Goal: Information Seeking & Learning: Learn about a topic

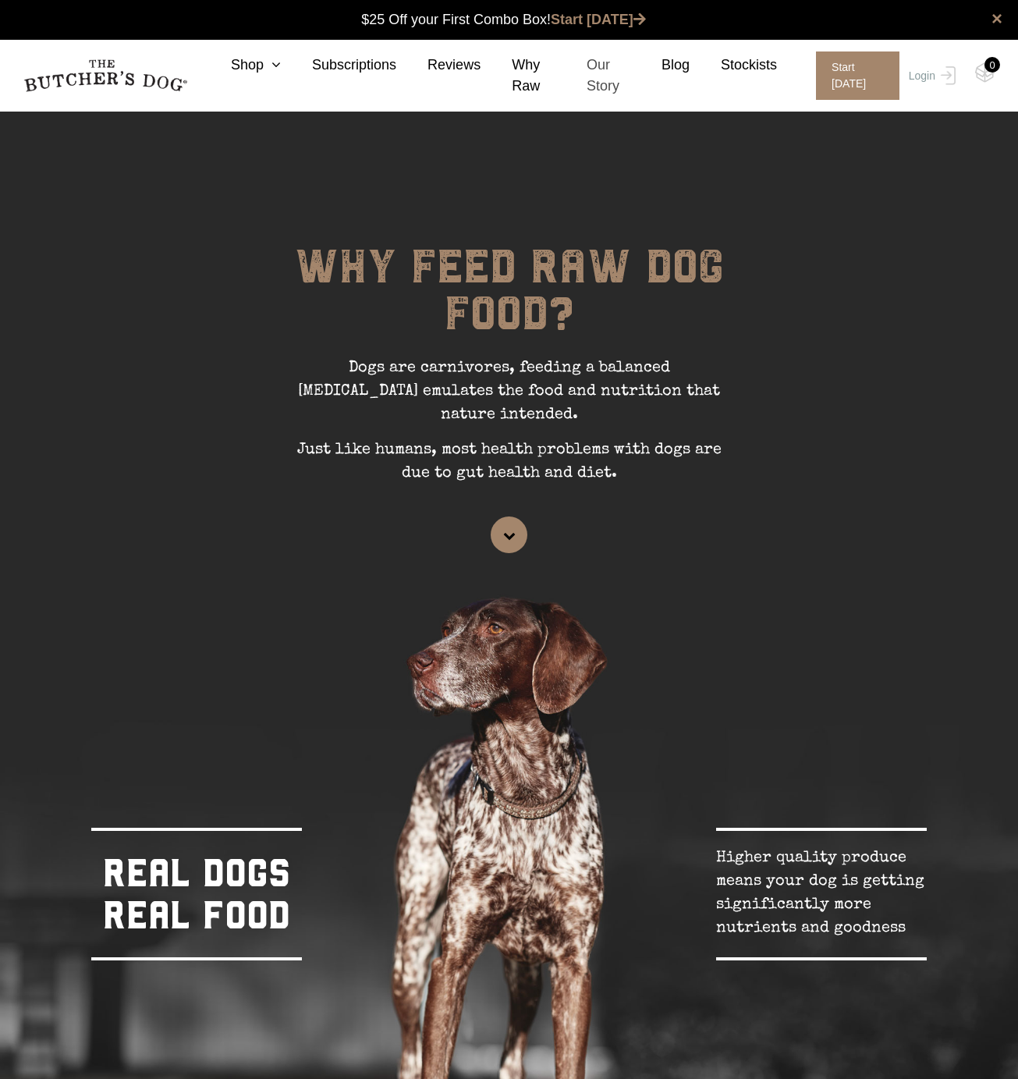
click at [603, 81] on link "Our Story" at bounding box center [592, 76] width 75 height 42
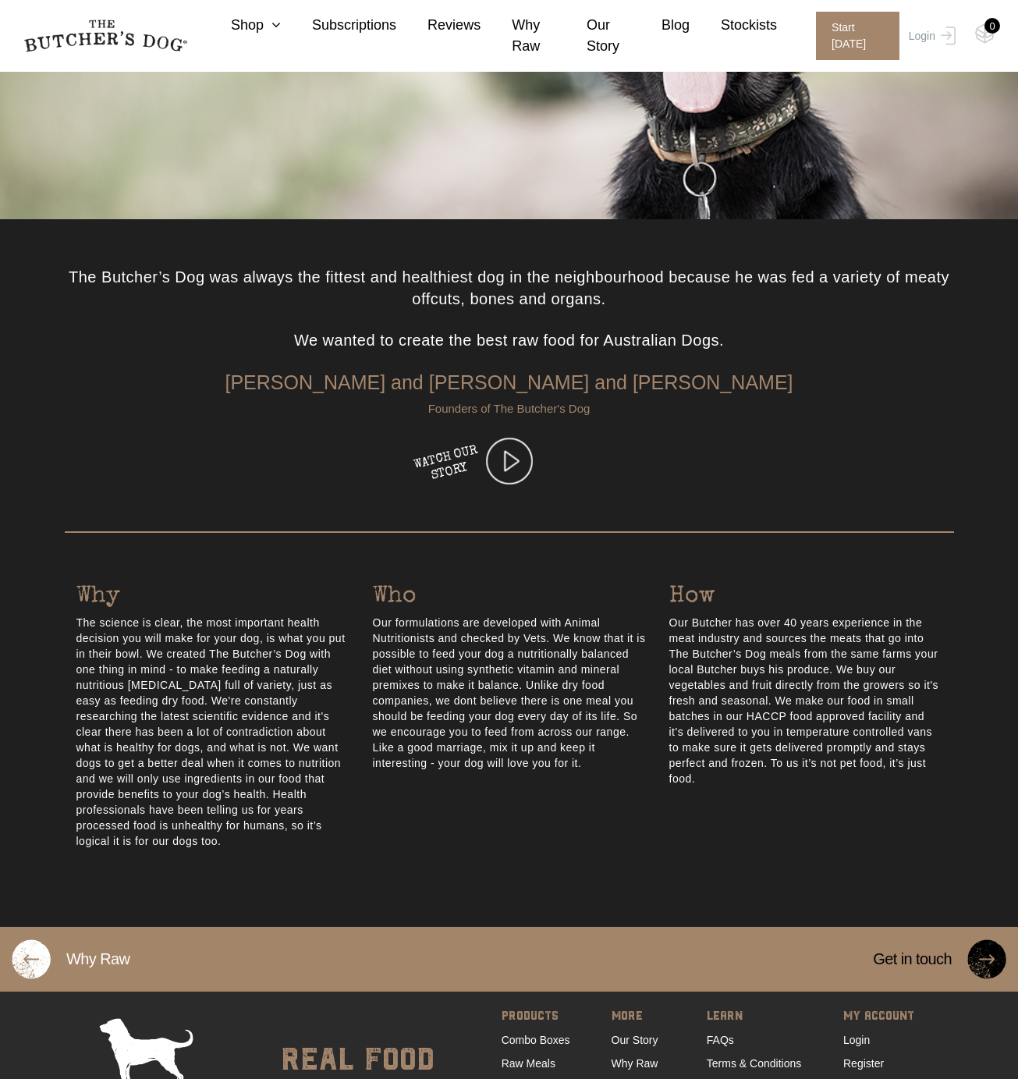
scroll to position [412, 0]
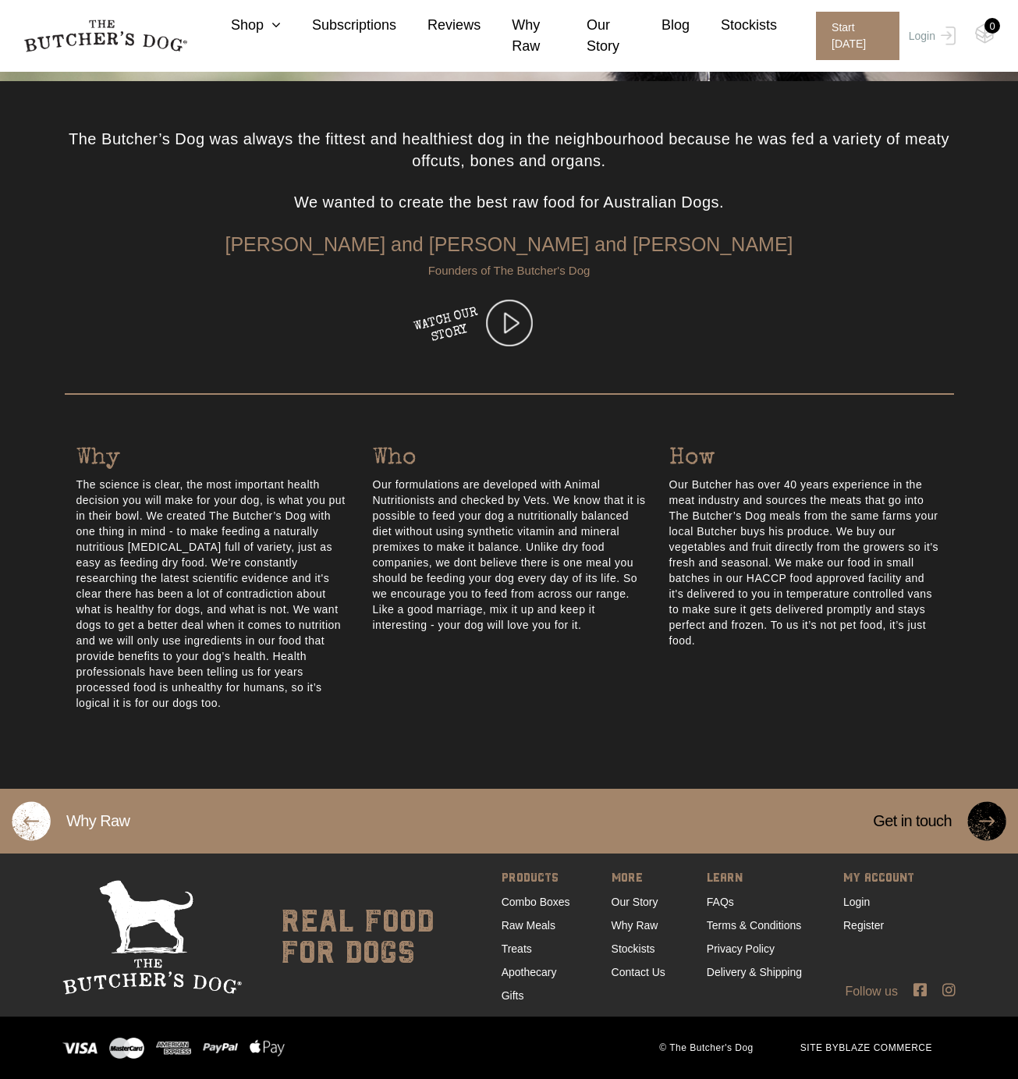
click at [515, 324] on img at bounding box center [509, 323] width 47 height 47
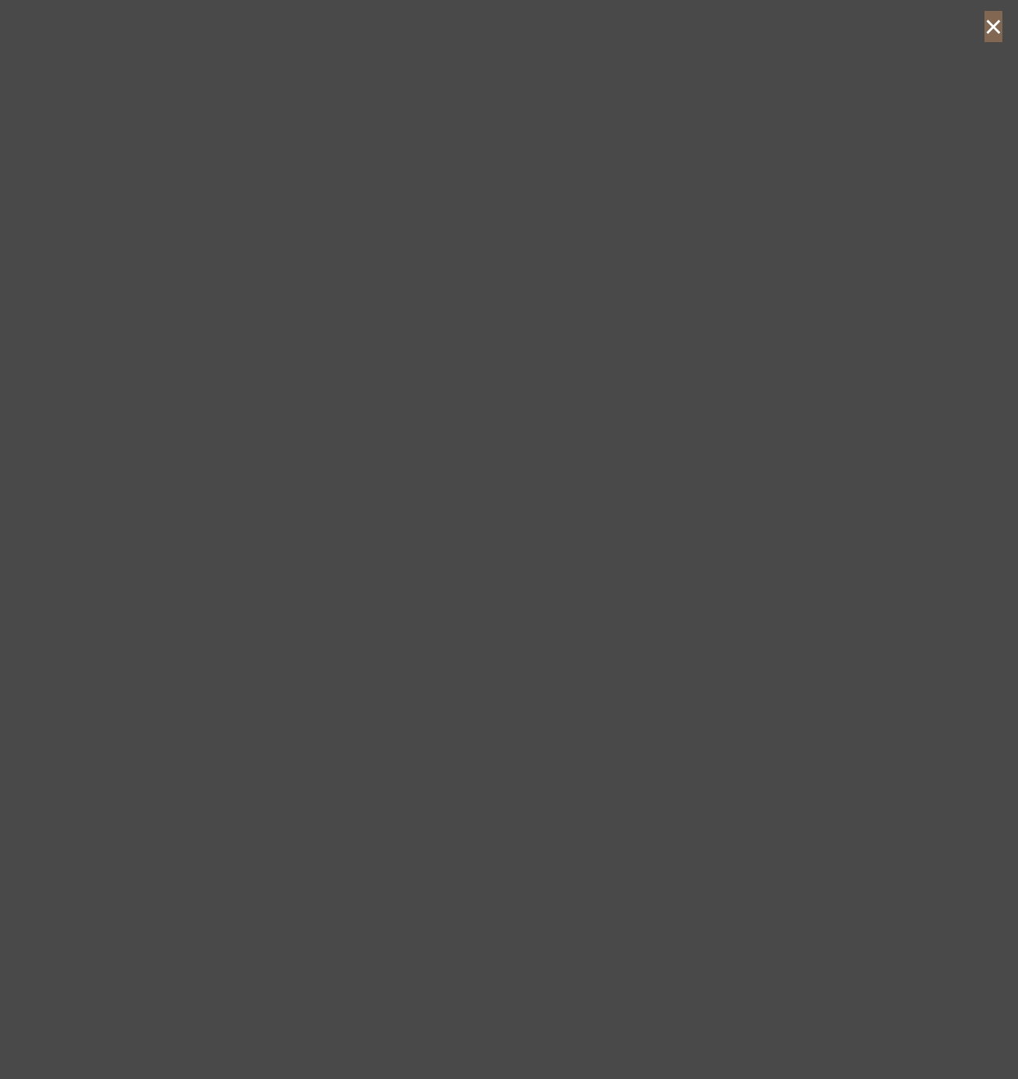
click at [988, 24] on button "×" at bounding box center [993, 26] width 18 height 31
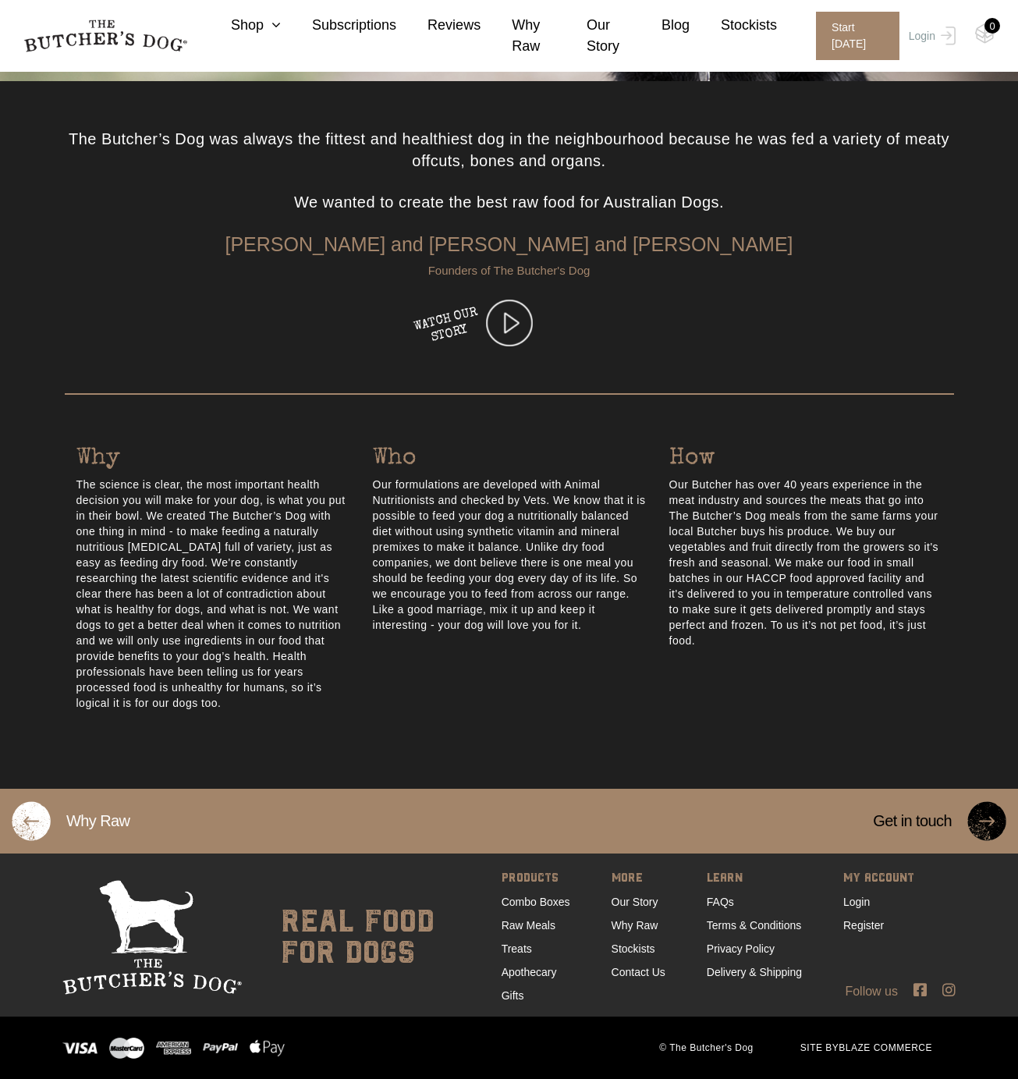
scroll to position [0, 0]
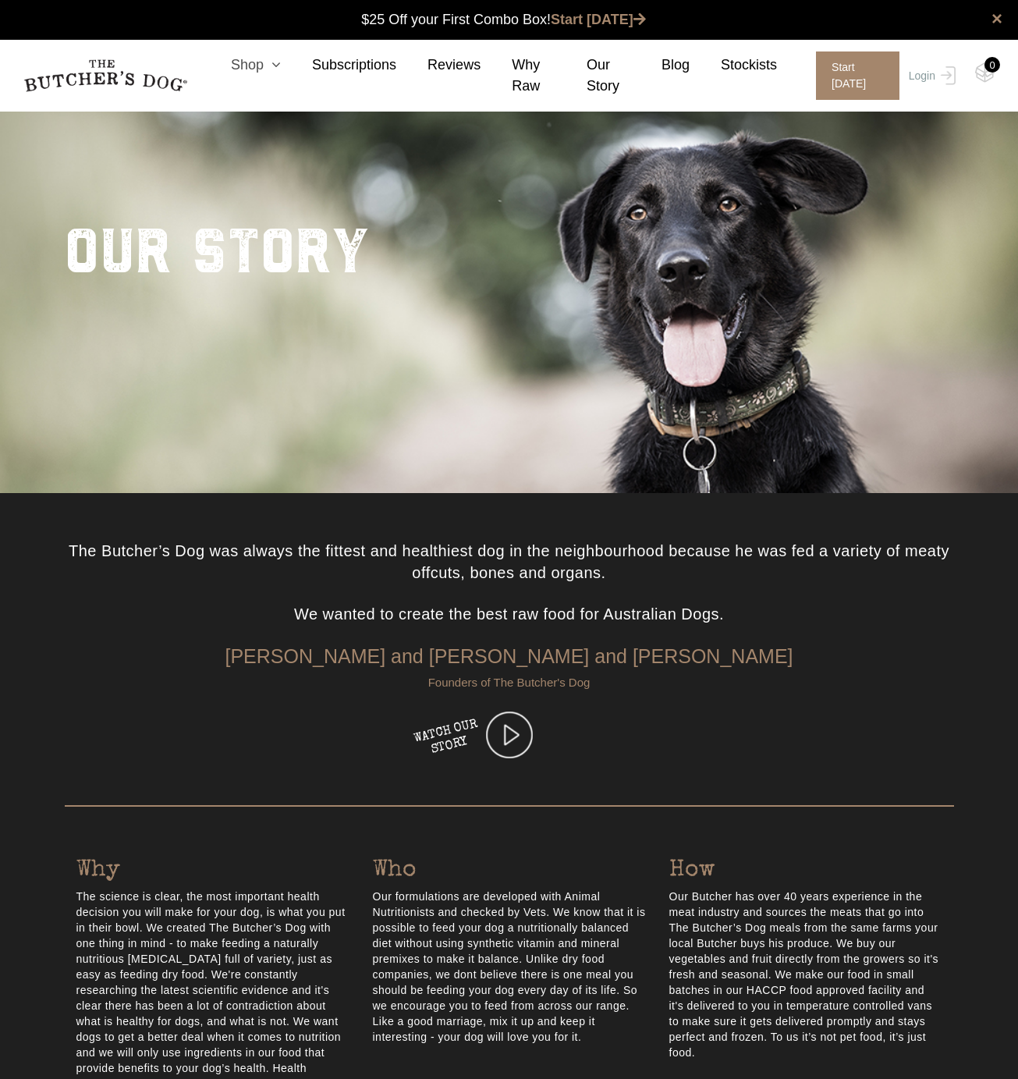
click at [268, 63] on icon at bounding box center [272, 65] width 17 height 14
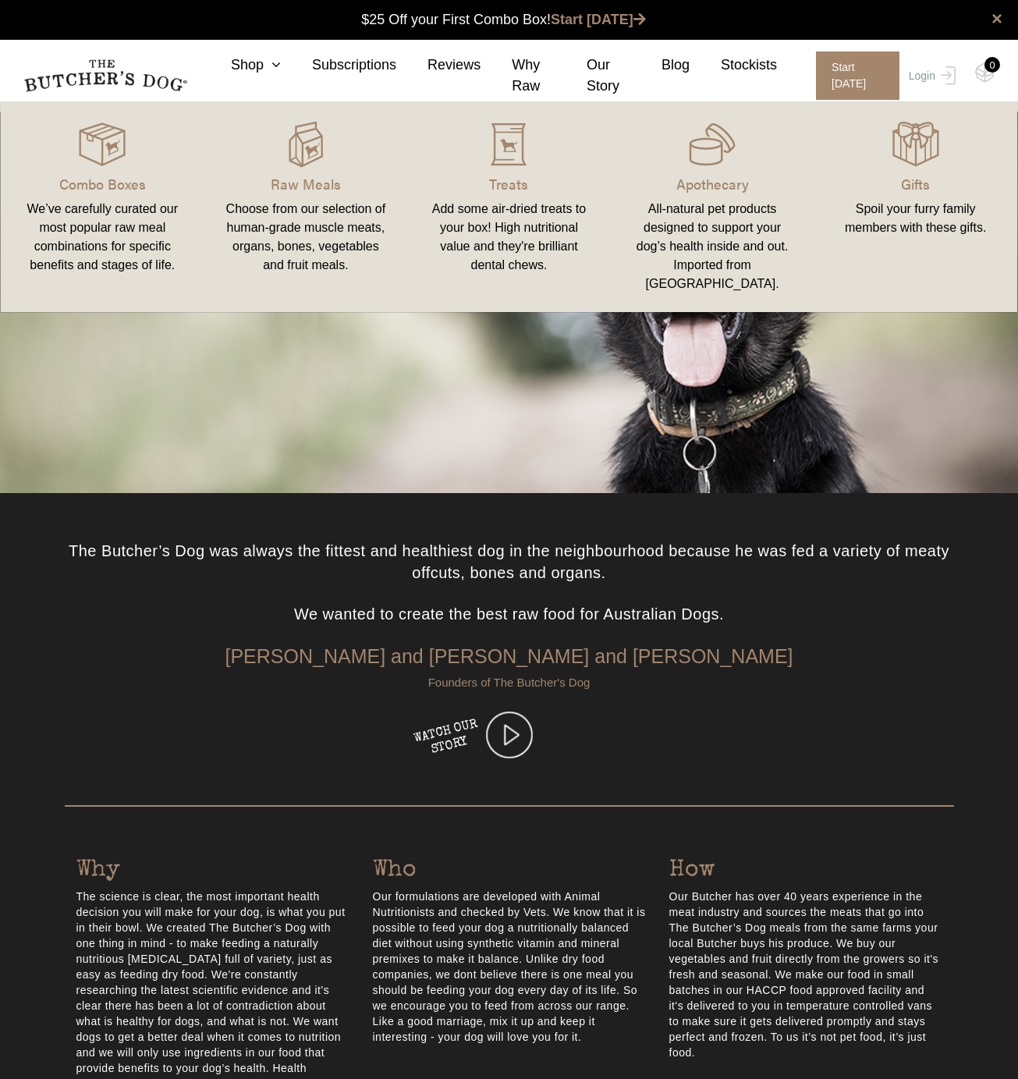
click at [106, 247] on div "We’ve carefully curated our most popular raw meal combinations for specific ben…" at bounding box center [103, 237] width 166 height 75
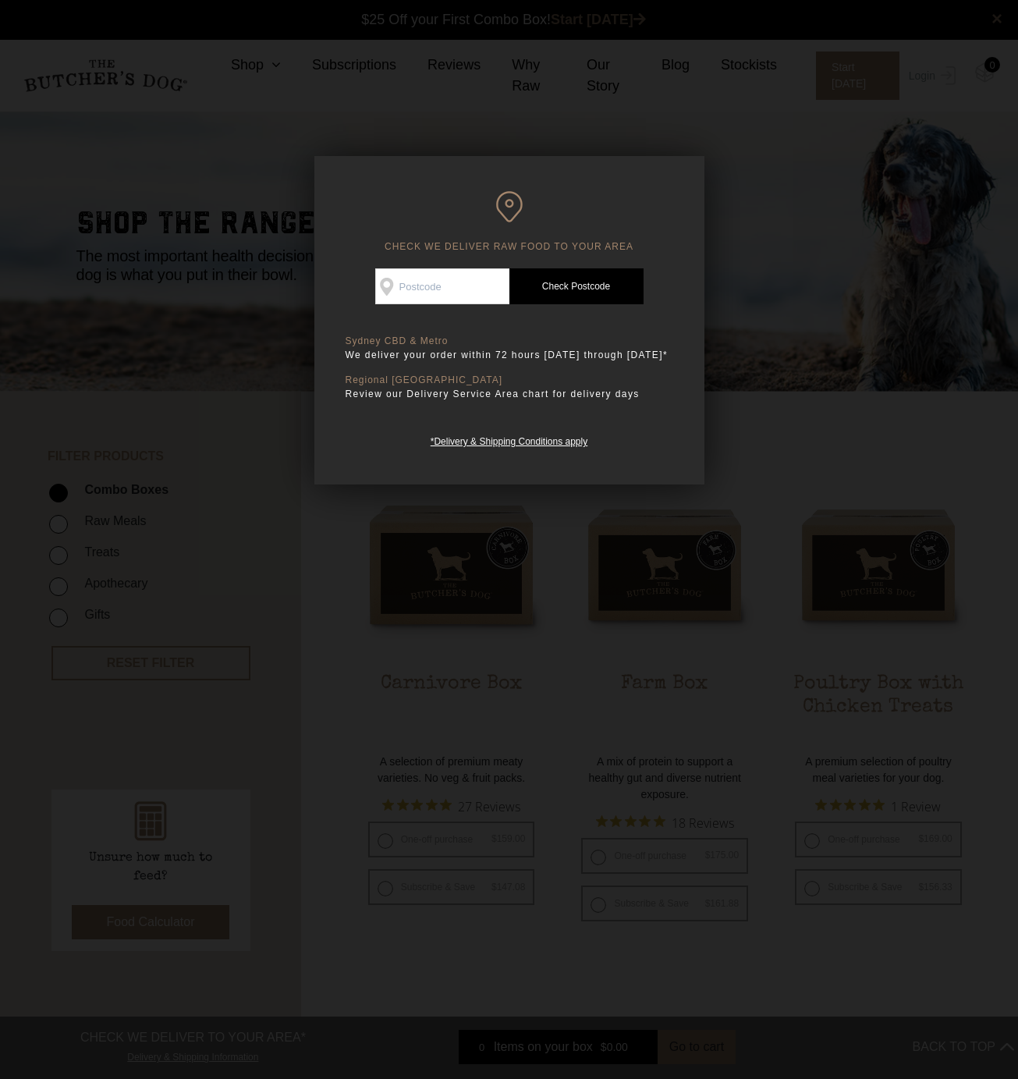
click at [416, 286] on input "Check Availability At" at bounding box center [442, 286] width 134 height 36
type input "2075"
click at [555, 282] on link "Check Postcode" at bounding box center [576, 286] width 134 height 36
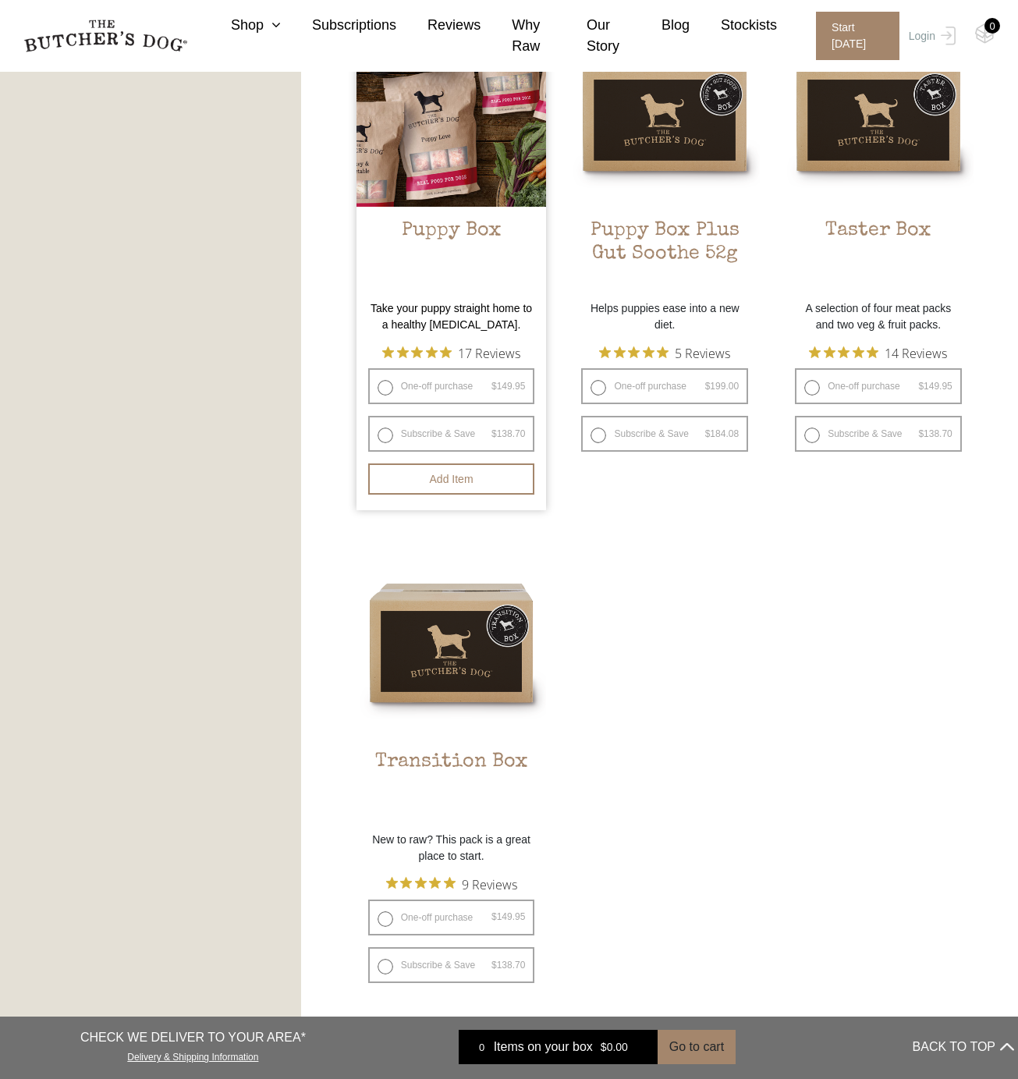
scroll to position [1040, 0]
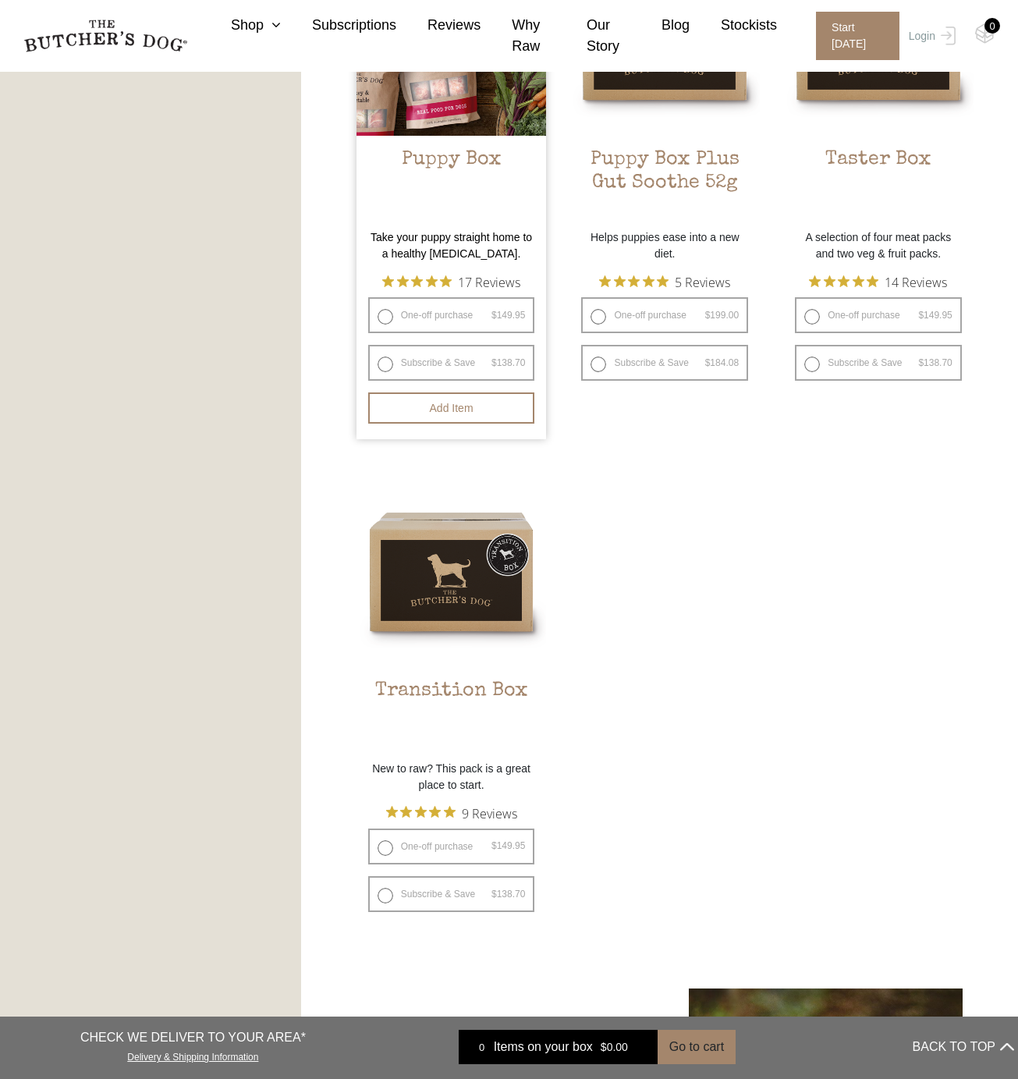
click at [433, 160] on h2 "Puppy Box" at bounding box center [452, 184] width 190 height 73
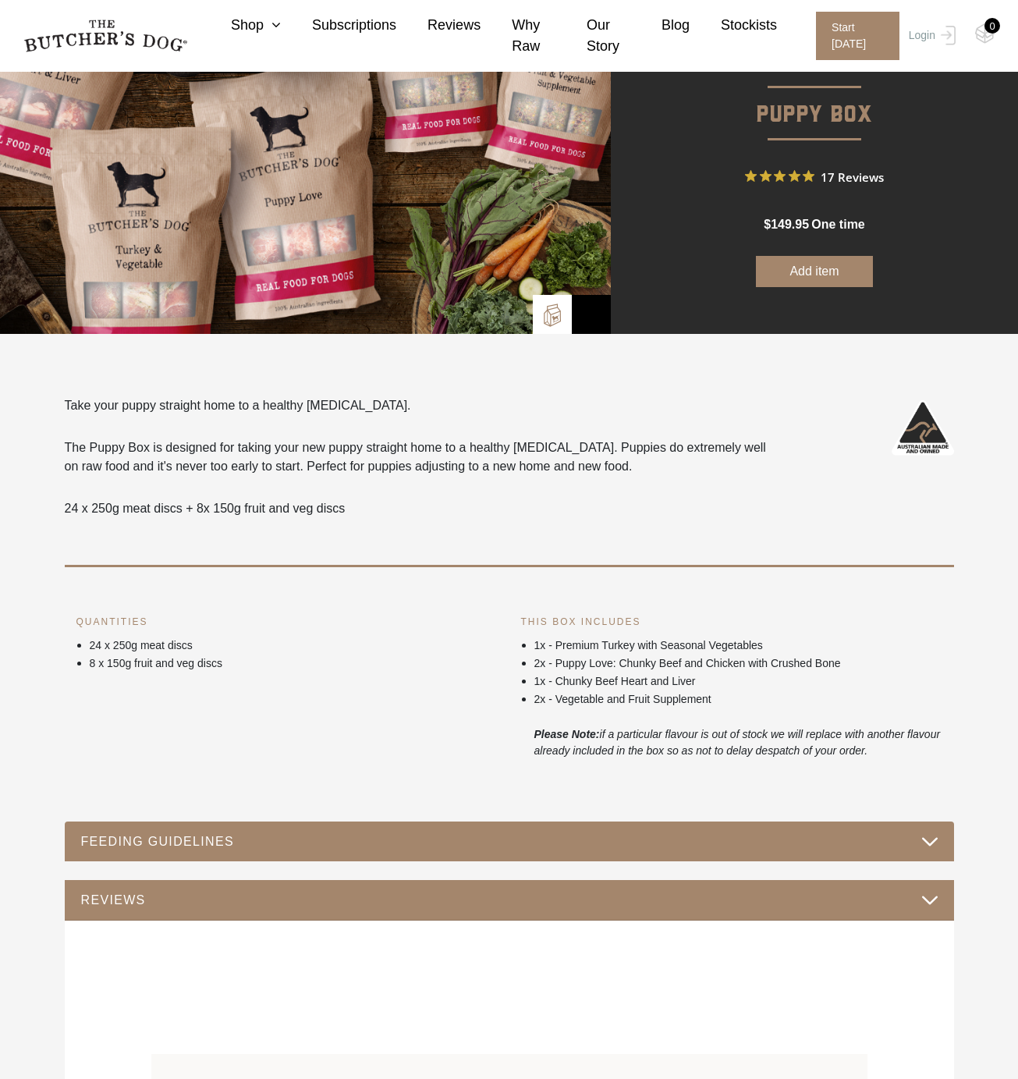
scroll to position [163, 0]
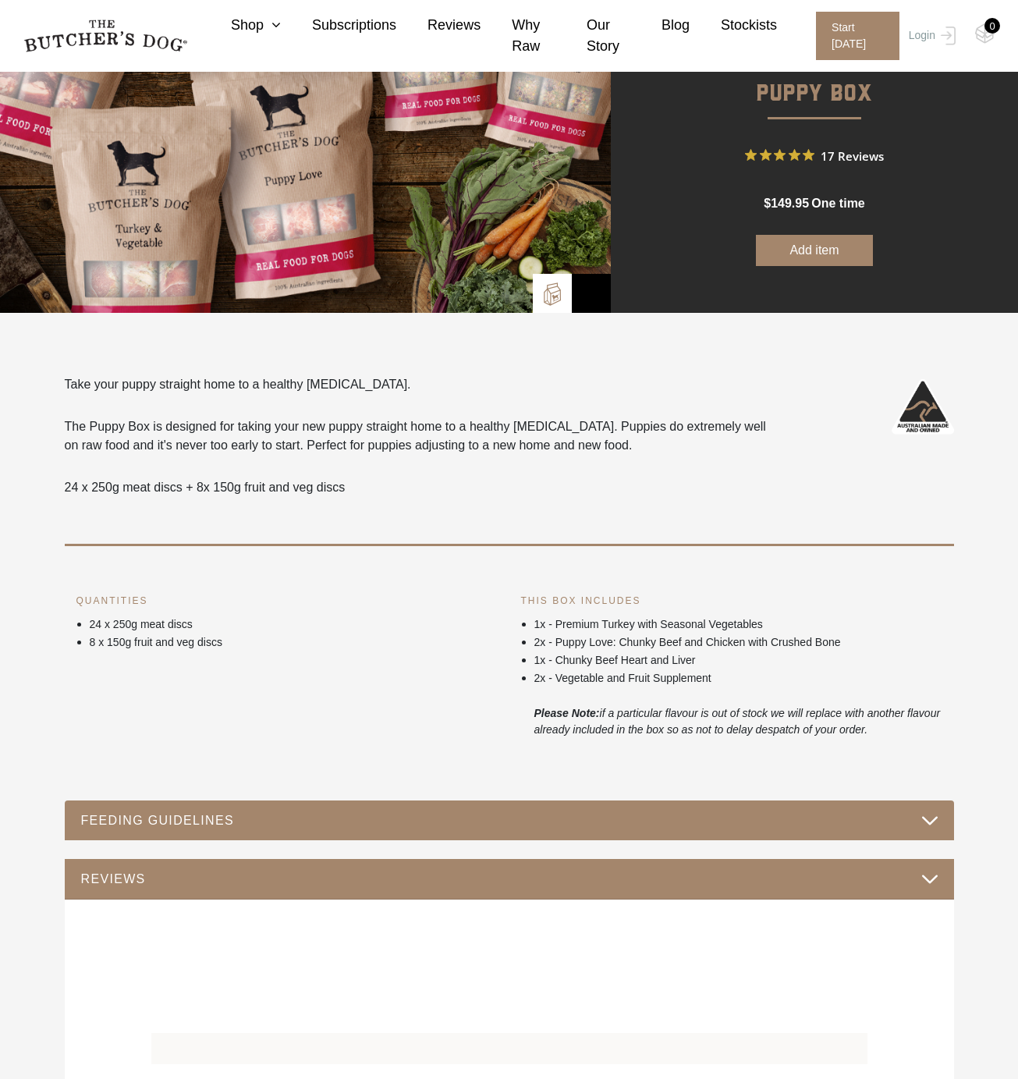
drag, startPoint x: 370, startPoint y: 811, endPoint x: 367, endPoint y: 821, distance: 10.6
click at [367, 821] on button "FEEDING GUIDELINES" at bounding box center [509, 820] width 858 height 21
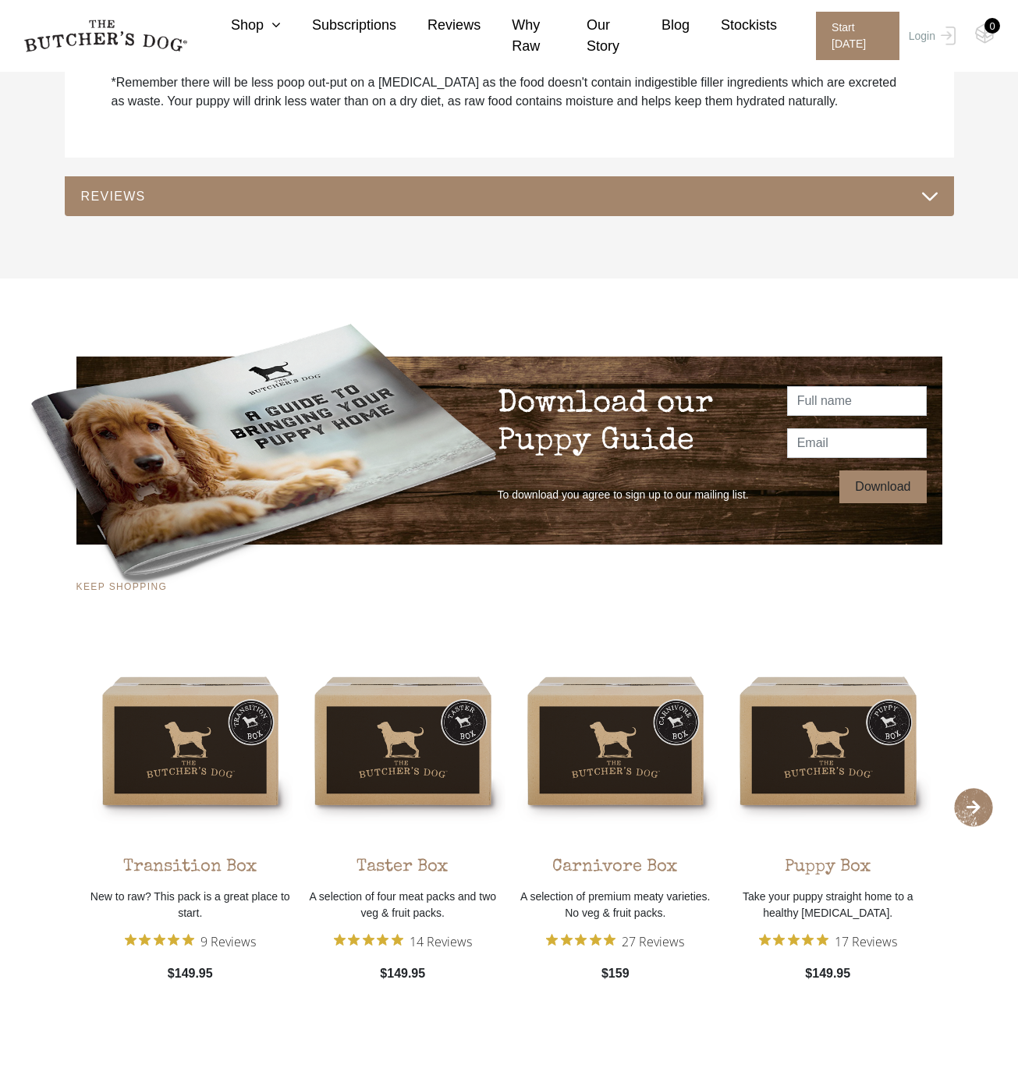
scroll to position [1337, 0]
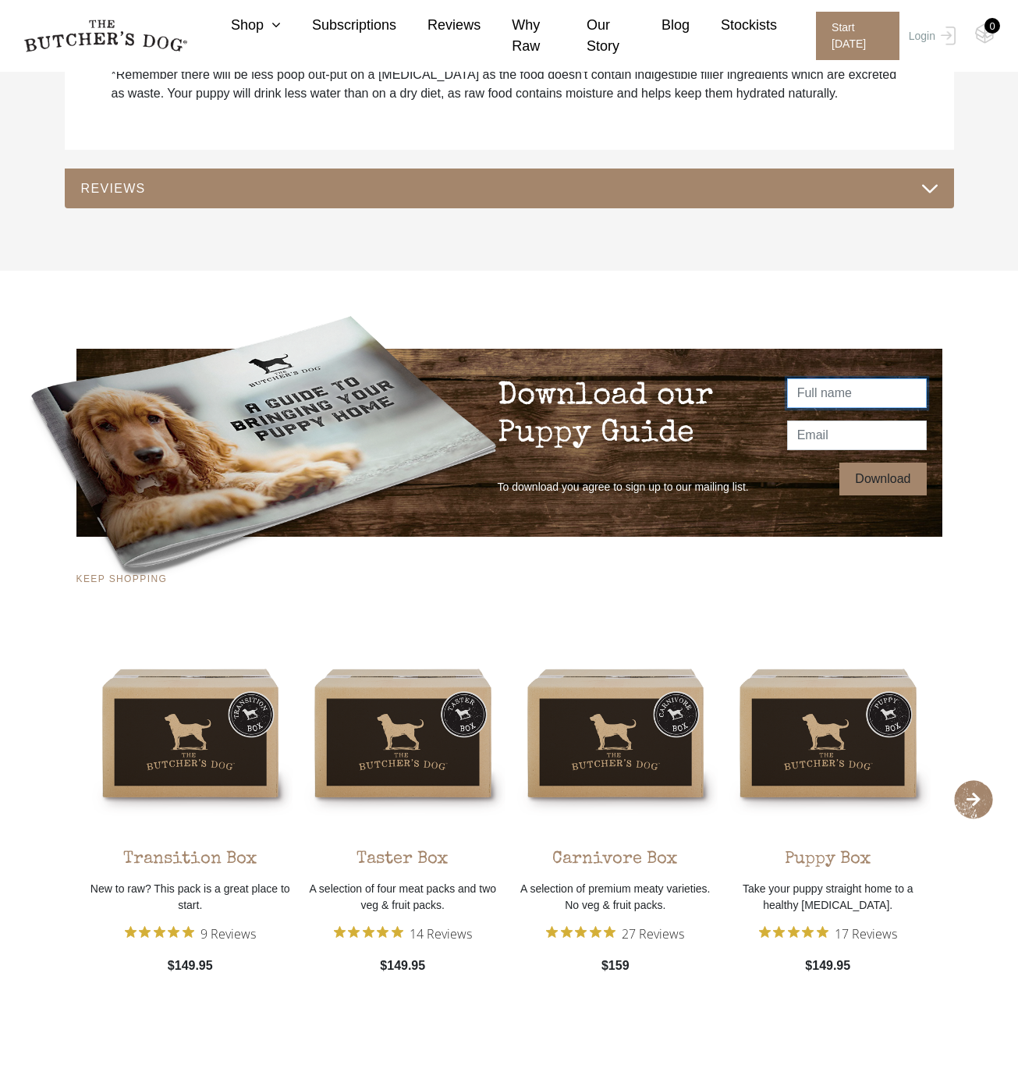
click at [844, 397] on input "text" at bounding box center [857, 393] width 140 height 30
type input "[PERSON_NAME]"
click at [850, 433] on input "email" at bounding box center [857, 435] width 140 height 30
type input "[EMAIL_ADDRESS][DOMAIN_NAME]"
click at [872, 482] on input "Download" at bounding box center [882, 479] width 87 height 33
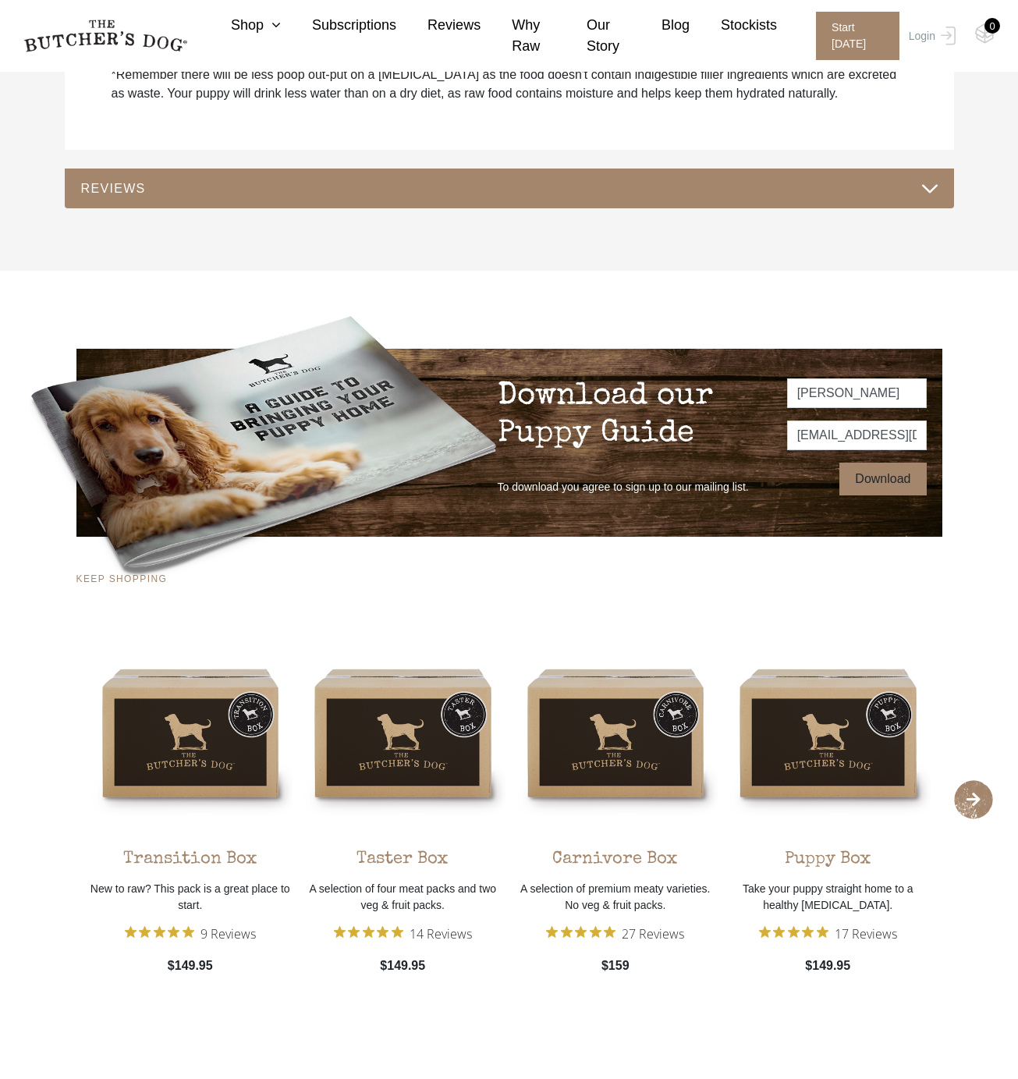
type input "Thanks!"
click at [878, 478] on input "Thanks!" at bounding box center [889, 479] width 76 height 33
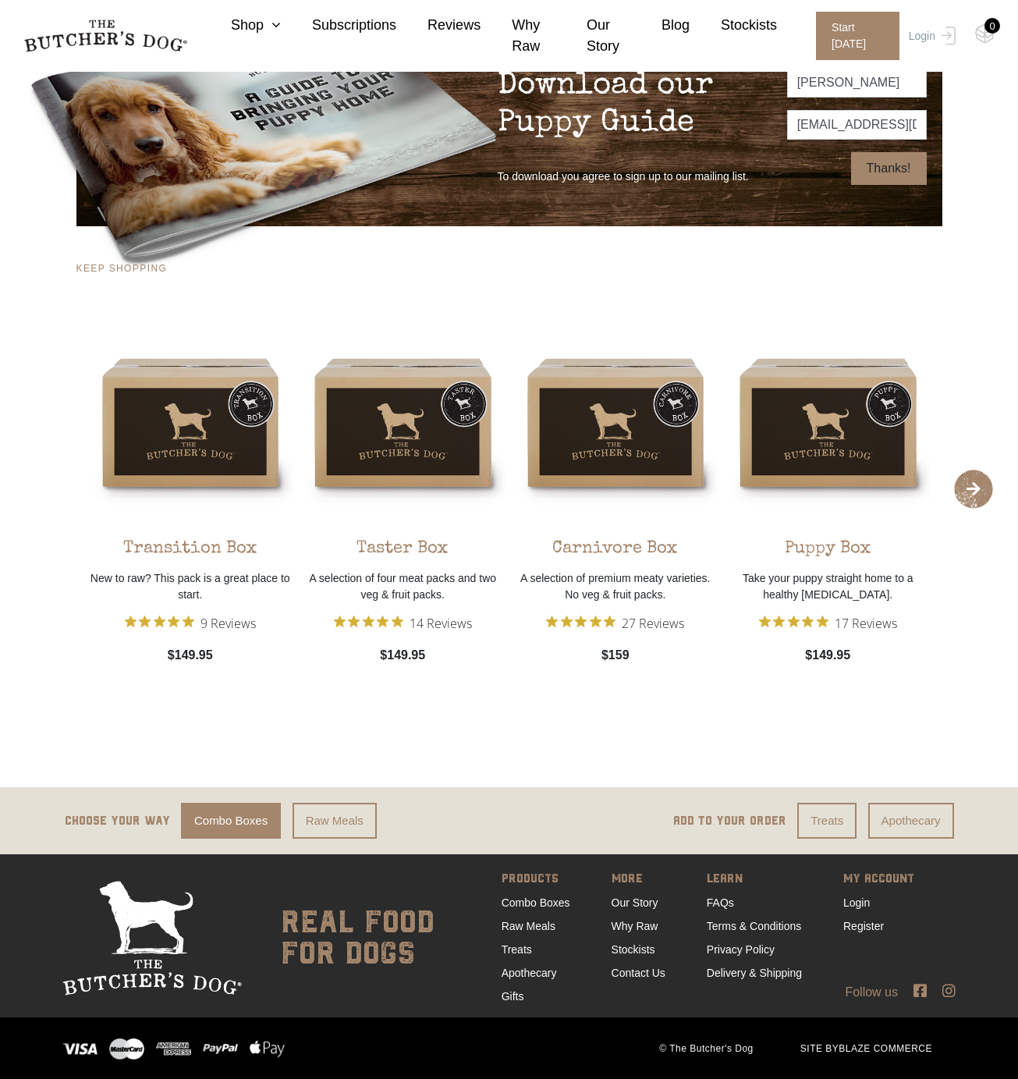
scroll to position [1648, 0]
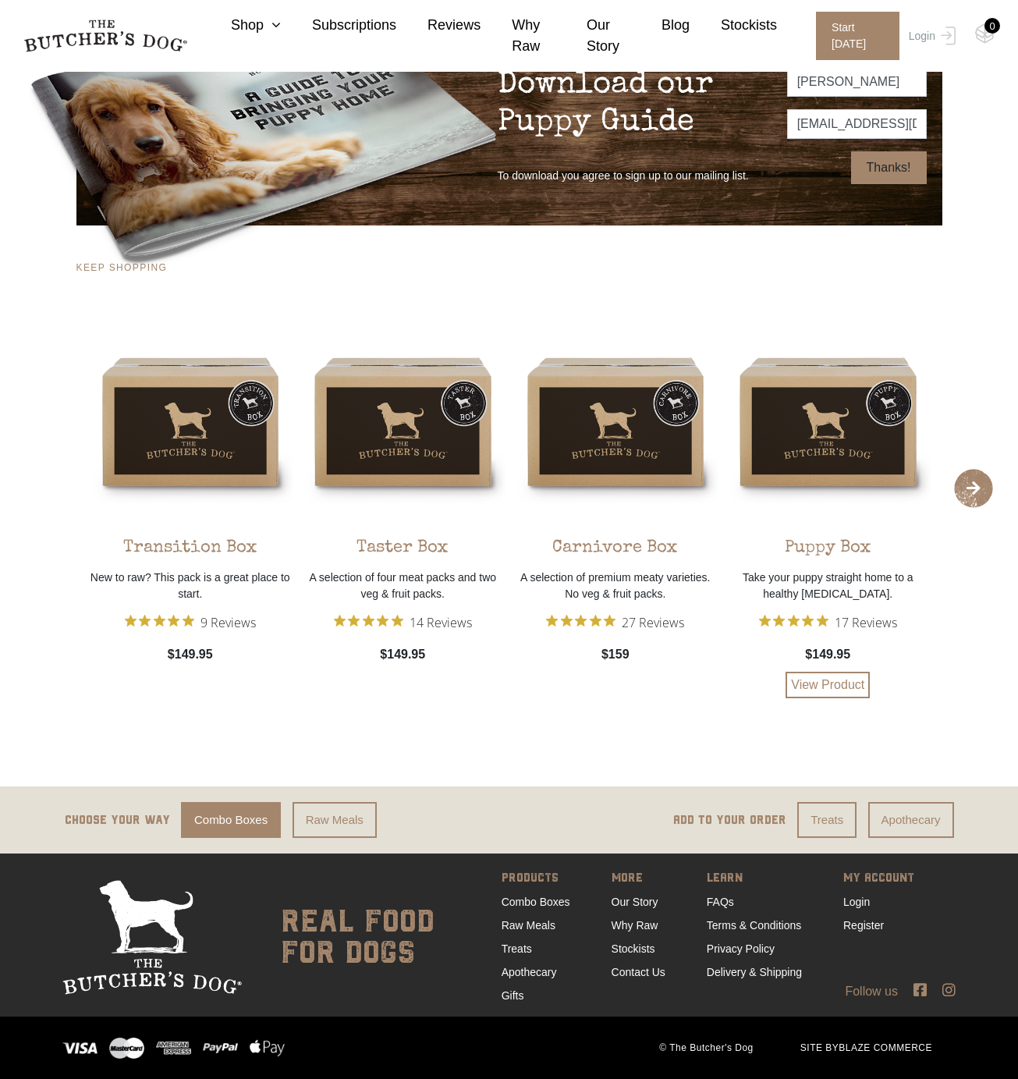
click at [834, 579] on p "Take your puppy straight home to a healthy raw diet." at bounding box center [827, 585] width 205 height 33
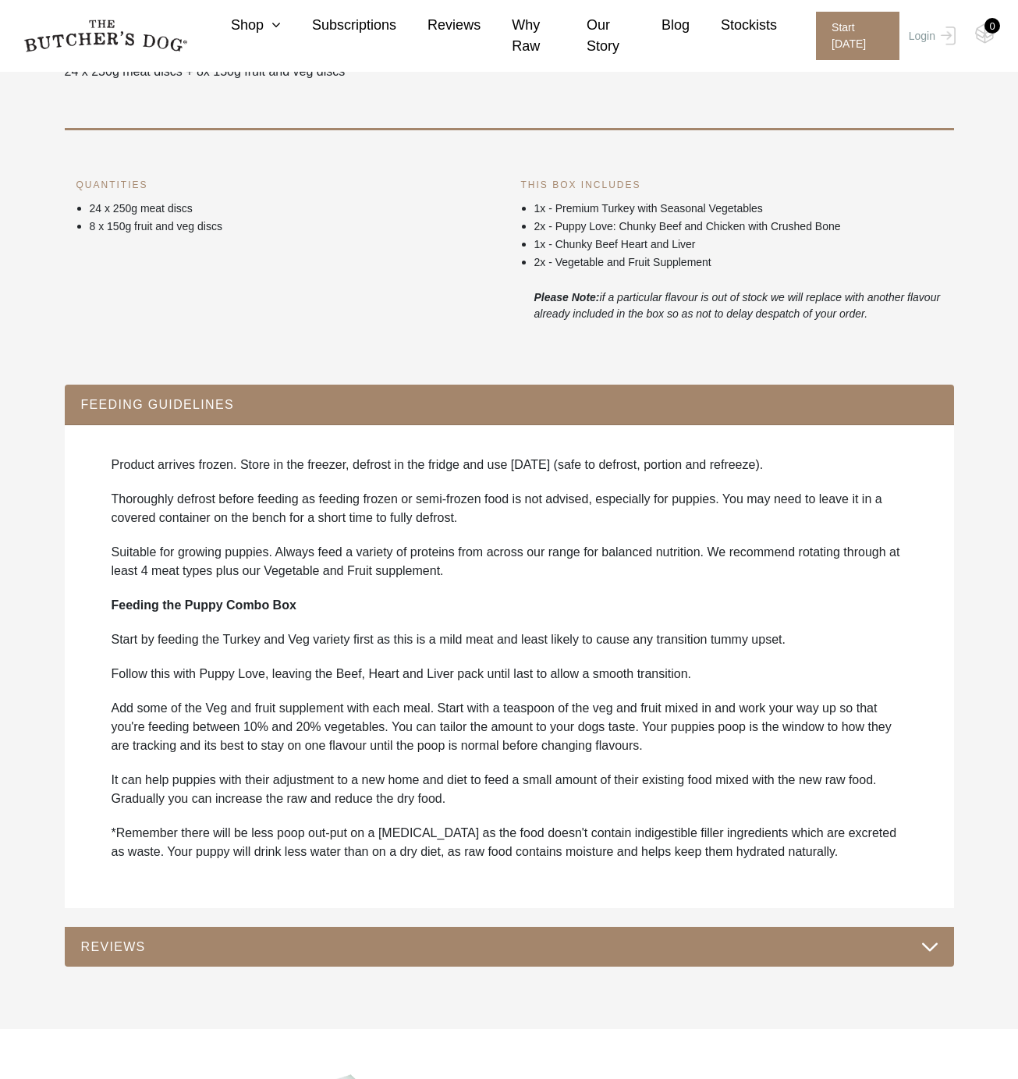
scroll to position [749, 0]
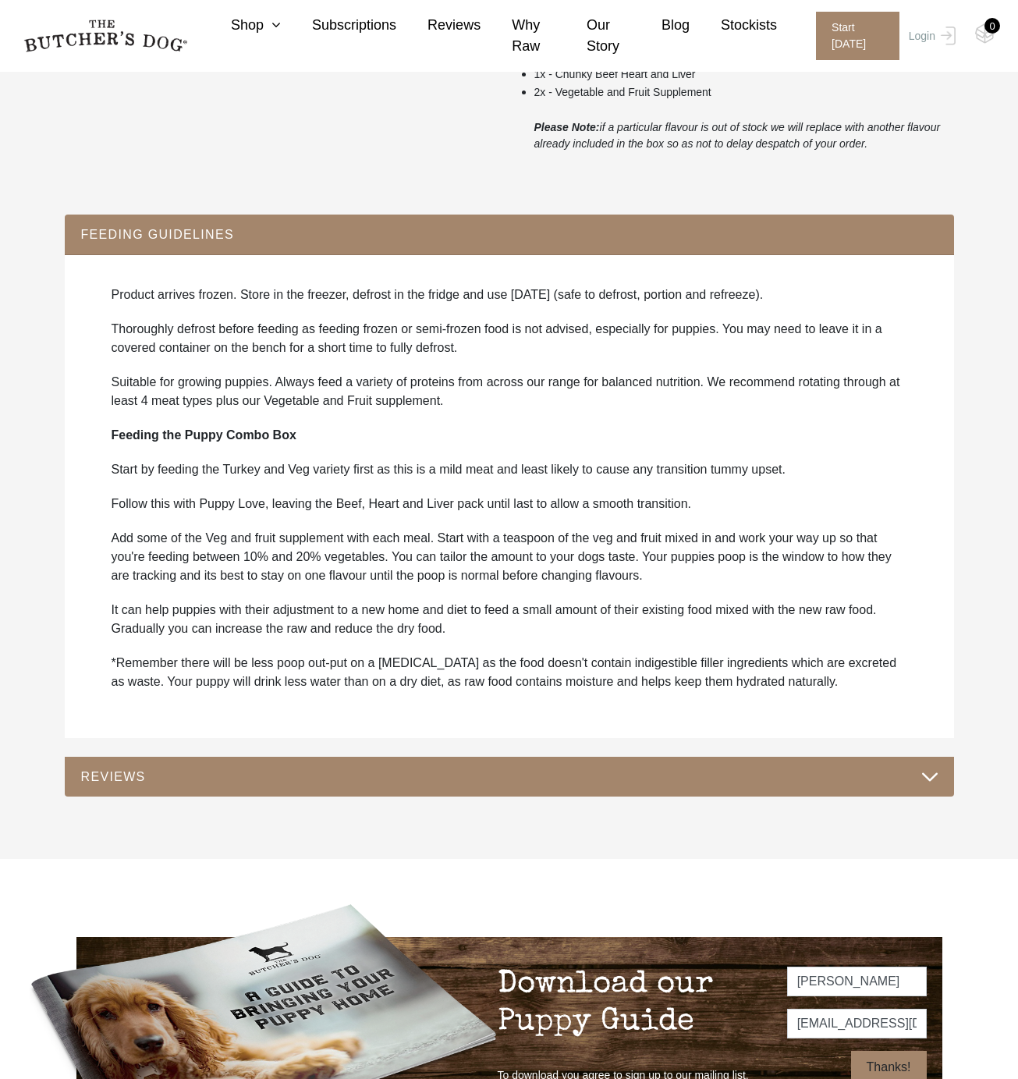
click at [930, 774] on button "REVIEWS" at bounding box center [509, 776] width 858 height 21
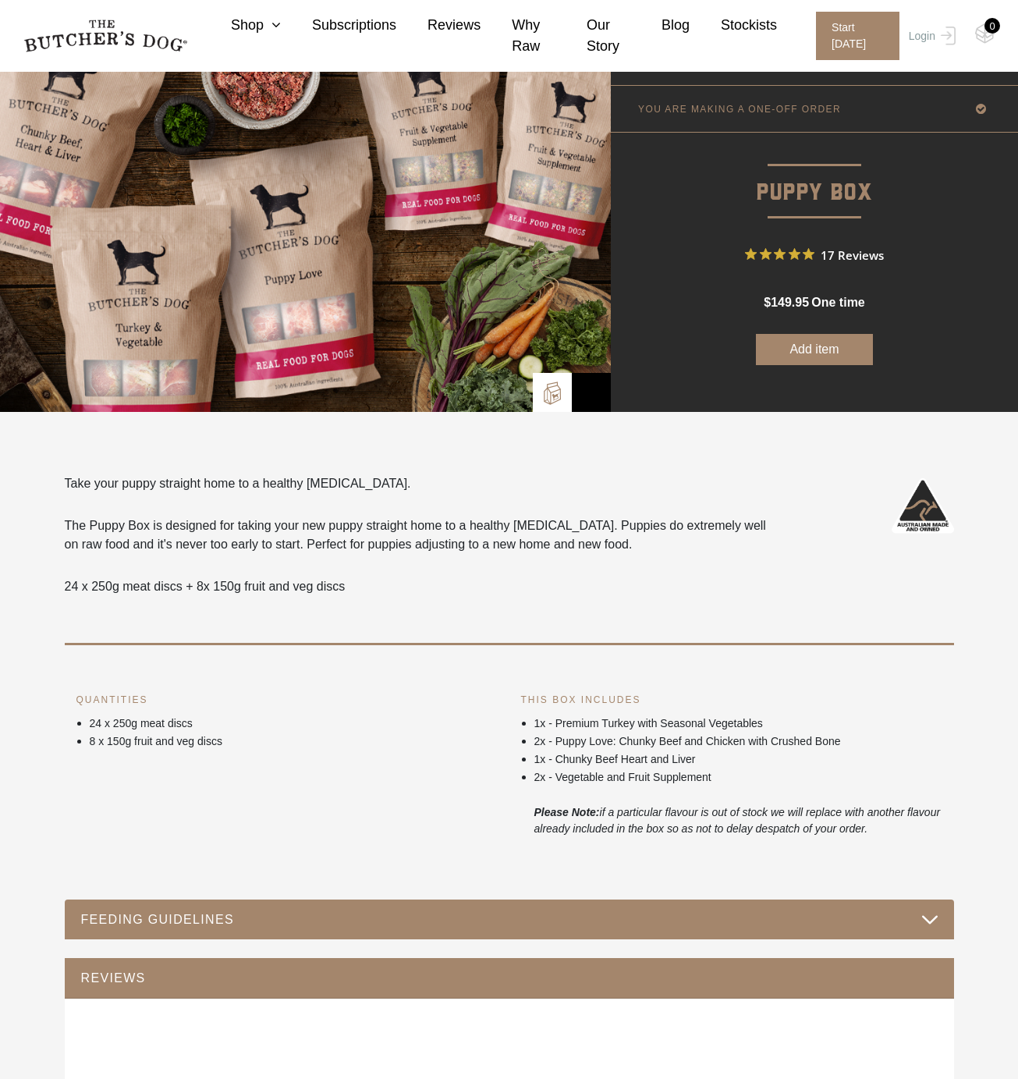
scroll to position [0, 0]
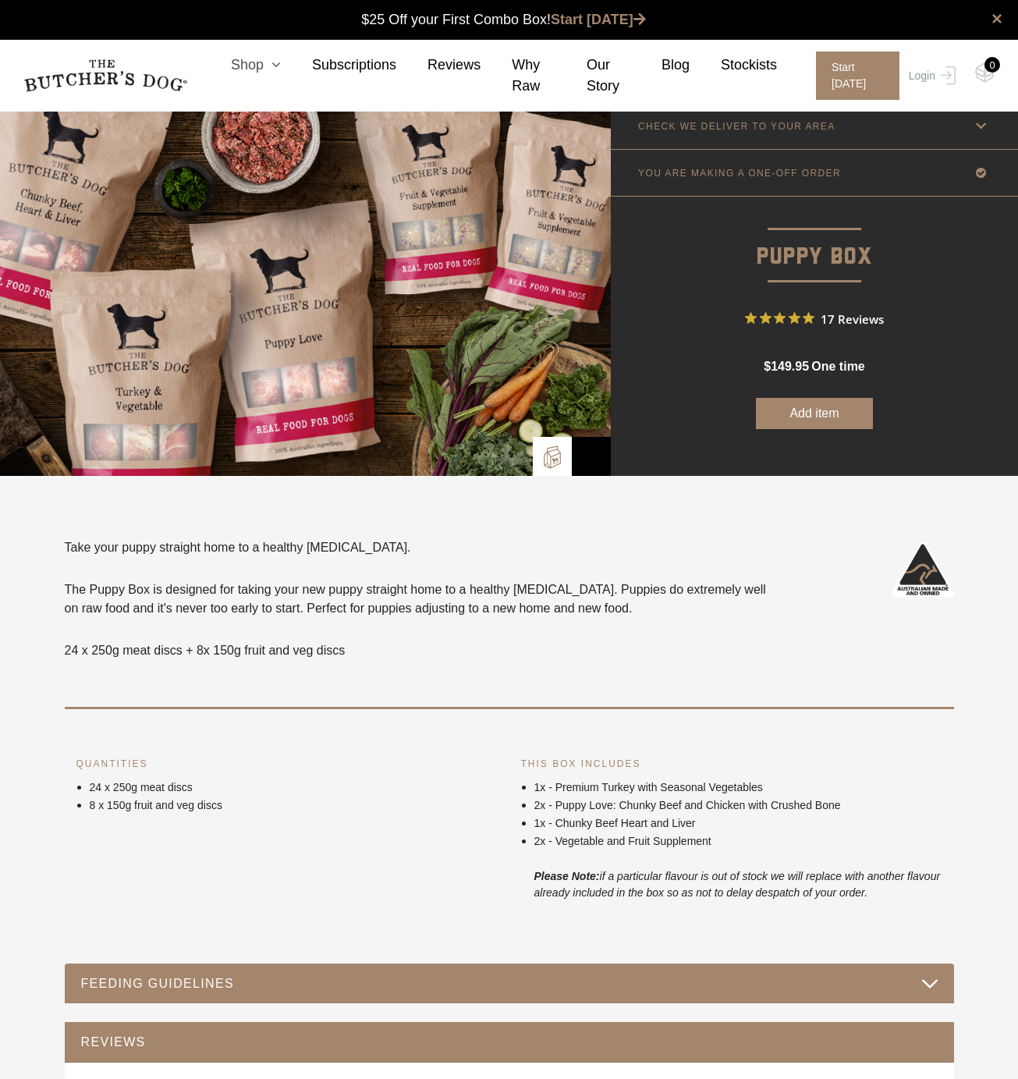
click at [268, 59] on icon at bounding box center [272, 65] width 17 height 14
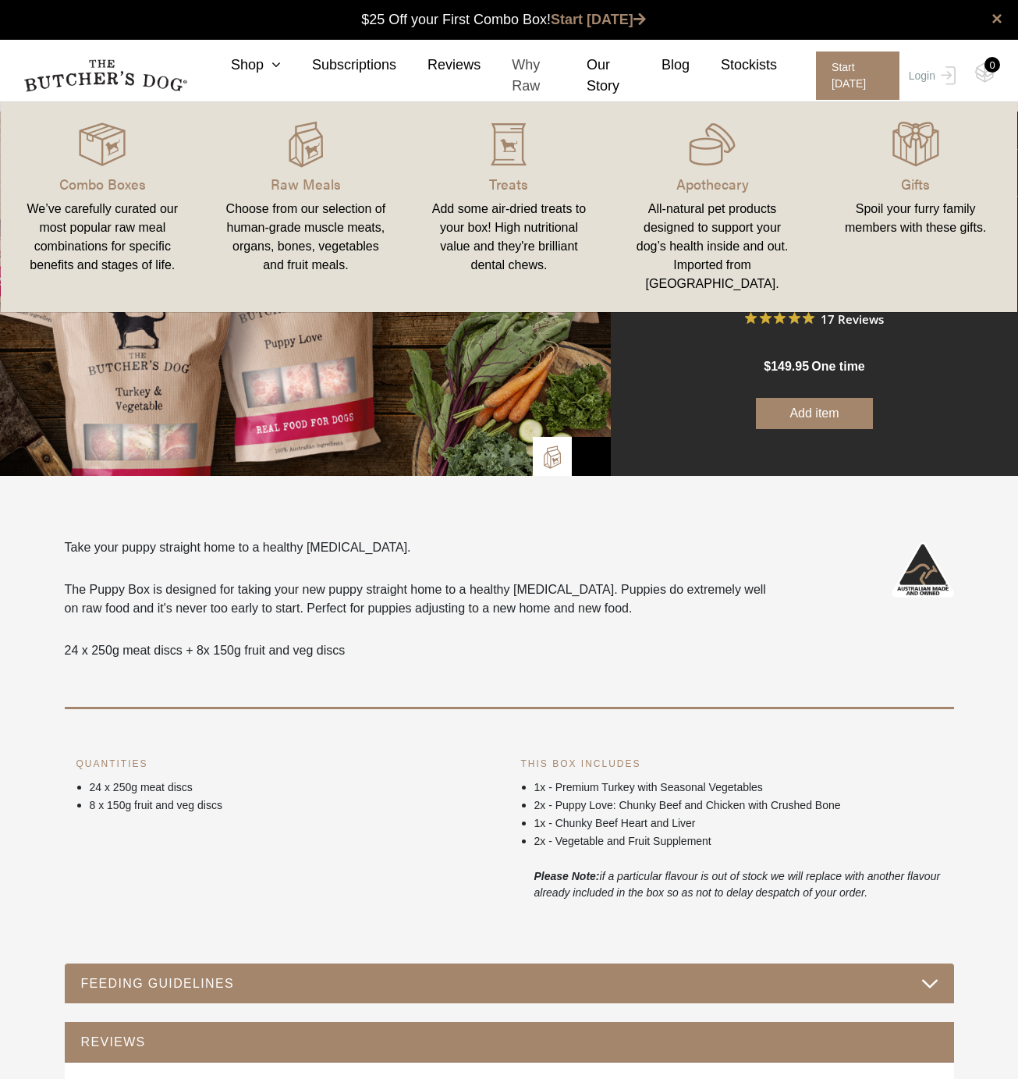
click at [525, 79] on link "Why Raw" at bounding box center [518, 76] width 75 height 42
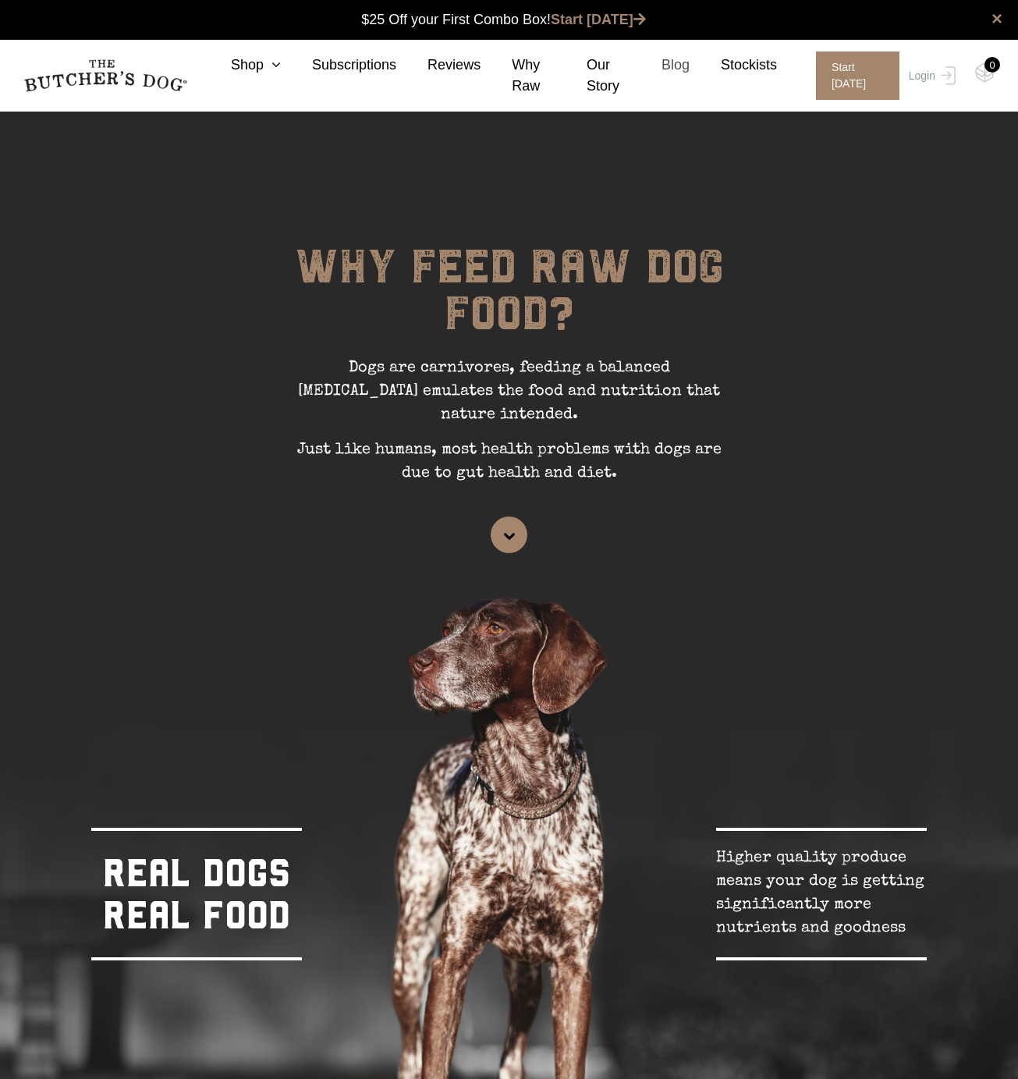
click at [677, 67] on link "Blog" at bounding box center [659, 65] width 59 height 21
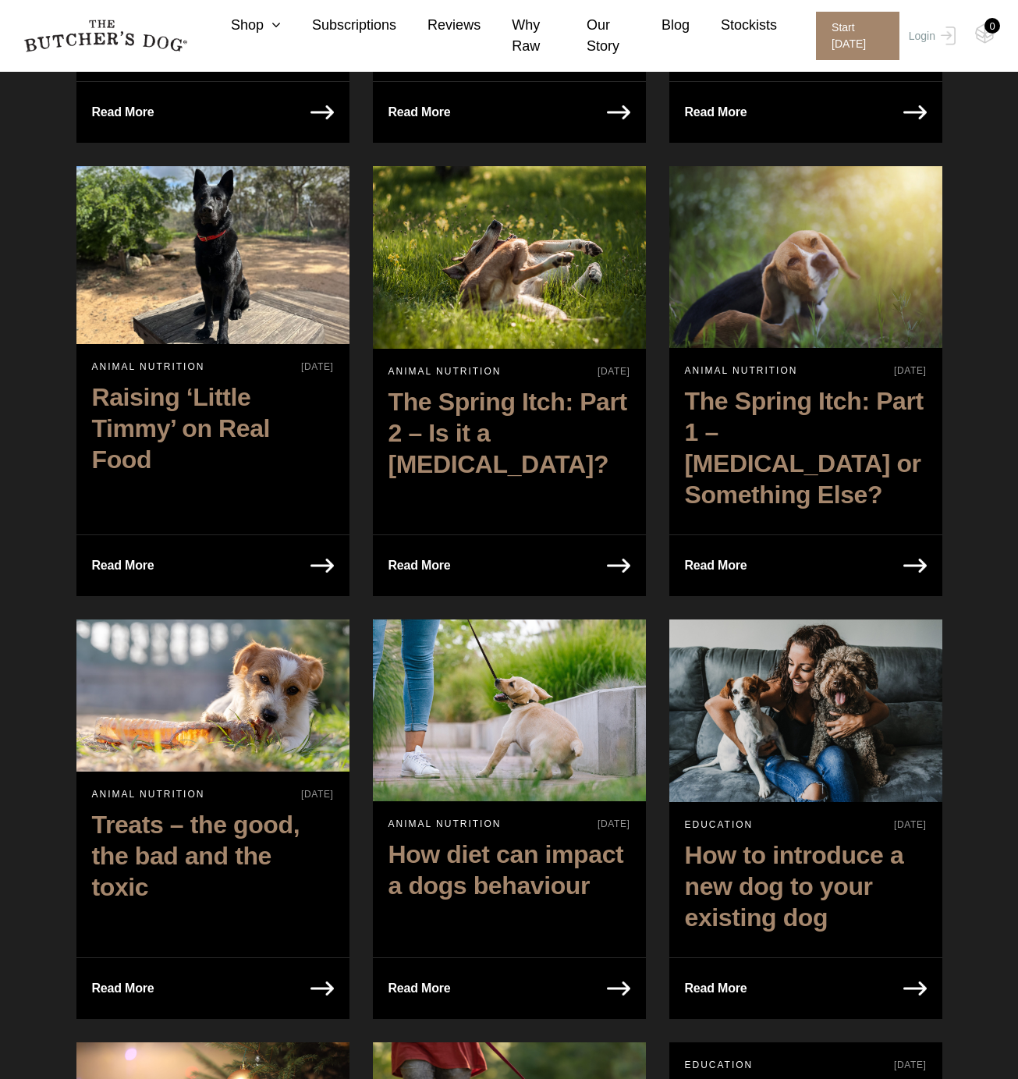
scroll to position [1045, 0]
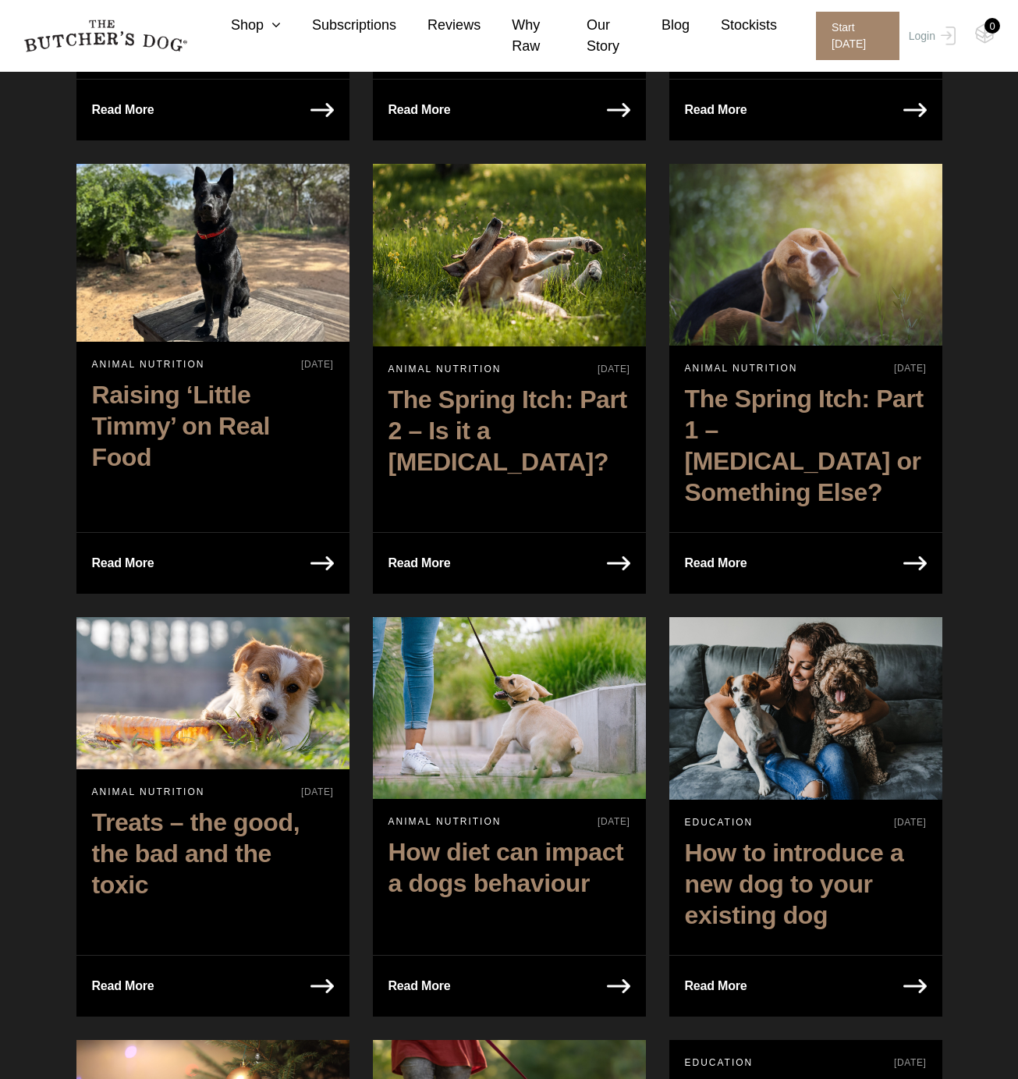
click at [776, 829] on h2 "How to introduce a new dog to your existing dog" at bounding box center [805, 887] width 273 height 117
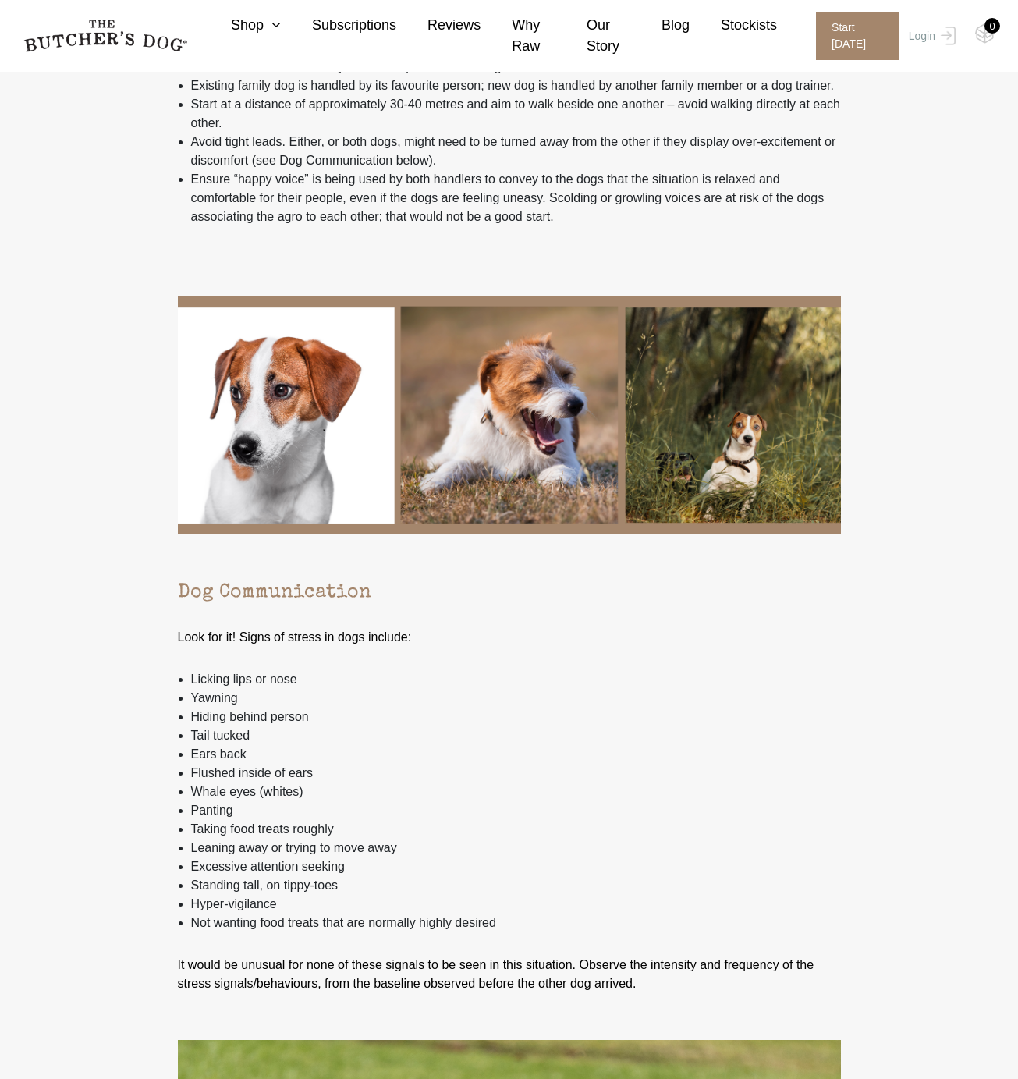
scroll to position [1680, 0]
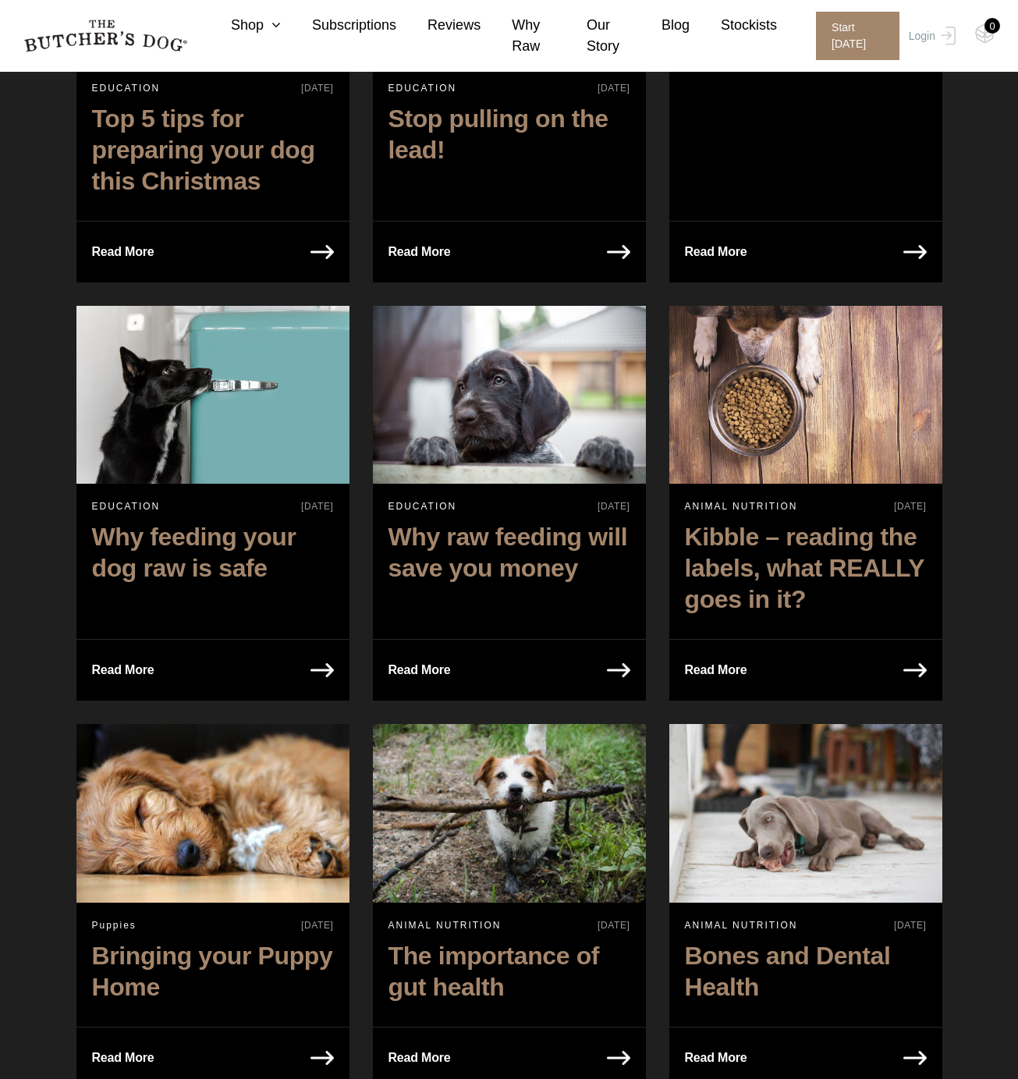
scroll to position [2349, 0]
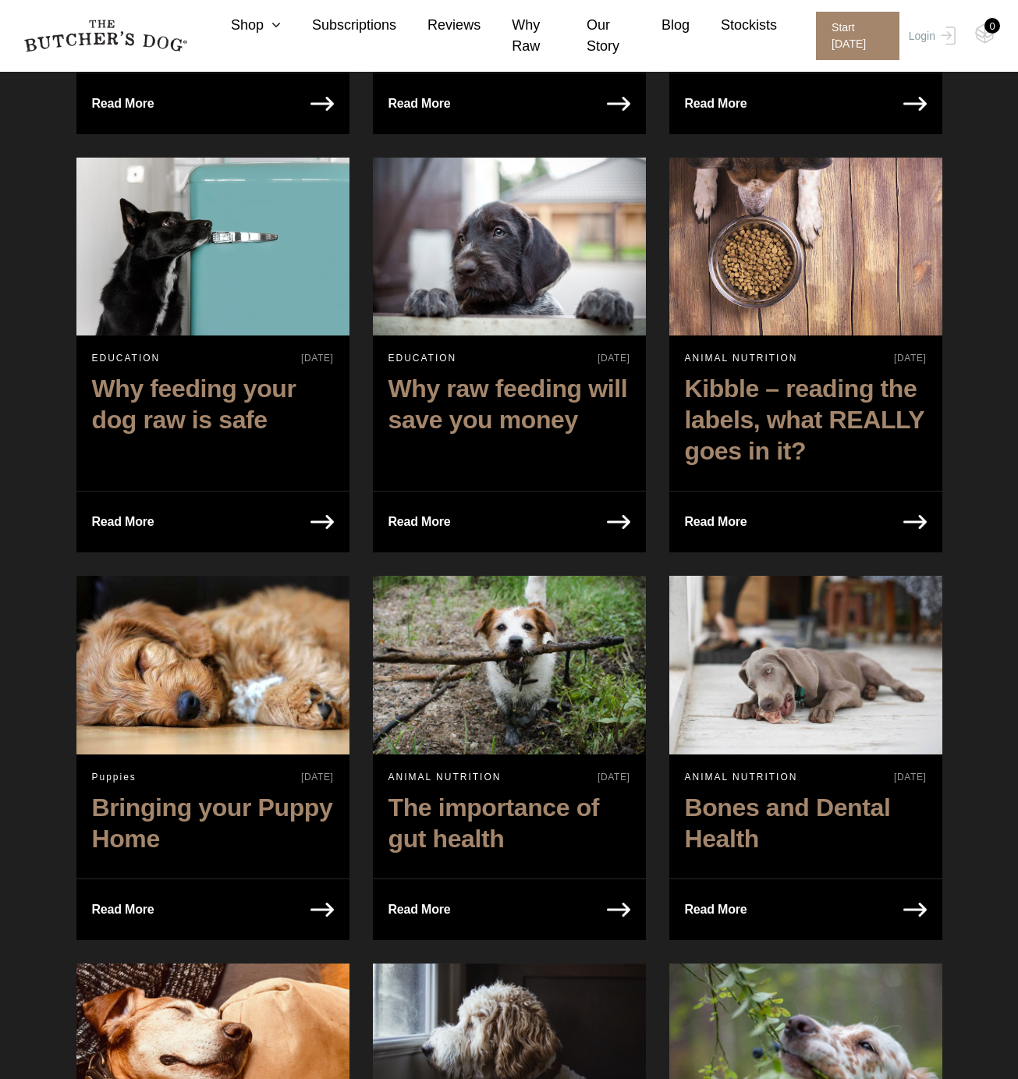
click at [752, 784] on h2 "Bones and Dental Health" at bounding box center [805, 827] width 273 height 86
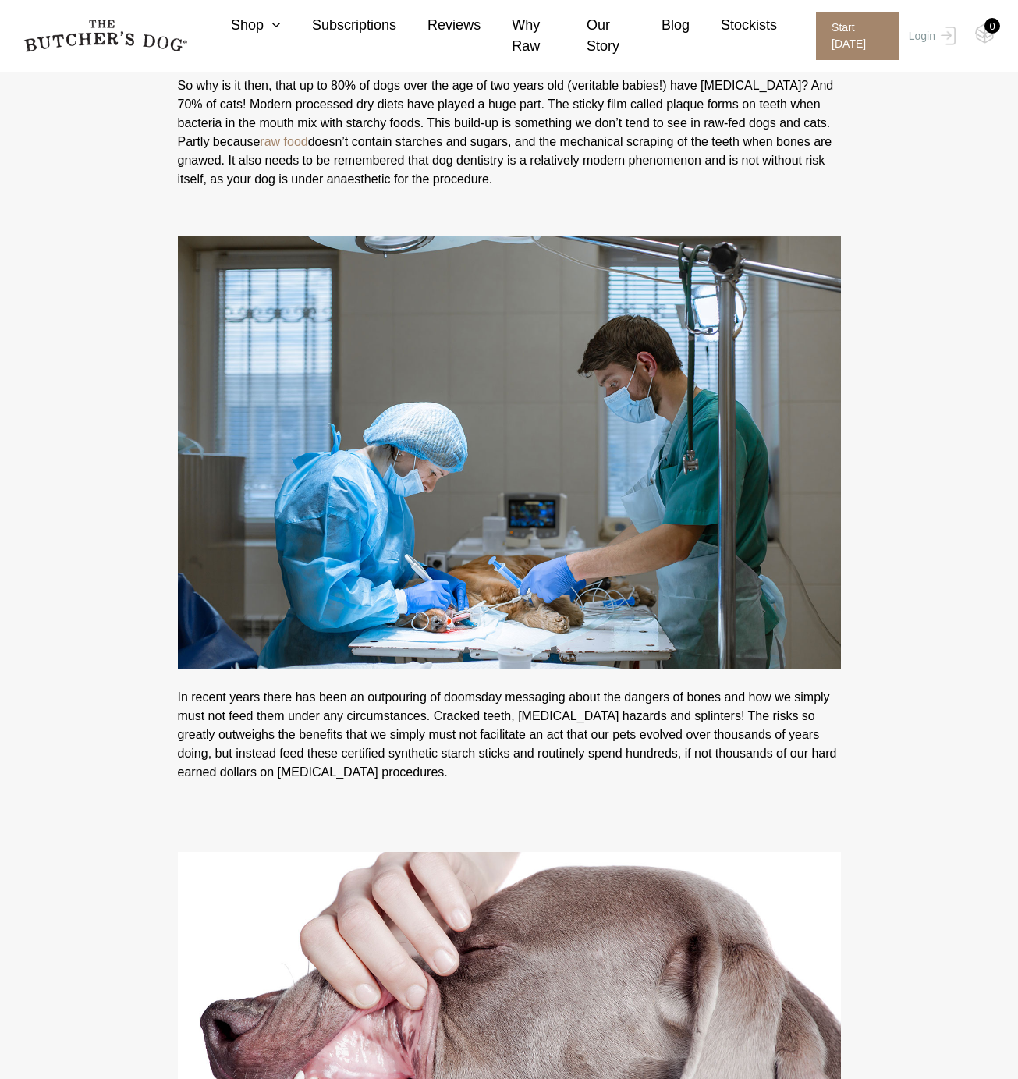
scroll to position [1325, 0]
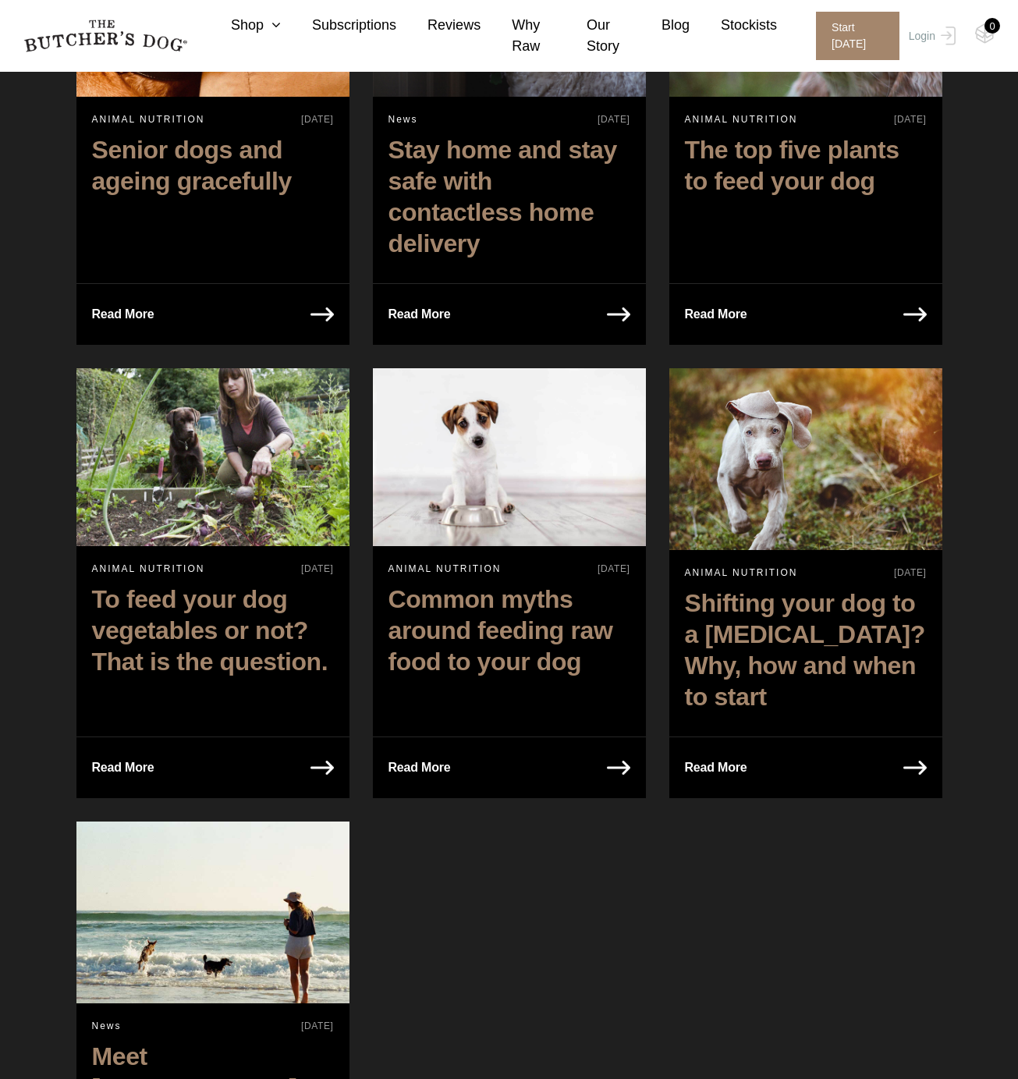
scroll to position [3478, 0]
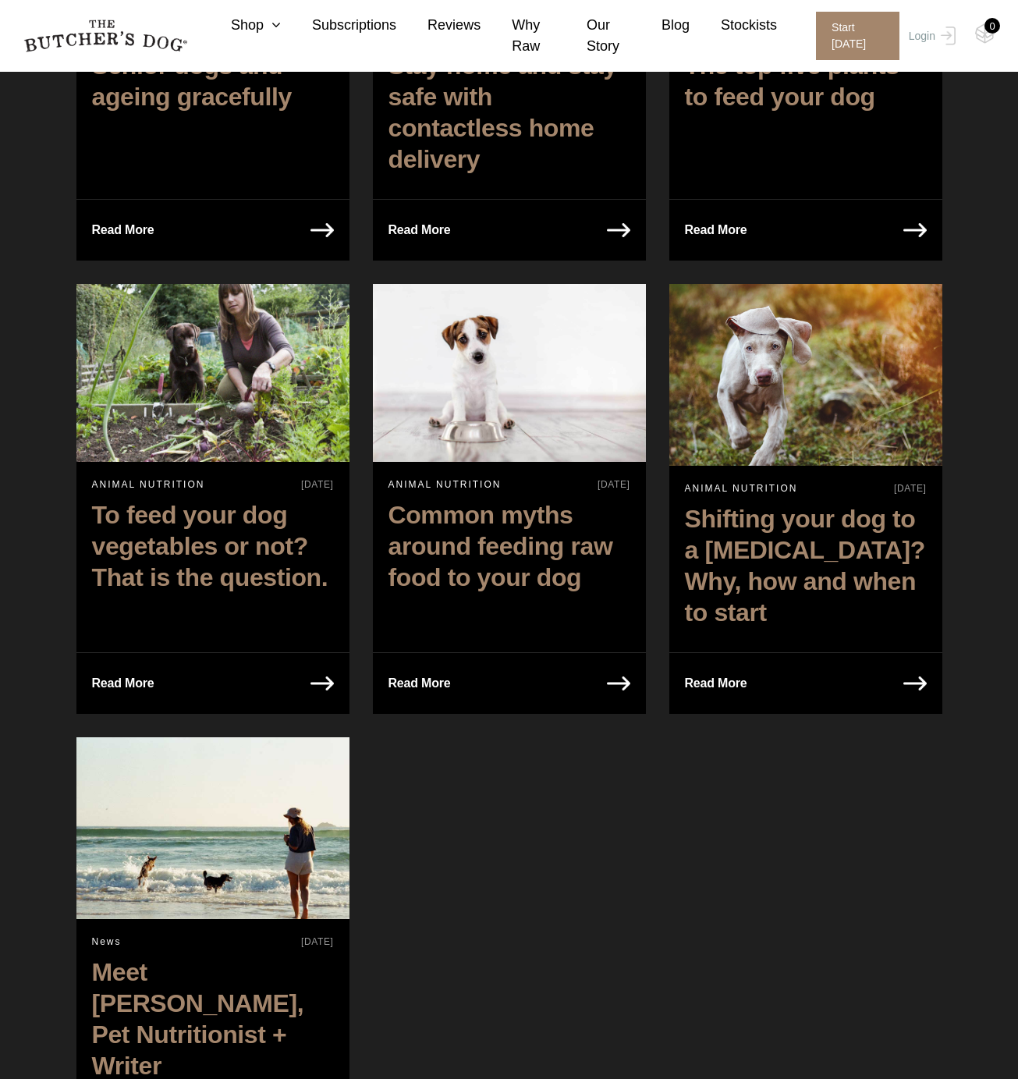
click at [788, 495] on h2 "Shifting your dog to a raw diet? Why, how and when to start" at bounding box center [805, 569] width 273 height 148
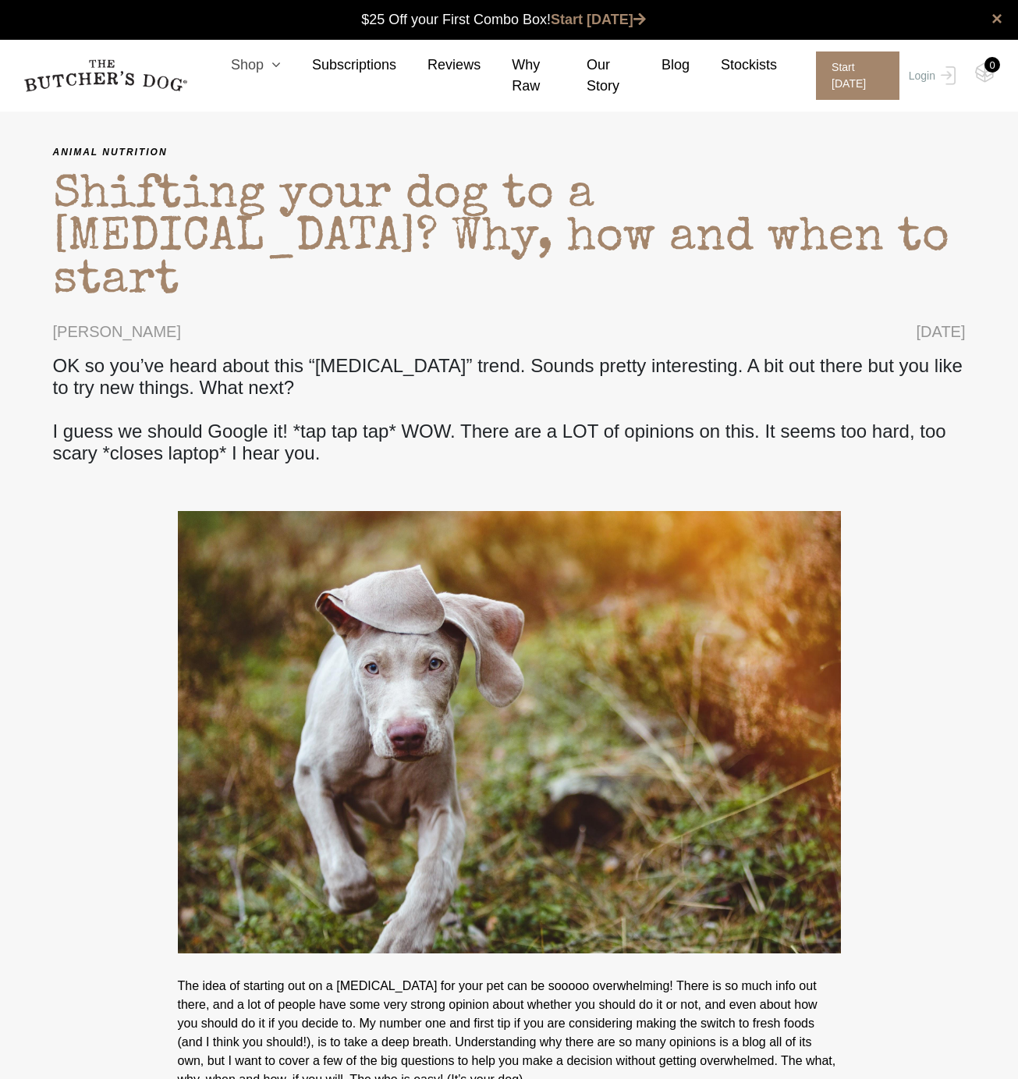
click at [269, 67] on icon at bounding box center [272, 65] width 17 height 14
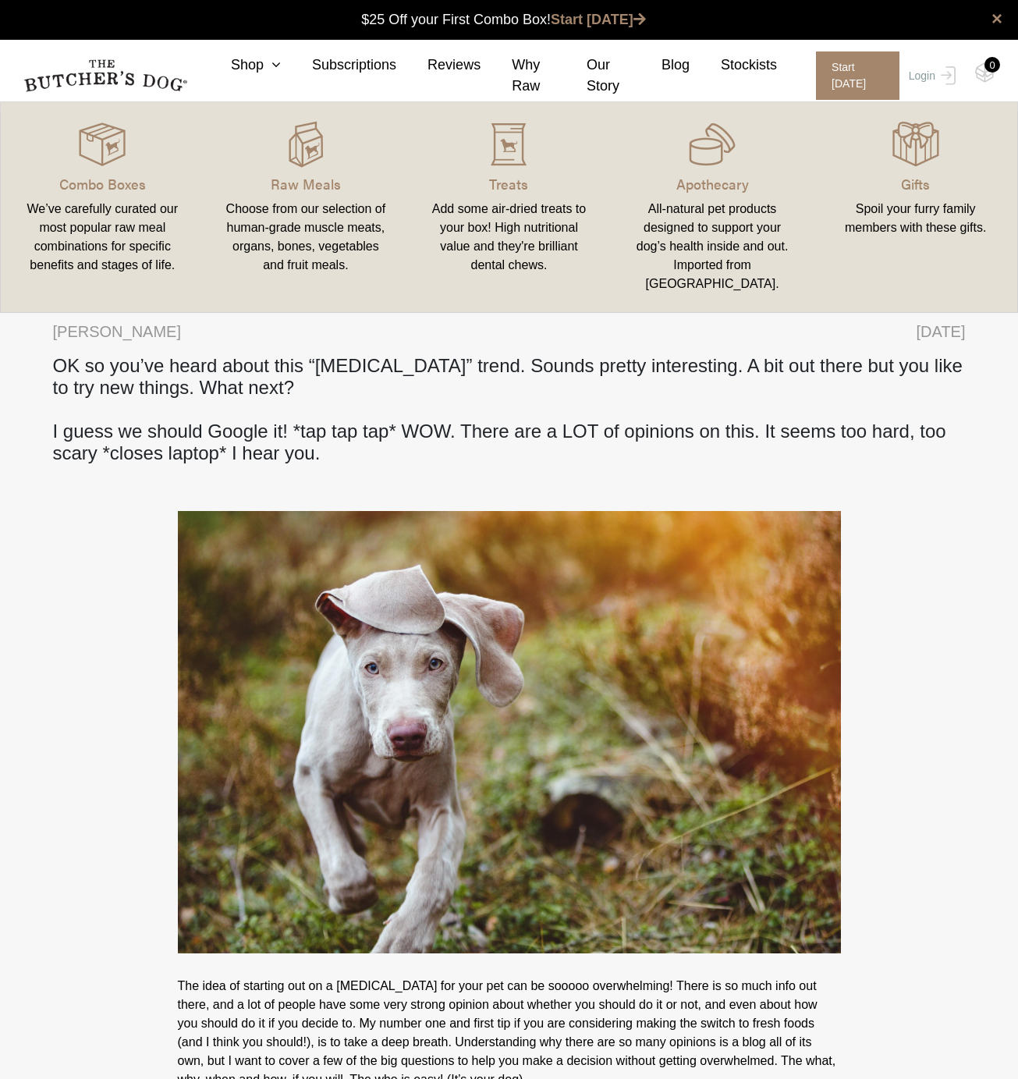
click at [253, 212] on div "Choose from our selection of human-grade muscle meats, organs, bones, vegetable…" at bounding box center [306, 237] width 166 height 75
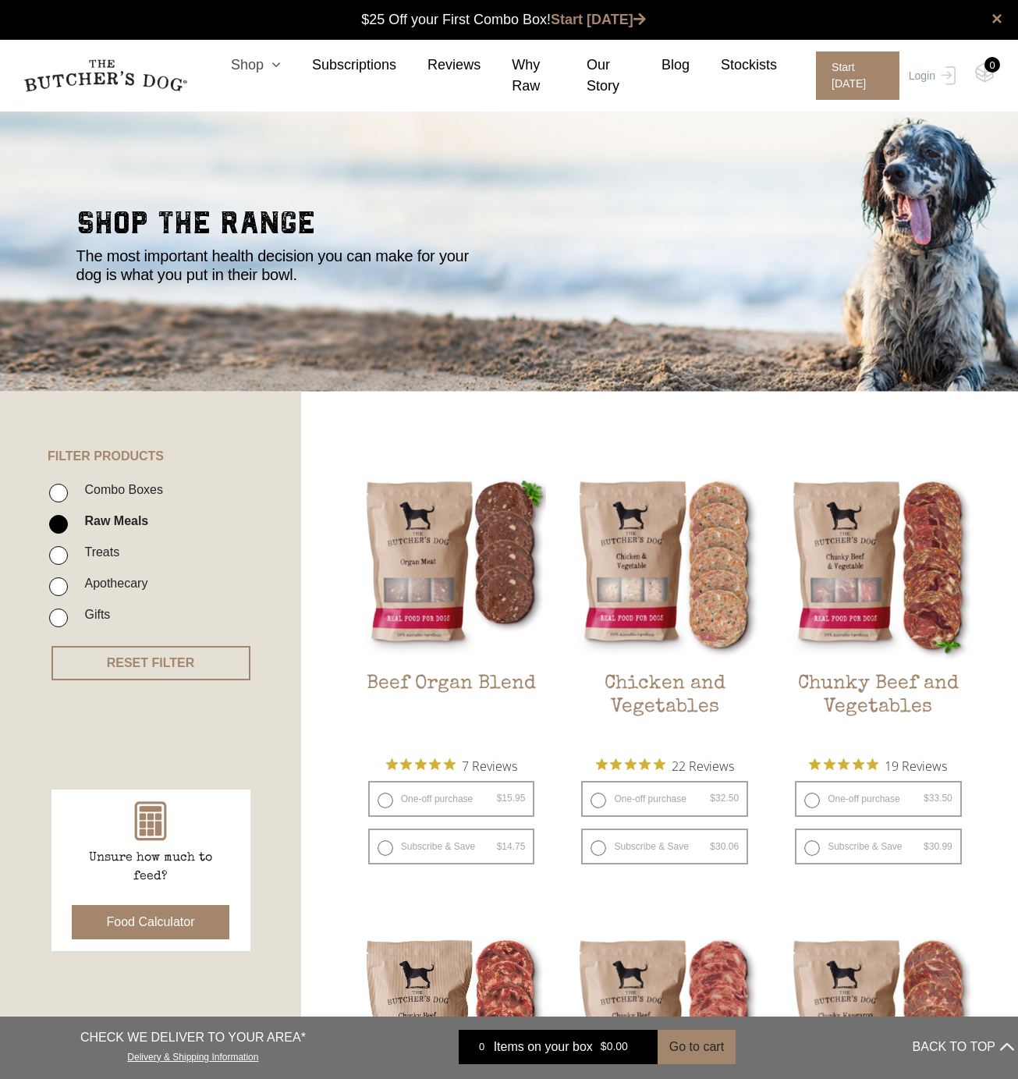
click at [246, 68] on link "Shop" at bounding box center [240, 65] width 81 height 21
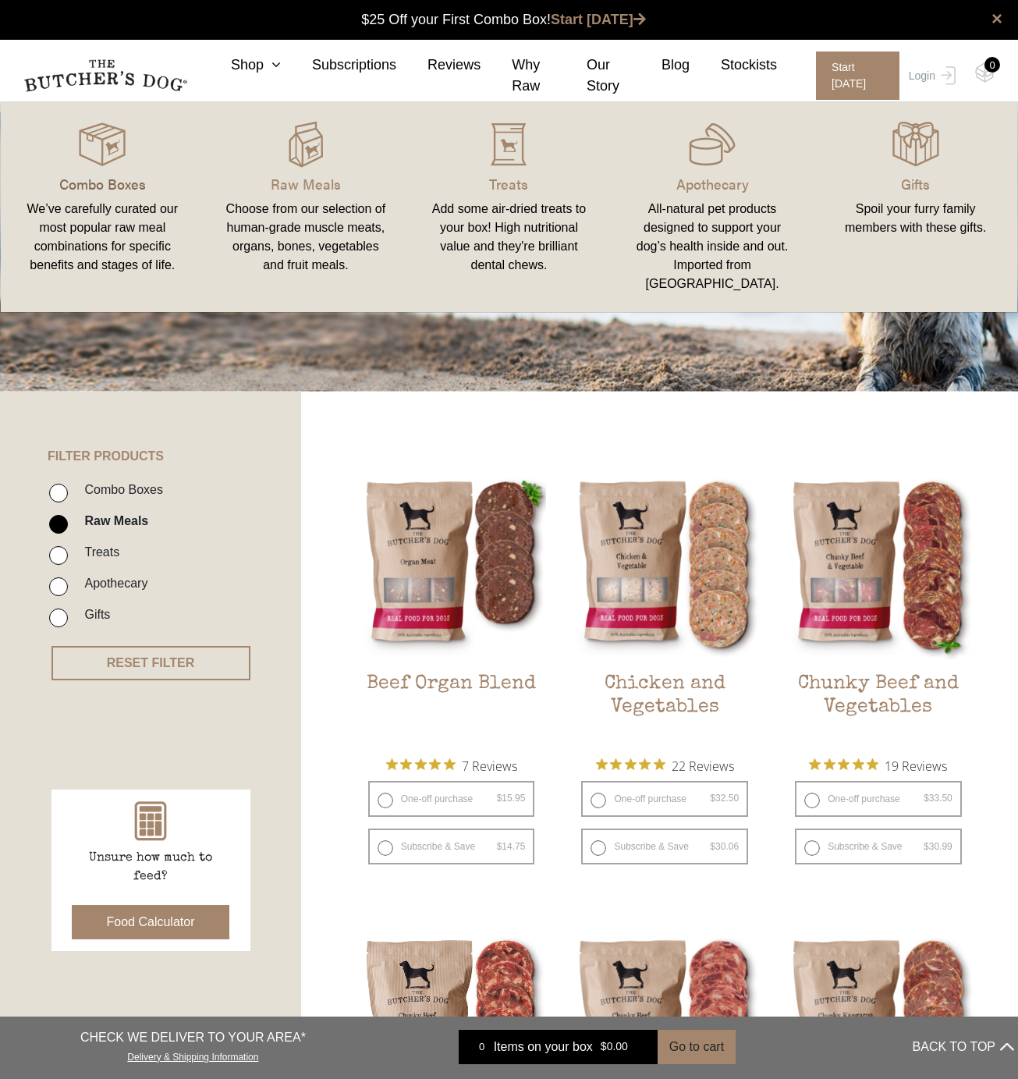
click at [123, 180] on p "Combo Boxes" at bounding box center [103, 183] width 166 height 21
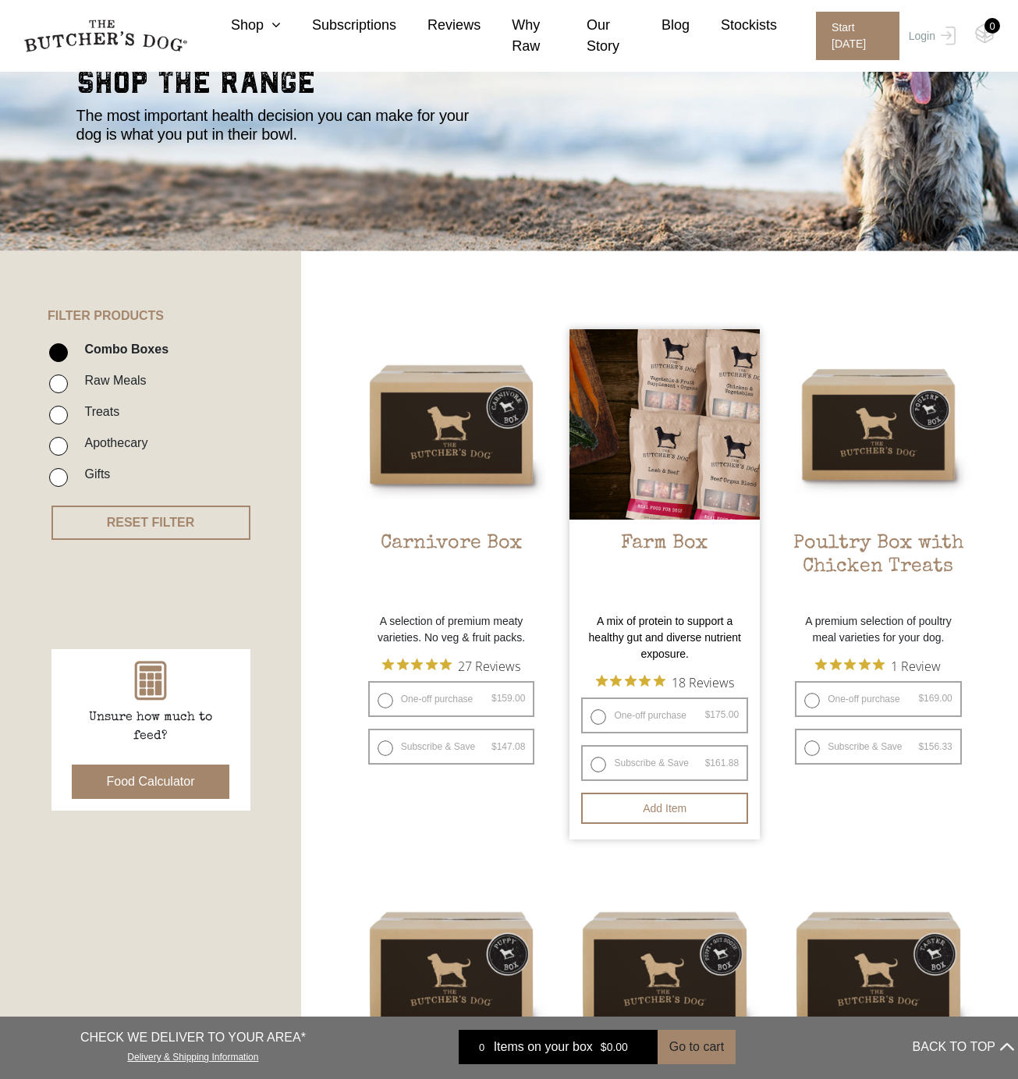
scroll to position [371, 0]
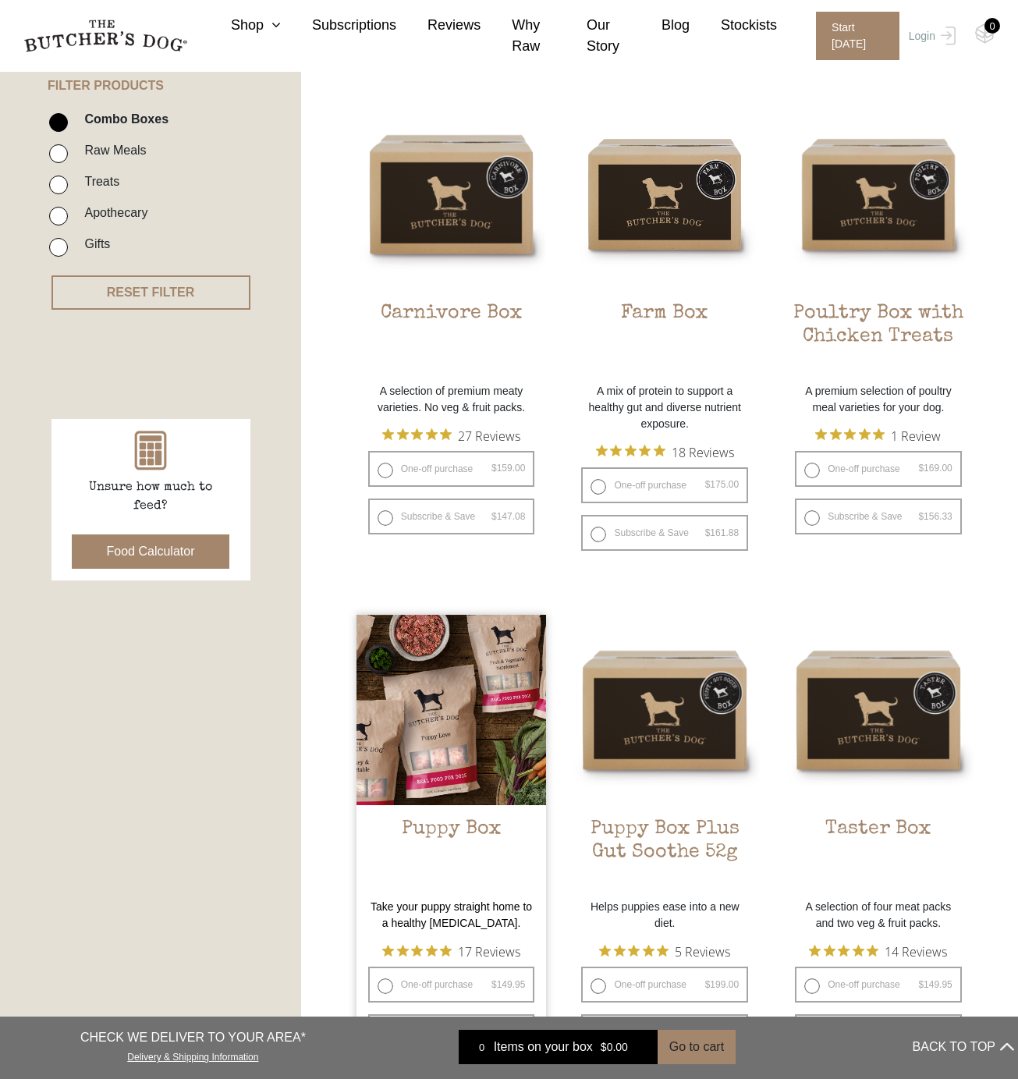
click at [461, 818] on h2 "Puppy Box" at bounding box center [452, 854] width 190 height 73
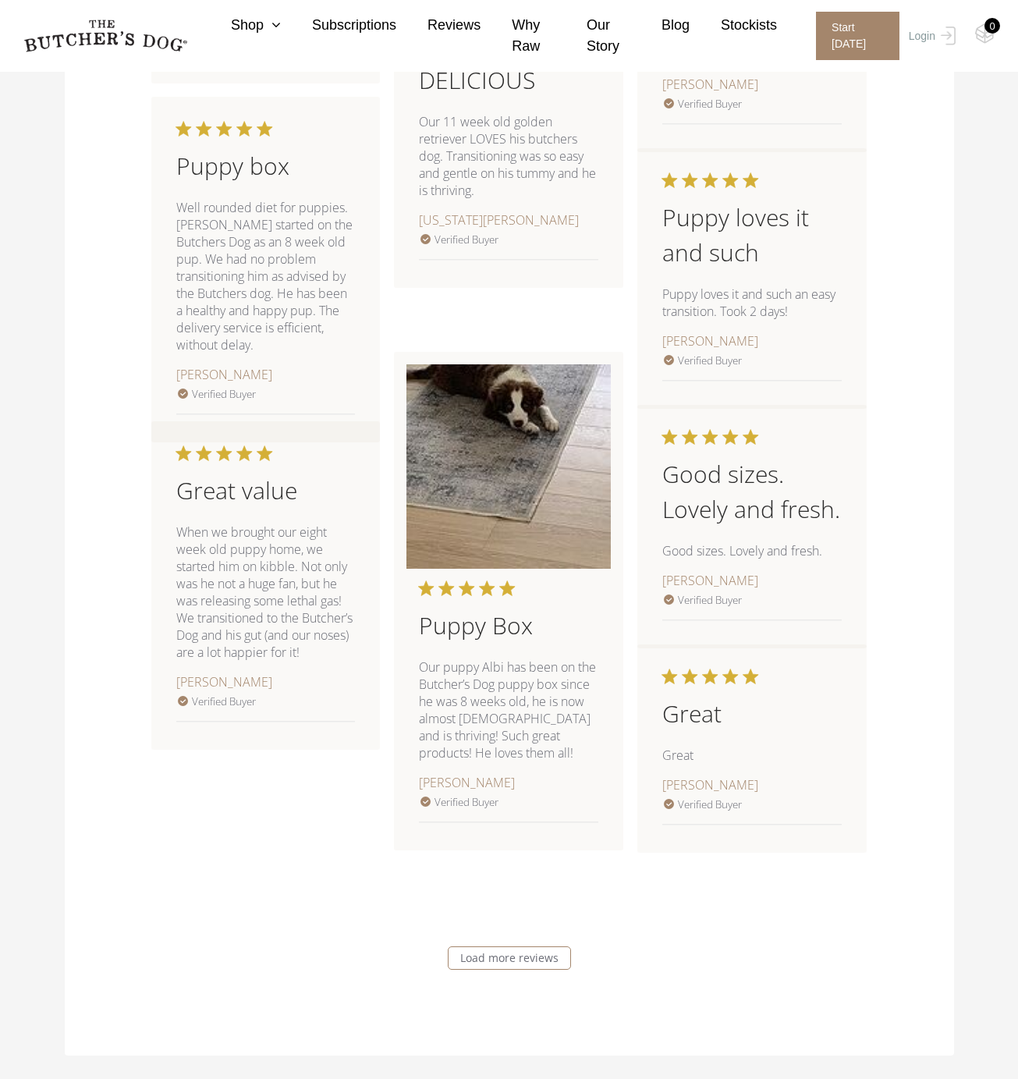
scroll to position [1494, 0]
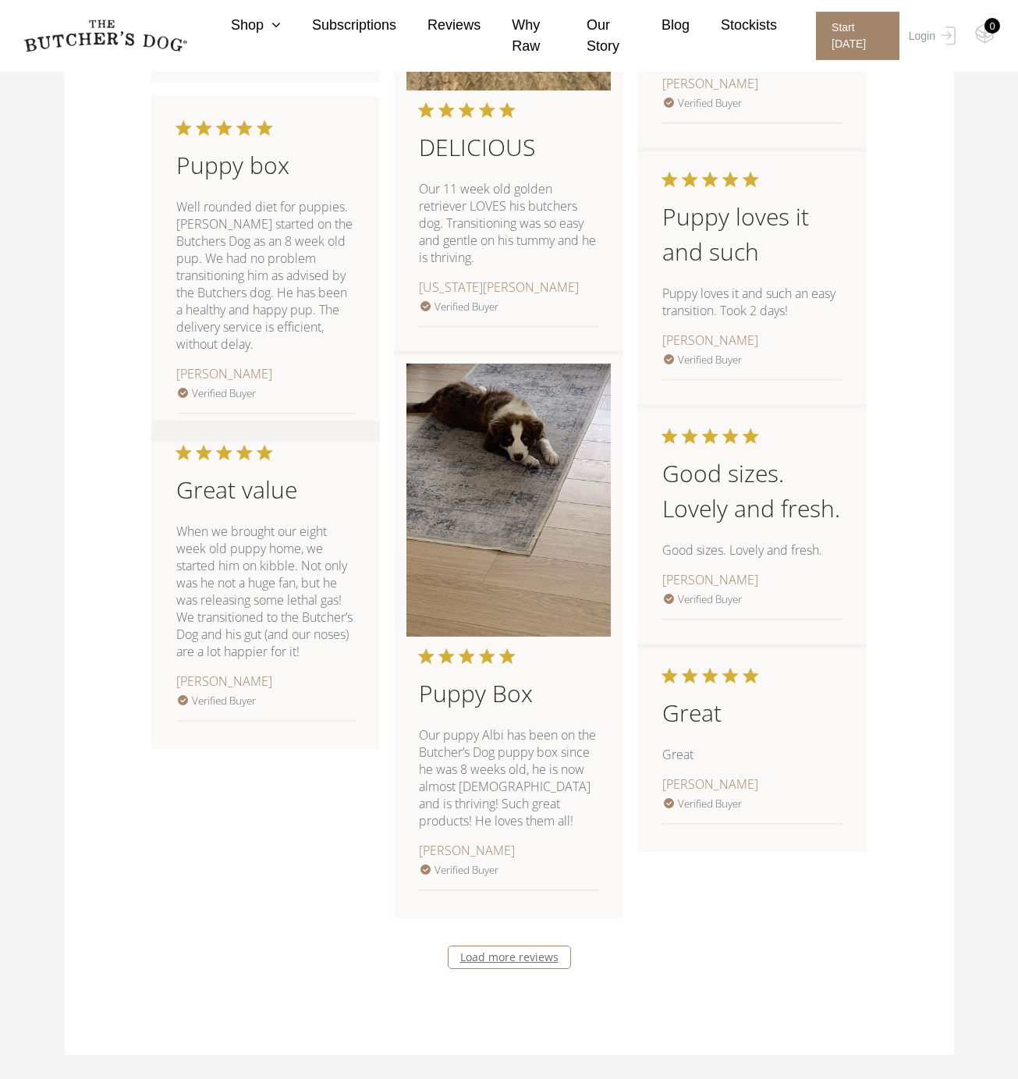
click at [503, 952] on link "Load more reviews" at bounding box center [509, 956] width 123 height 23
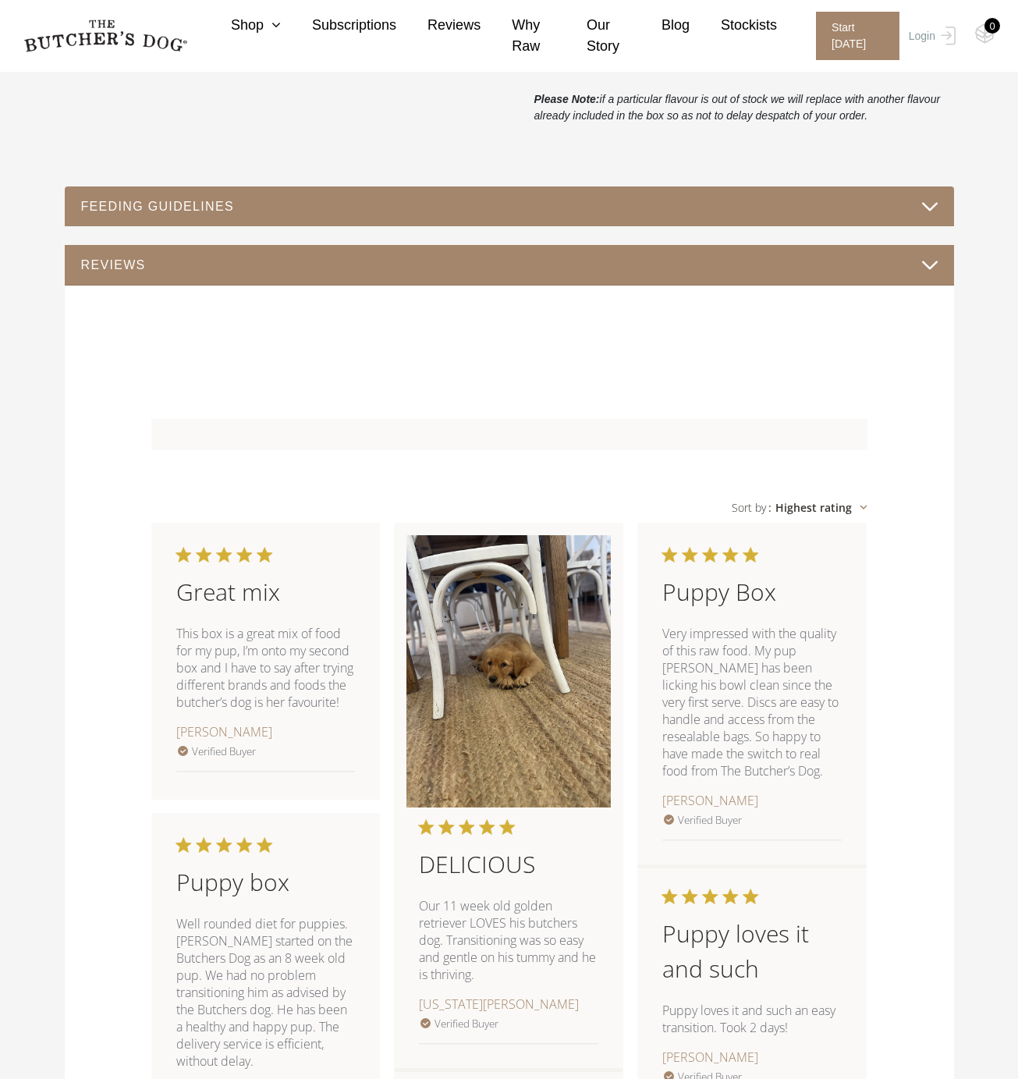
scroll to position [0, 0]
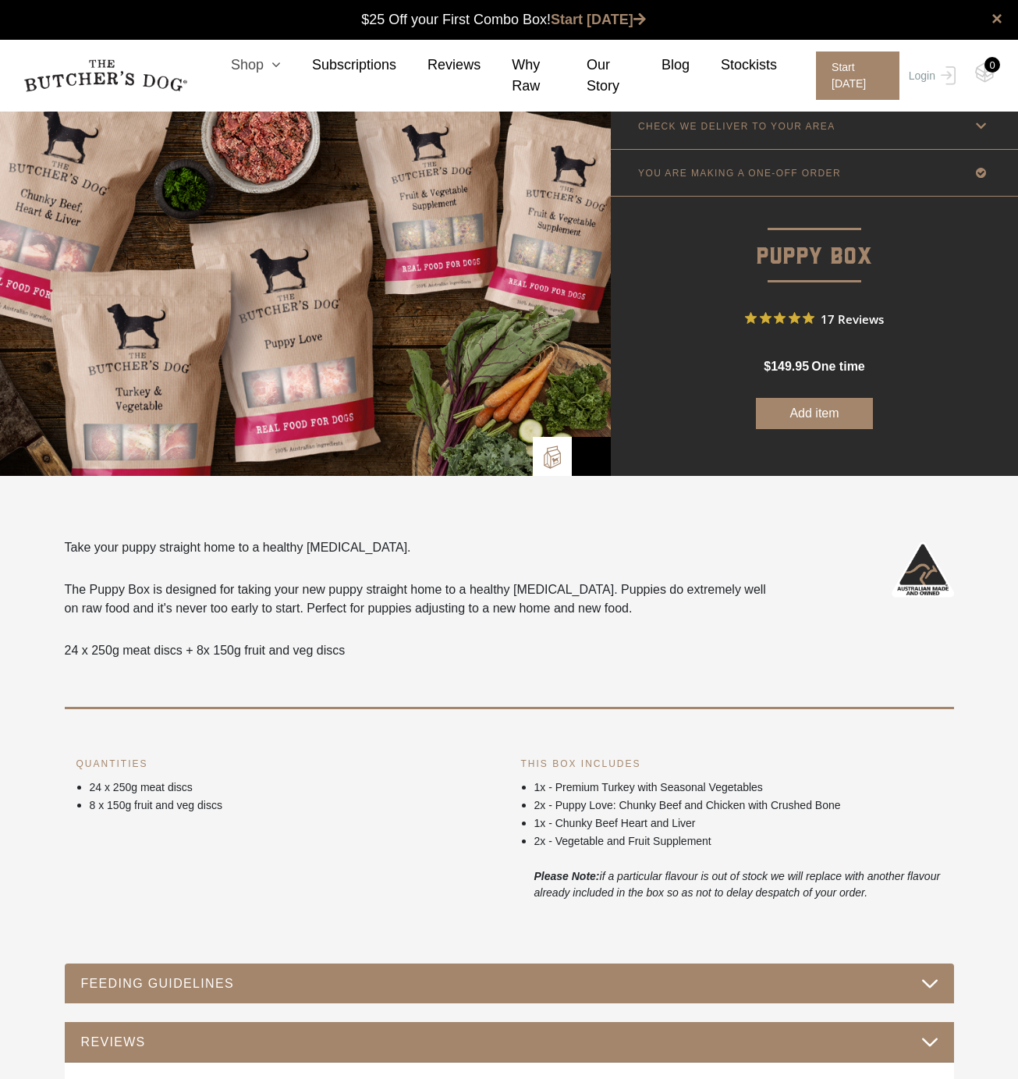
click at [261, 59] on link "Shop" at bounding box center [240, 65] width 81 height 21
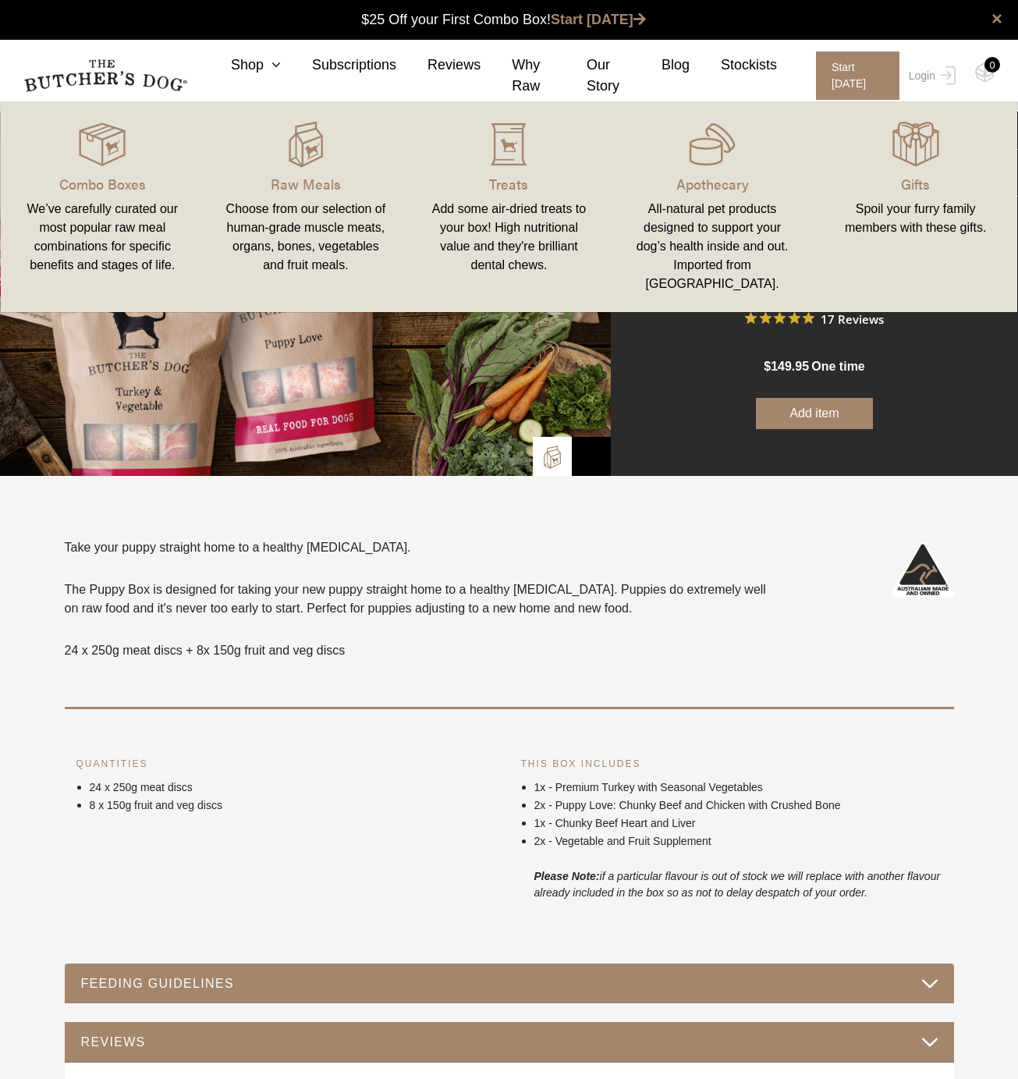
click at [147, 206] on div "We’ve carefully curated our most popular raw meal combinations for specific ben…" at bounding box center [103, 237] width 166 height 75
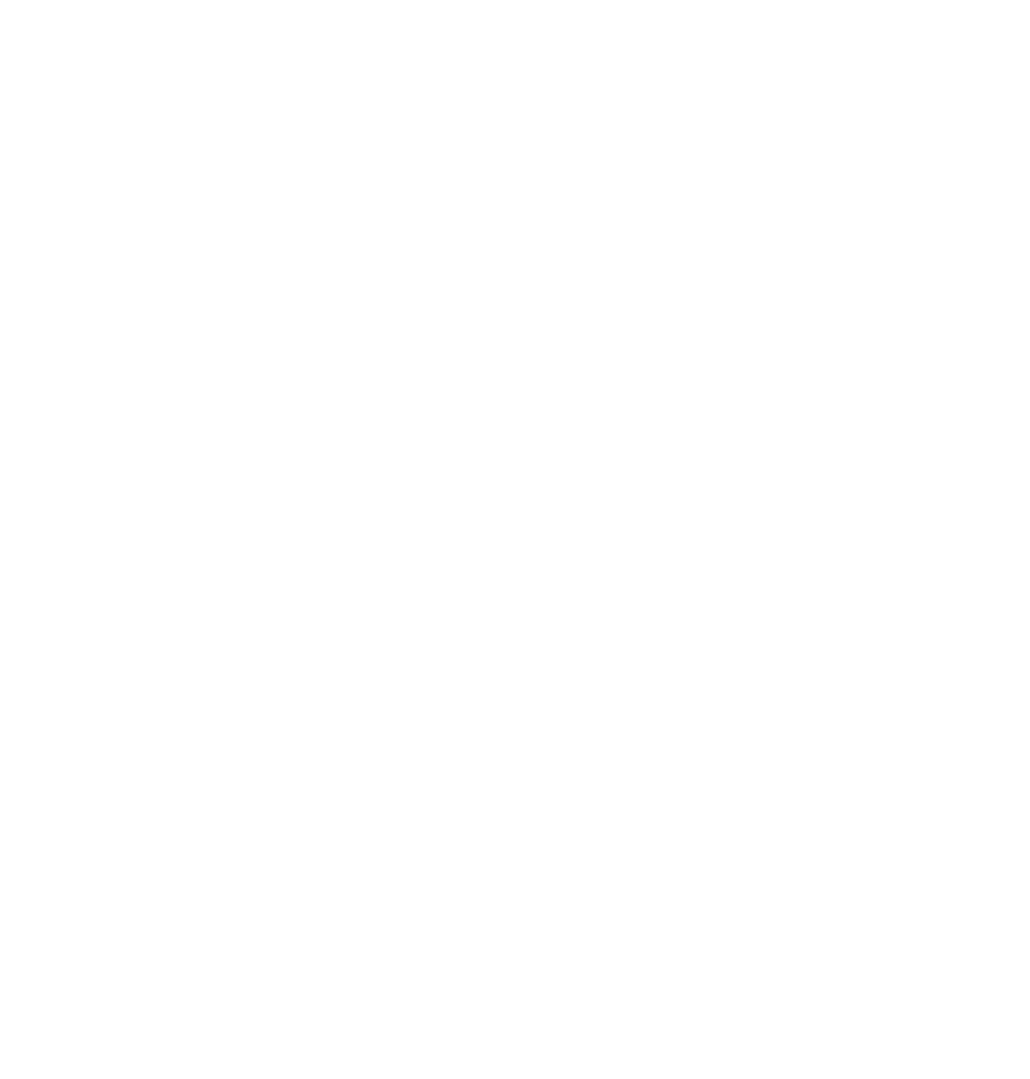
select select "puppy"
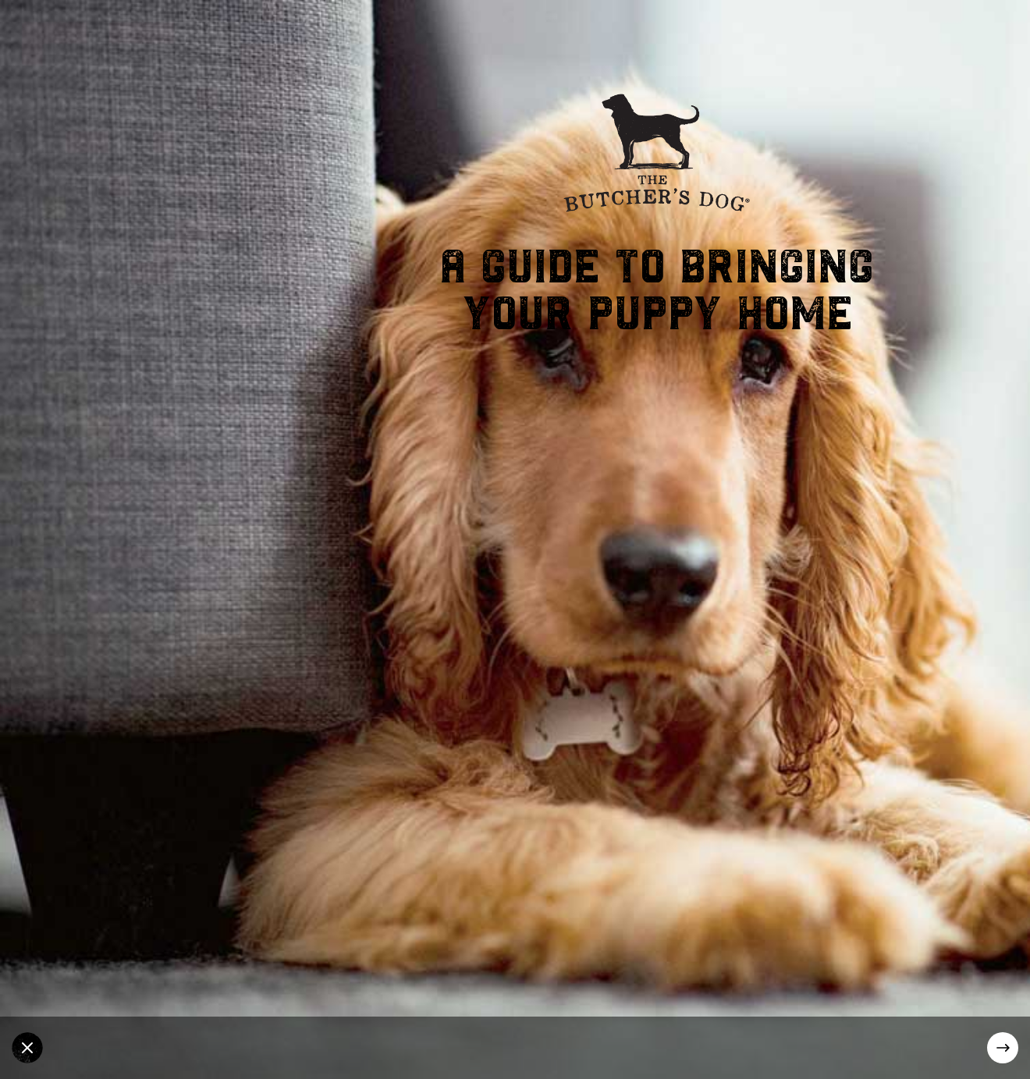
click at [995, 1041] on circle at bounding box center [1002, 1047] width 31 height 31
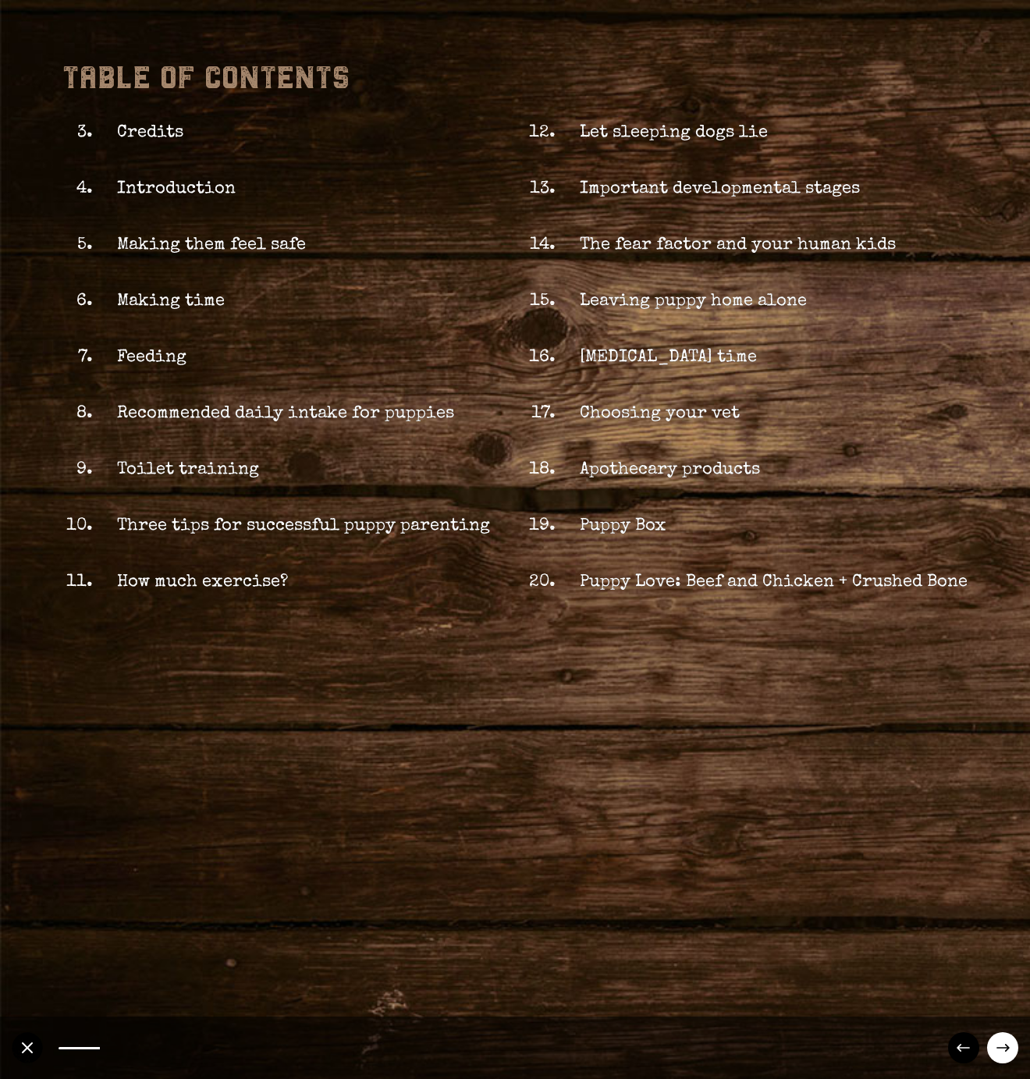
click at [995, 1041] on circle at bounding box center [1002, 1047] width 31 height 31
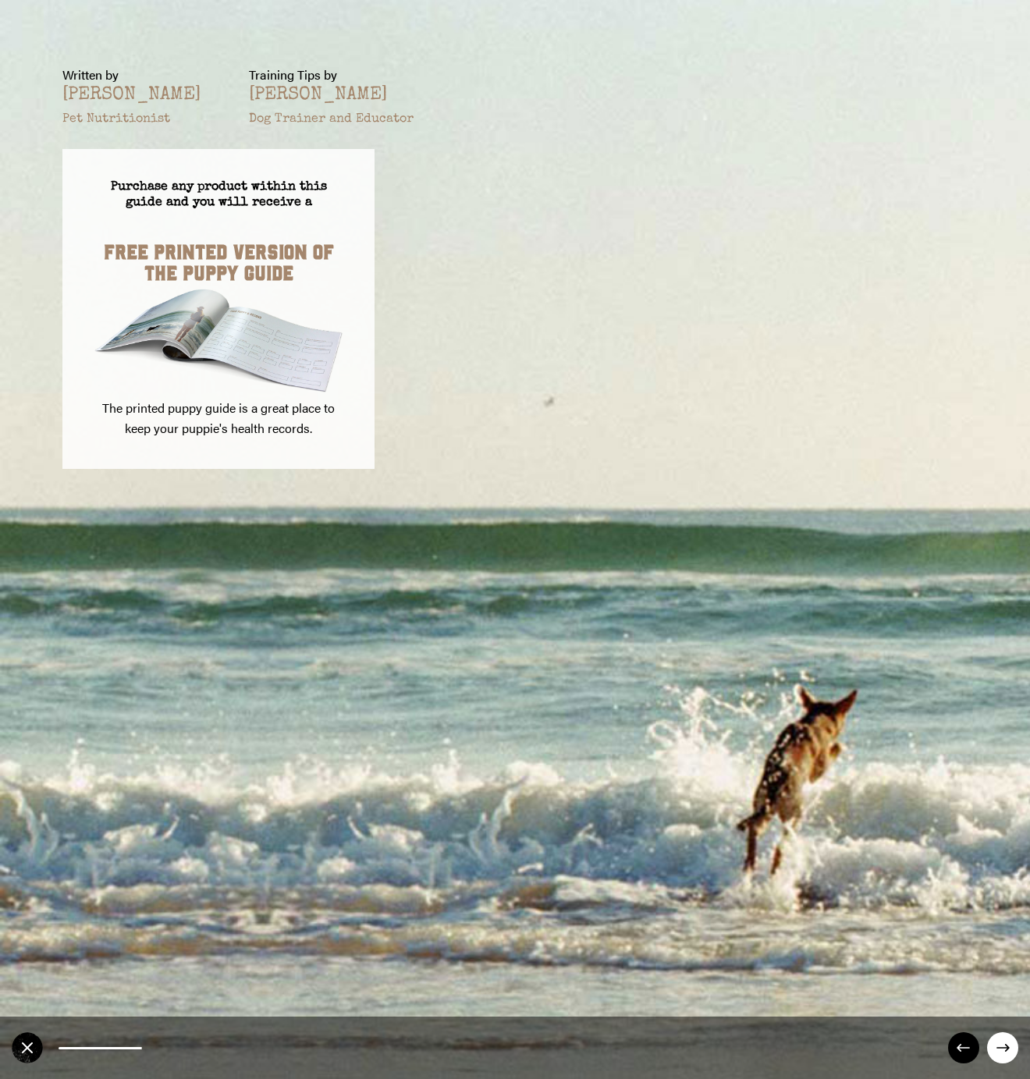
click at [995, 1041] on circle at bounding box center [1002, 1047] width 31 height 31
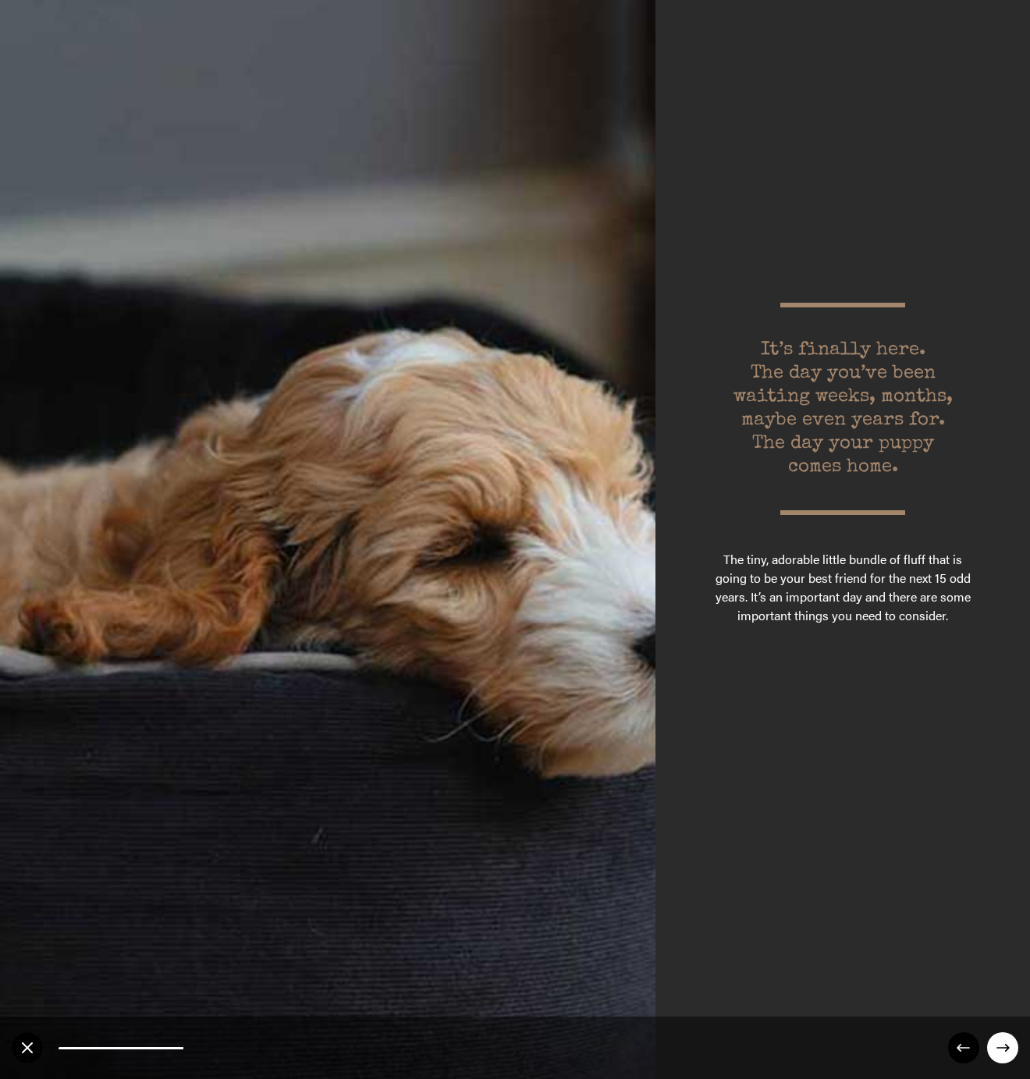
click at [995, 1041] on circle at bounding box center [1002, 1047] width 31 height 31
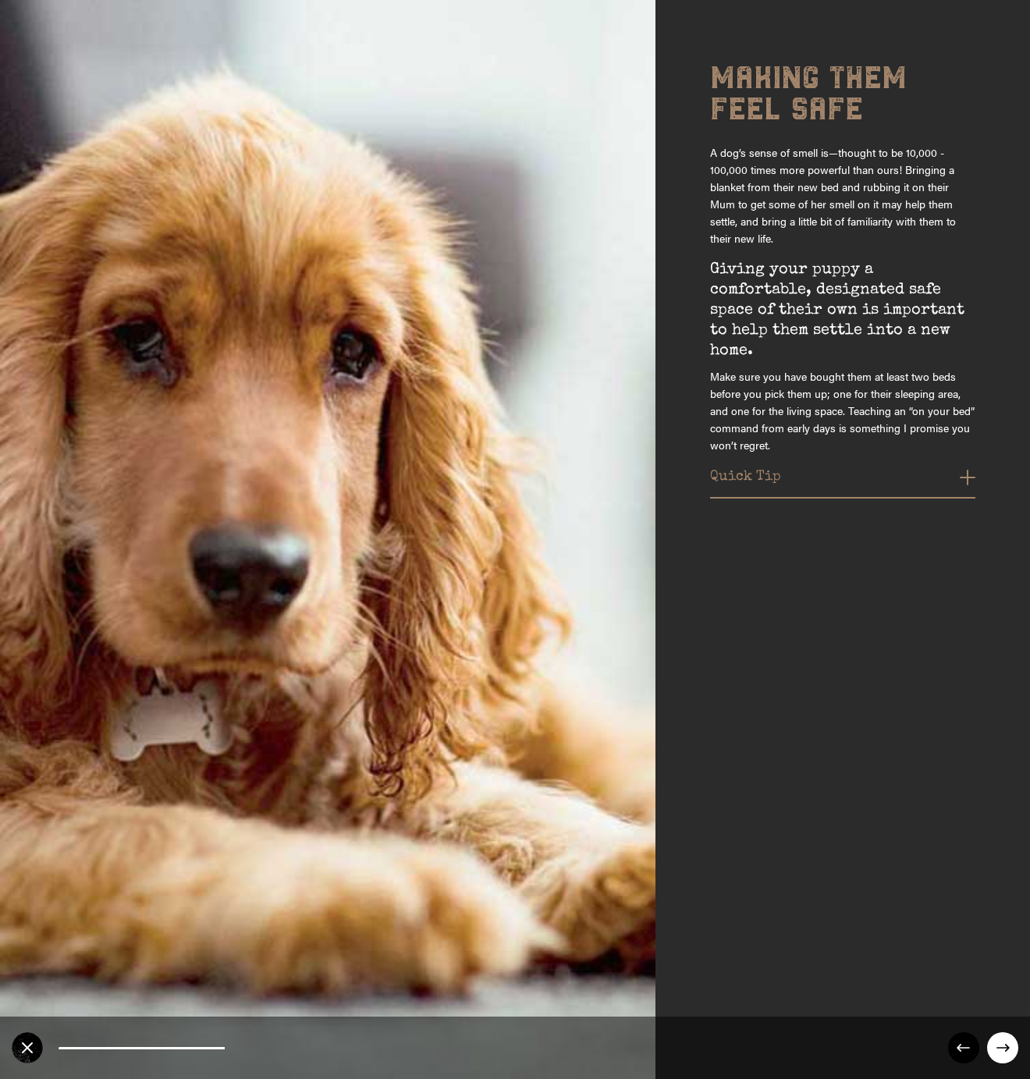
click at [968, 473] on button "Quick Tip" at bounding box center [842, 481] width 265 height 25
click at [999, 1046] on circle at bounding box center [1002, 1047] width 31 height 31
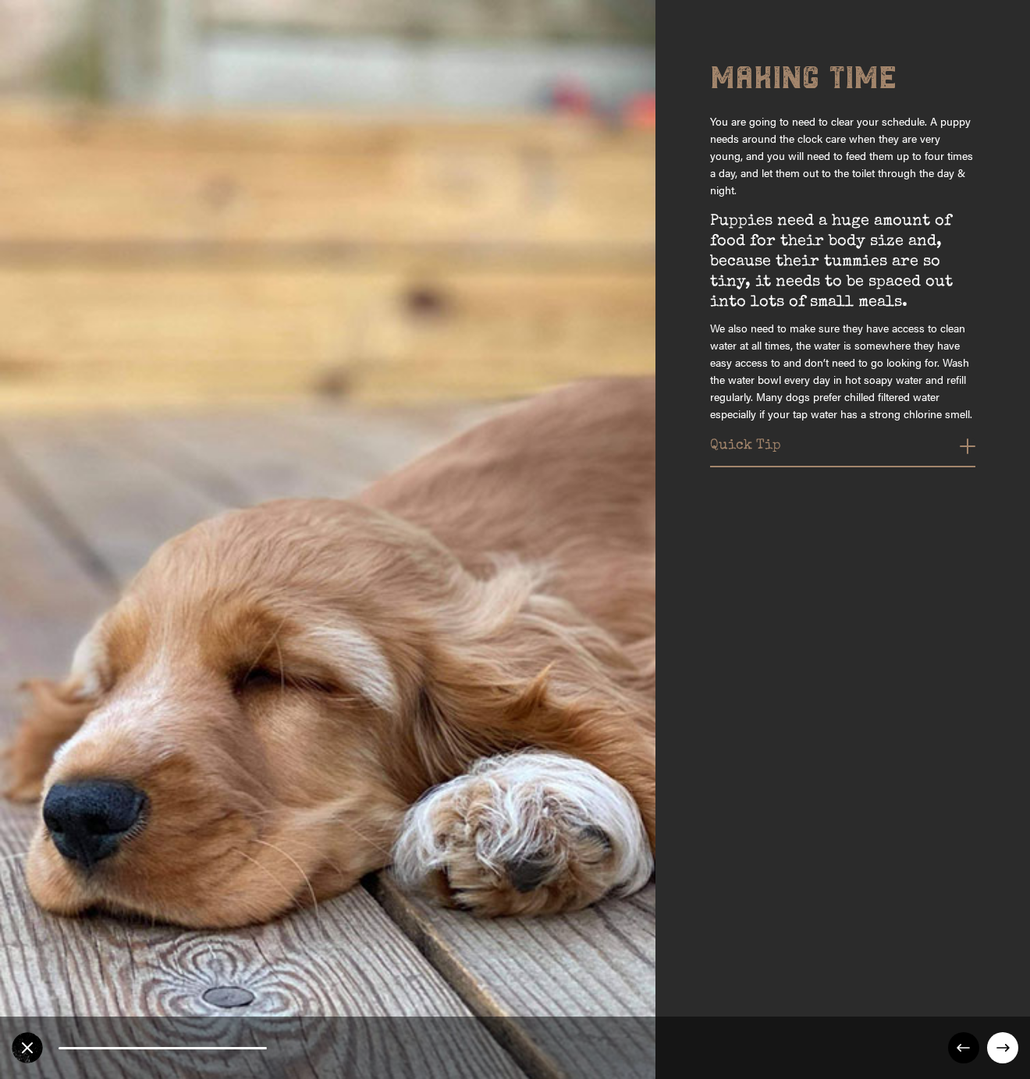
click at [1006, 1041] on circle at bounding box center [1002, 1047] width 31 height 31
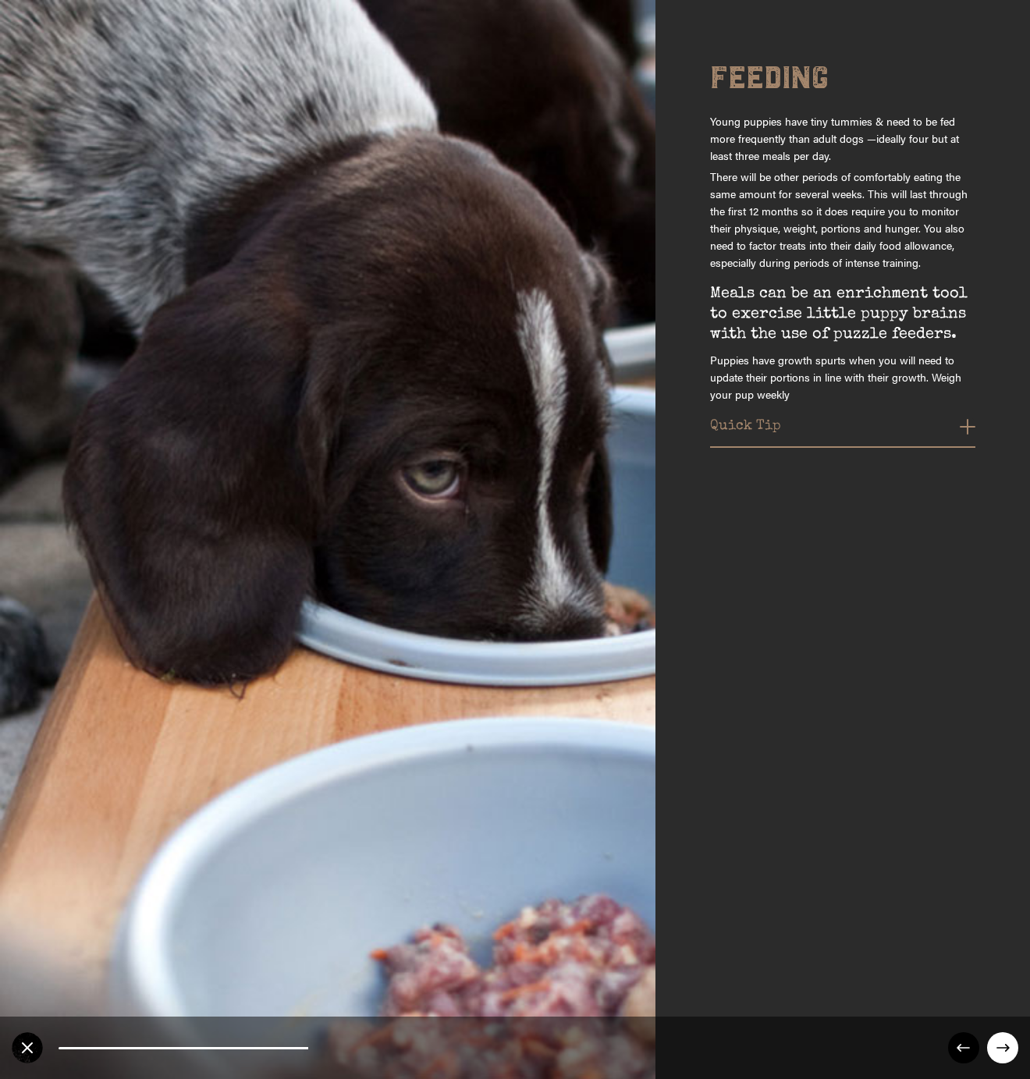
click at [1006, 1041] on circle at bounding box center [1002, 1047] width 31 height 31
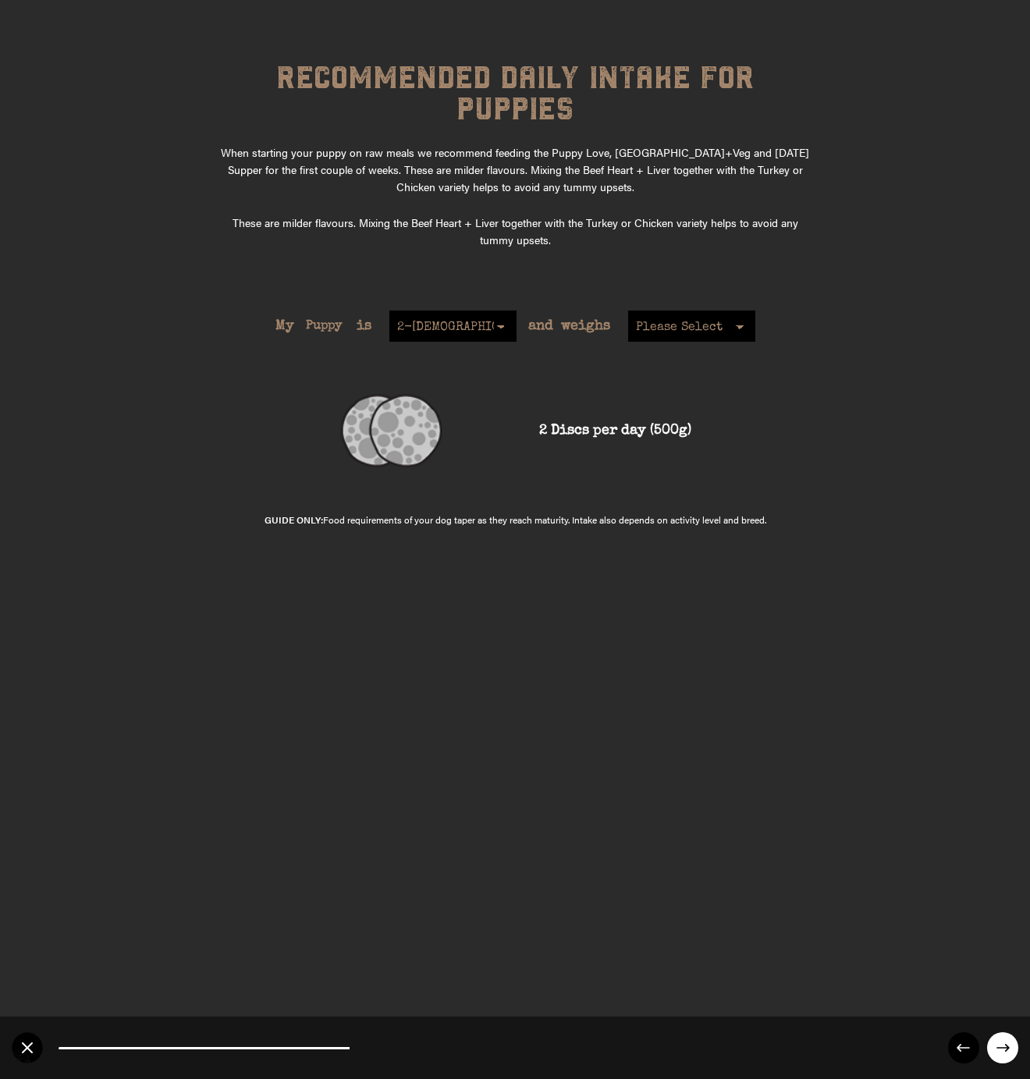
click at [489, 310] on select "2-4 months old 4-5 months old 6-8 months old 8-12 months old" at bounding box center [452, 325] width 127 height 31
click at [389, 310] on select "2-4 months old 4-5 months old 6-8 months old 8-12 months old" at bounding box center [452, 325] width 127 height 31
click at [686, 310] on select "Please Select 1kg 2kg 3kg 4kg 5kg 6kg 7kg 8kg 9kg 1-5kg 10kg 11kg 12kg 13kg 14k…" at bounding box center [691, 325] width 127 height 31
click at [628, 310] on select "Please Select 1kg 2kg 3kg 4kg 5kg 6kg 7kg 8kg 9kg 1-5kg 10kg 11kg 12kg 13kg 14k…" at bounding box center [691, 325] width 127 height 31
click at [704, 310] on select "Please Select 1kg 2kg 3kg 4kg 5kg 6kg 7kg 8kg 9kg 1-5kg 10kg 11kg 12kg 13kg 14k…" at bounding box center [691, 325] width 127 height 31
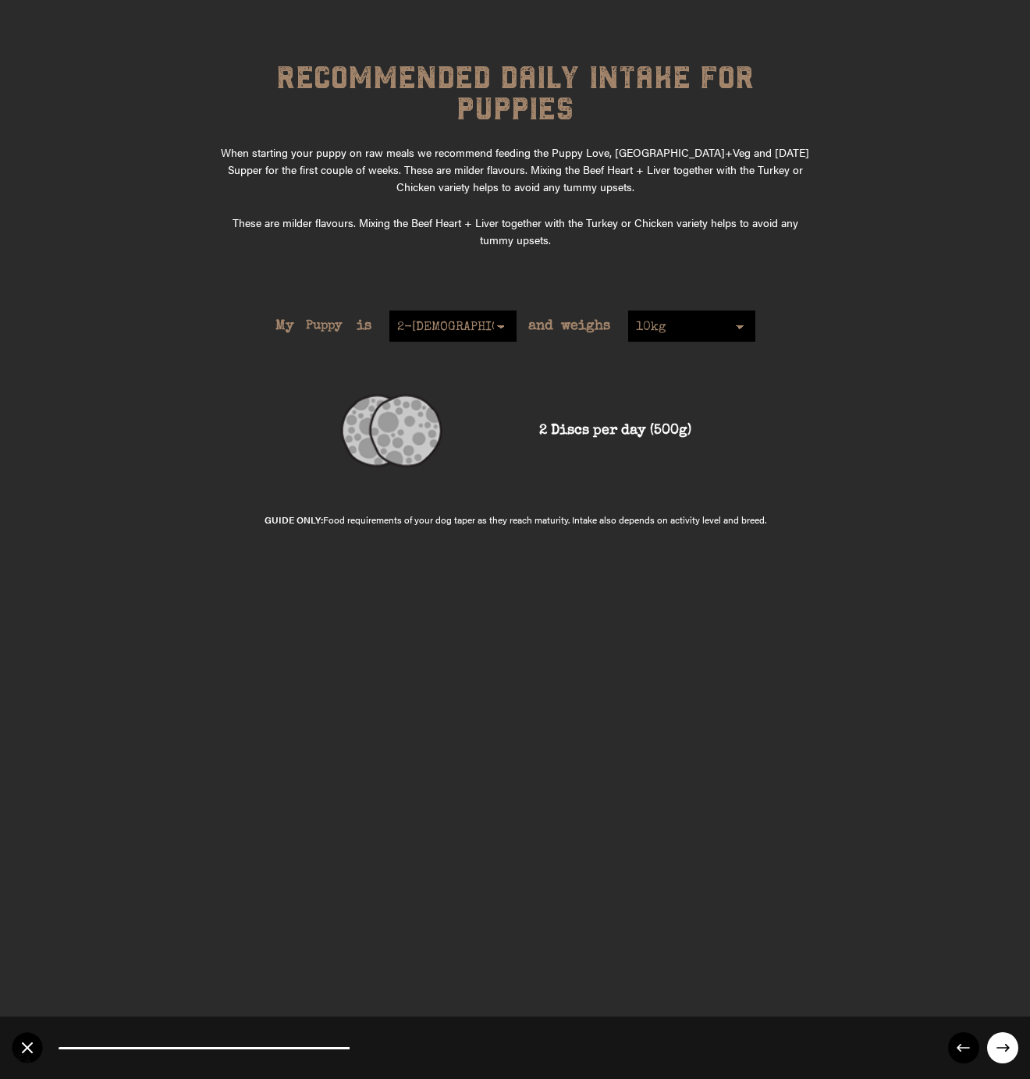
click at [628, 310] on select "Please Select 1kg 2kg 3kg 4kg 5kg 6kg 7kg 8kg 9kg 1-5kg 10kg 11kg 12kg 13kg 14k…" at bounding box center [691, 325] width 127 height 31
click at [710, 310] on select "Please Select 1kg 2kg 3kg 4kg 5kg 6kg 7kg 8kg 9kg 1-5kg 10kg 11kg 12kg 13kg 14k…" at bounding box center [691, 325] width 127 height 31
select select "5"
click at [628, 310] on select "Please Select 1kg 2kg 3kg 4kg 5kg 6kg 7kg 8kg 9kg 1-5kg 10kg 11kg 12kg 13kg 14k…" at bounding box center [691, 325] width 127 height 31
click at [1004, 1051] on circle at bounding box center [1002, 1047] width 31 height 31
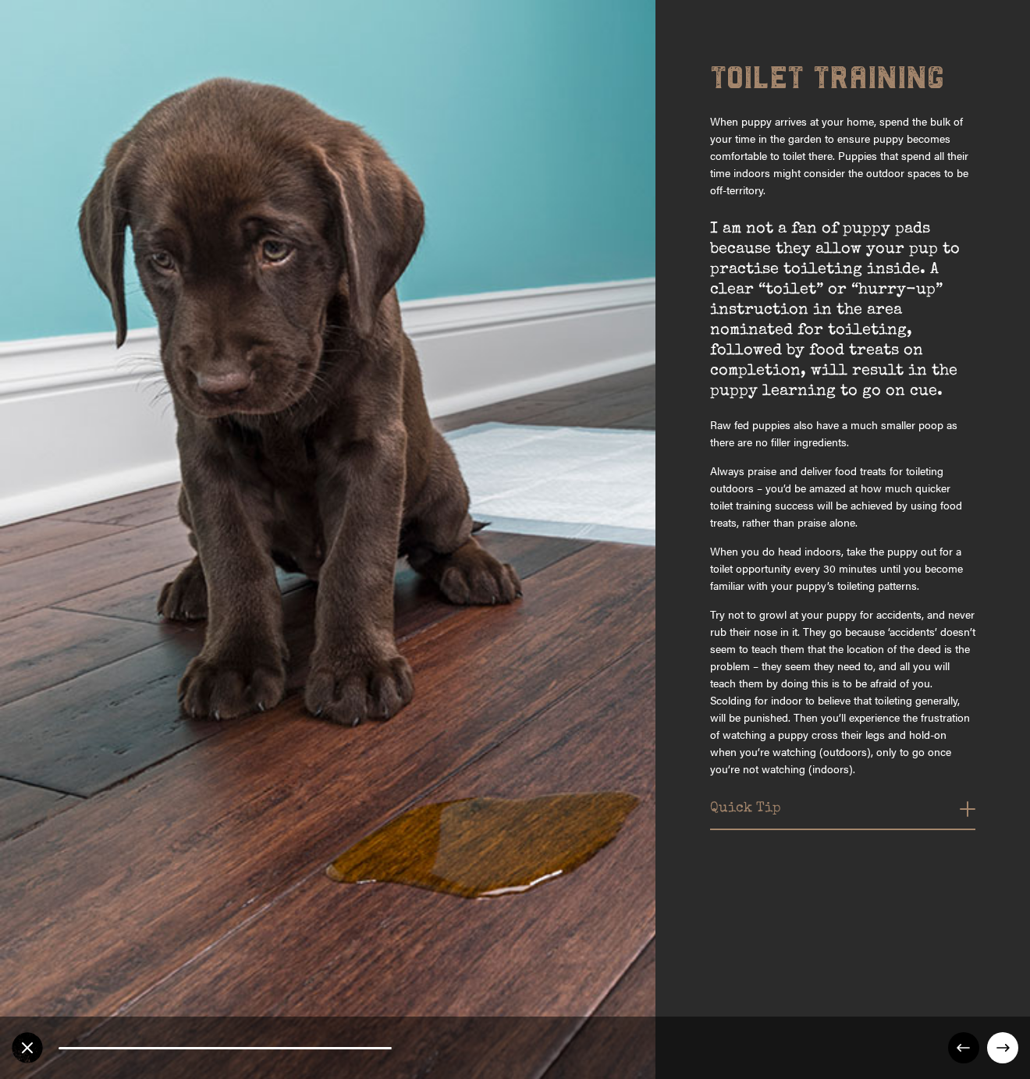
click at [1004, 1051] on circle at bounding box center [1002, 1047] width 31 height 31
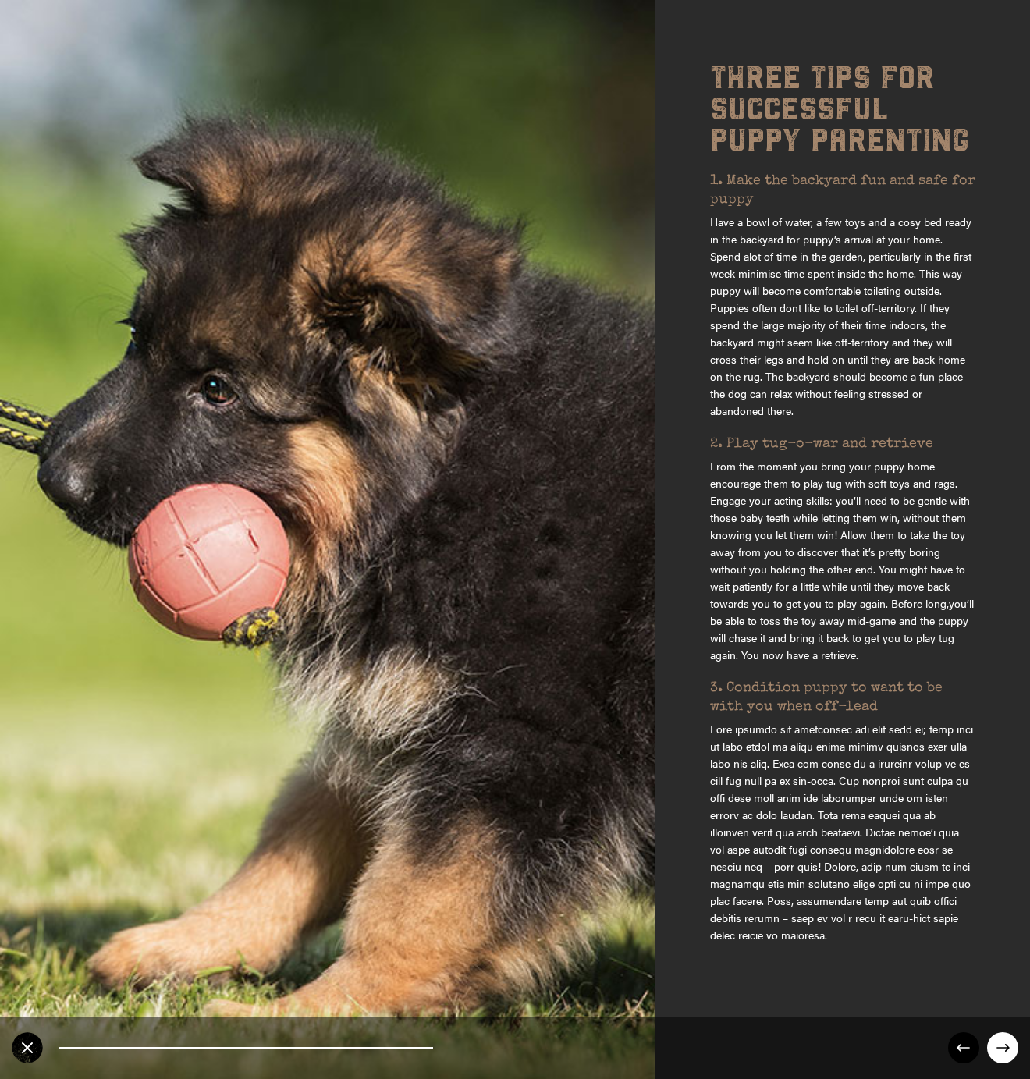
click at [1004, 1051] on circle at bounding box center [1002, 1047] width 31 height 31
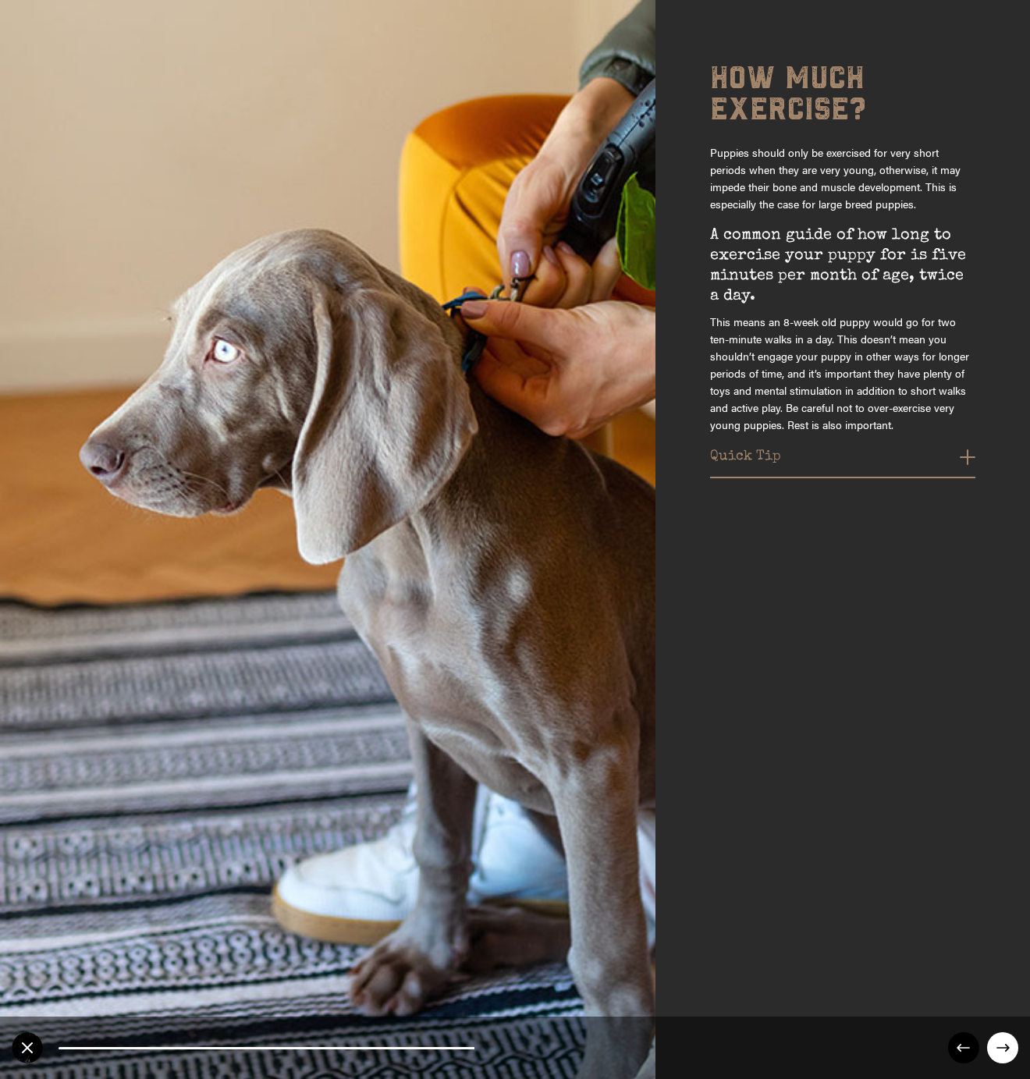
click at [1004, 1050] on circle at bounding box center [1002, 1047] width 31 height 31
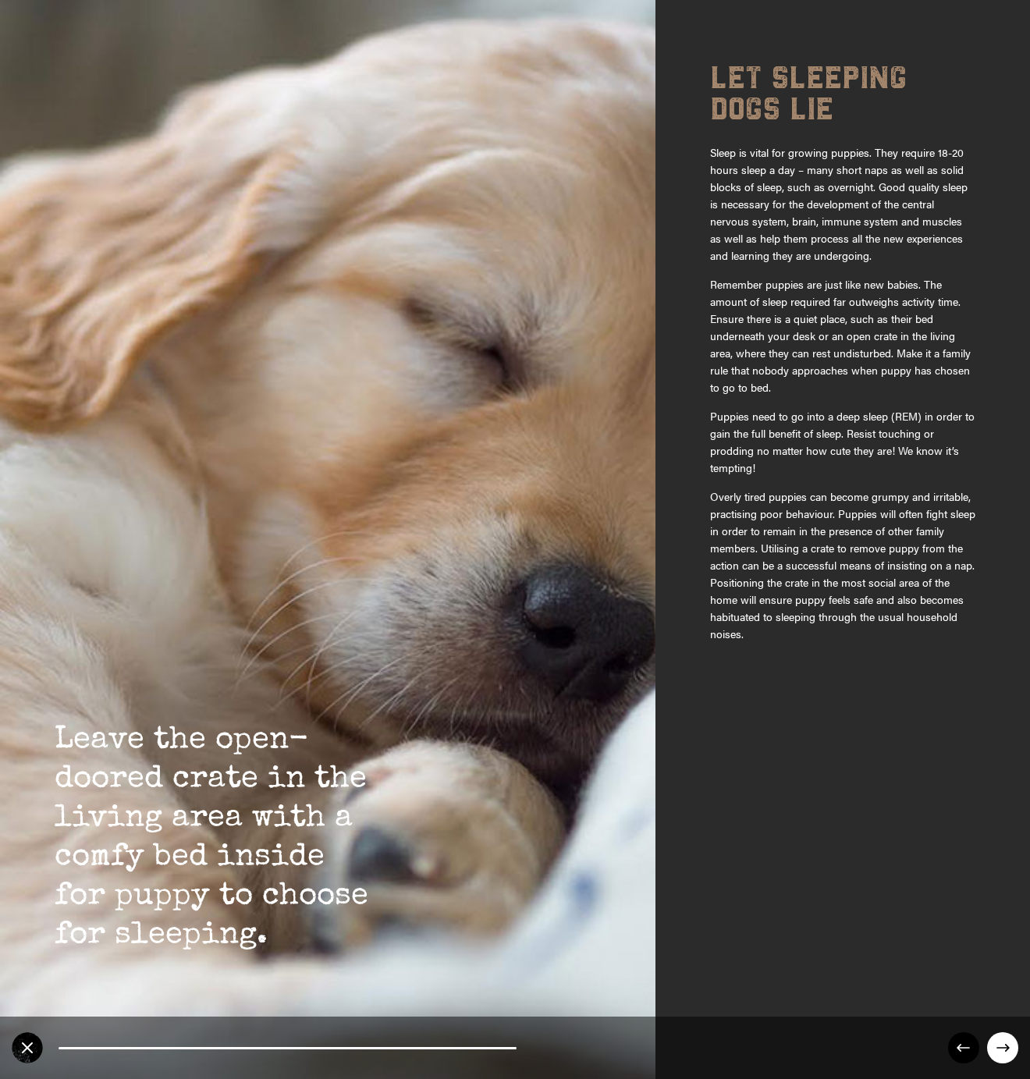
click at [1004, 1050] on circle at bounding box center [1002, 1047] width 31 height 31
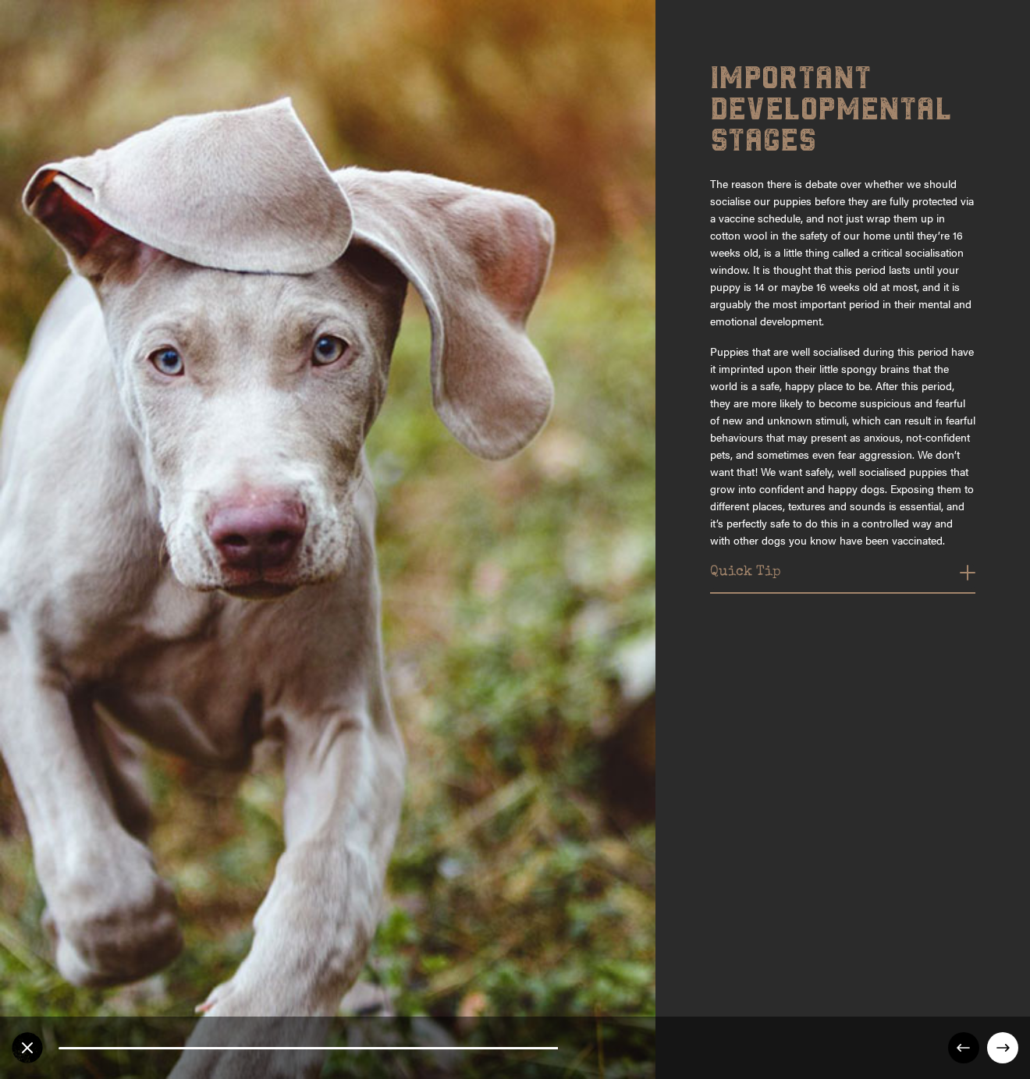
click at [1004, 1050] on circle at bounding box center [1002, 1047] width 31 height 31
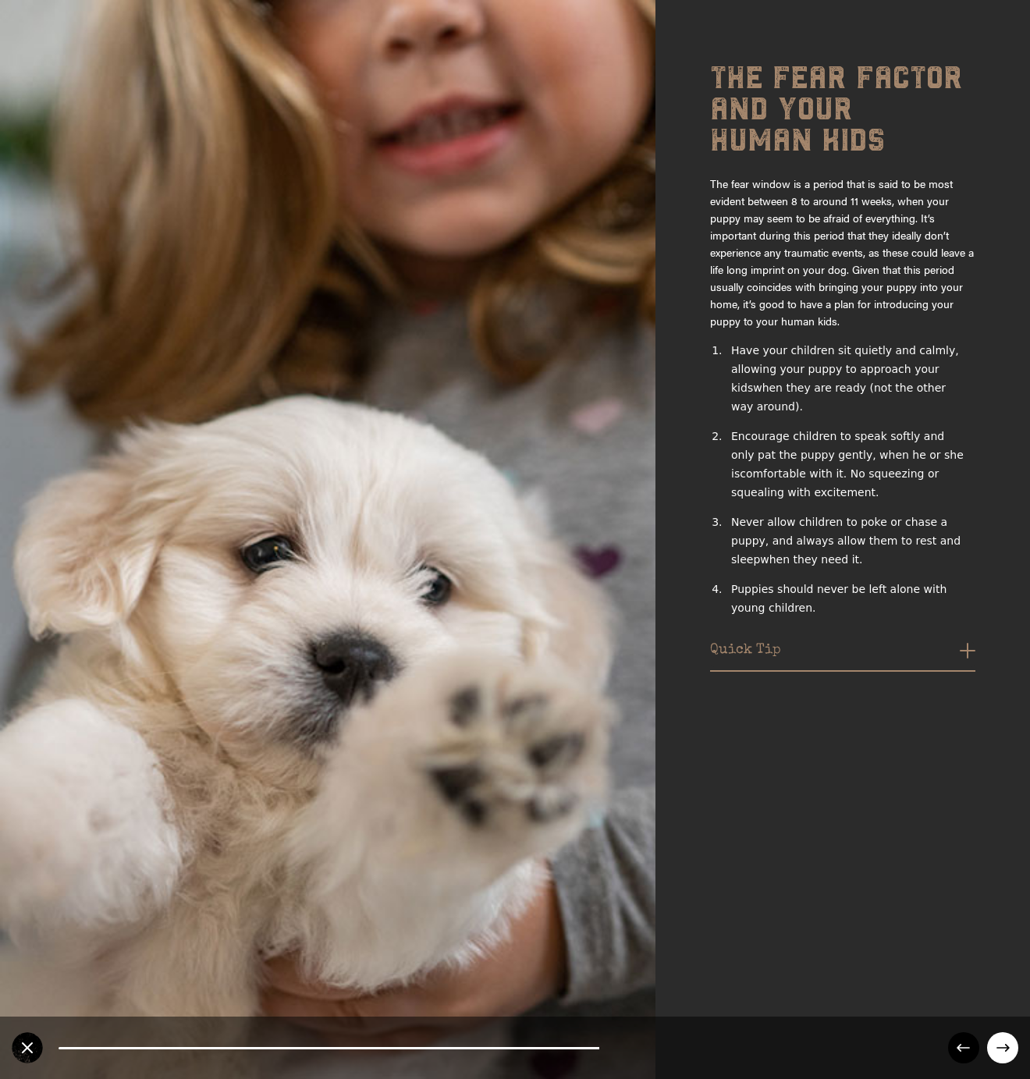
click at [1004, 1050] on circle at bounding box center [1002, 1047] width 31 height 31
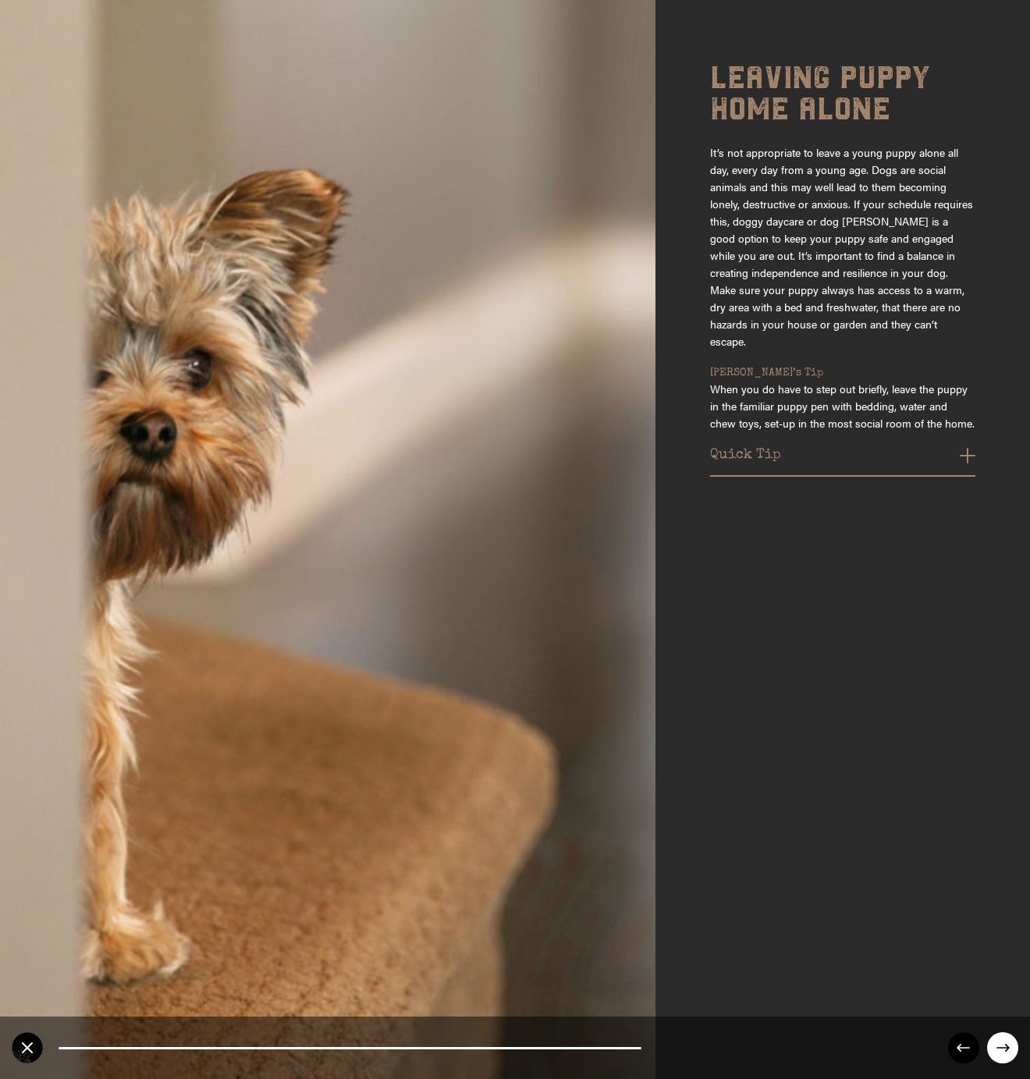
click at [1004, 1050] on circle at bounding box center [1002, 1047] width 31 height 31
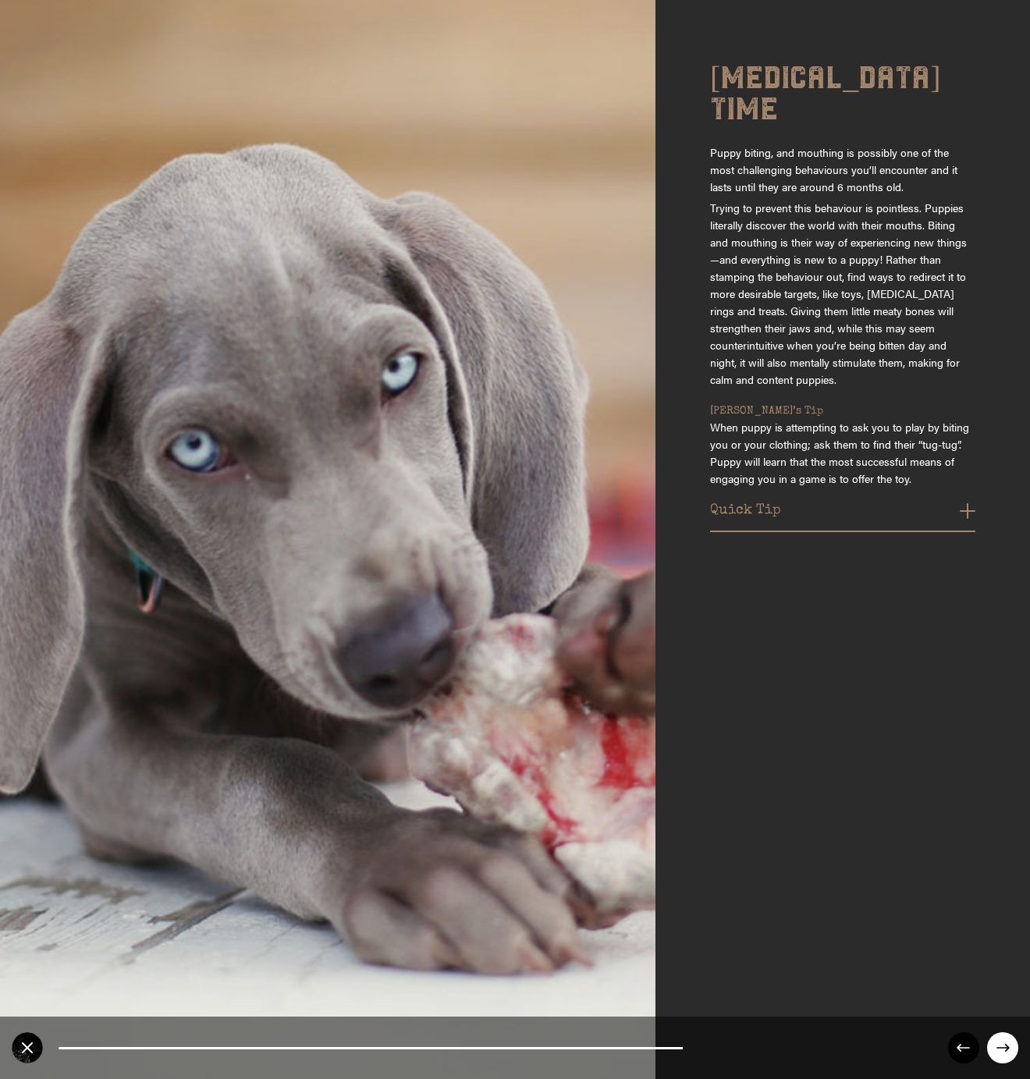
click at [1004, 1050] on circle at bounding box center [1002, 1047] width 31 height 31
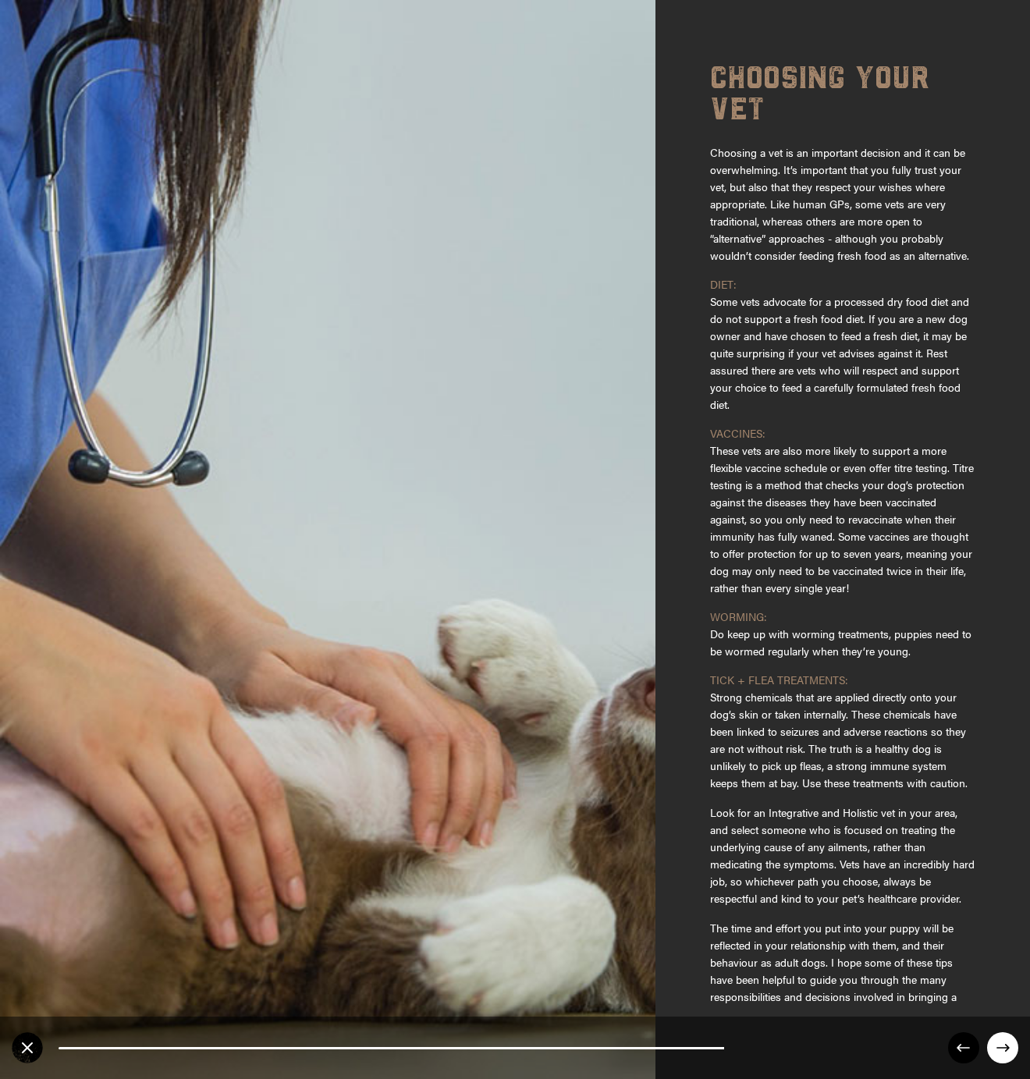
click at [1004, 1050] on circle at bounding box center [1002, 1047] width 31 height 31
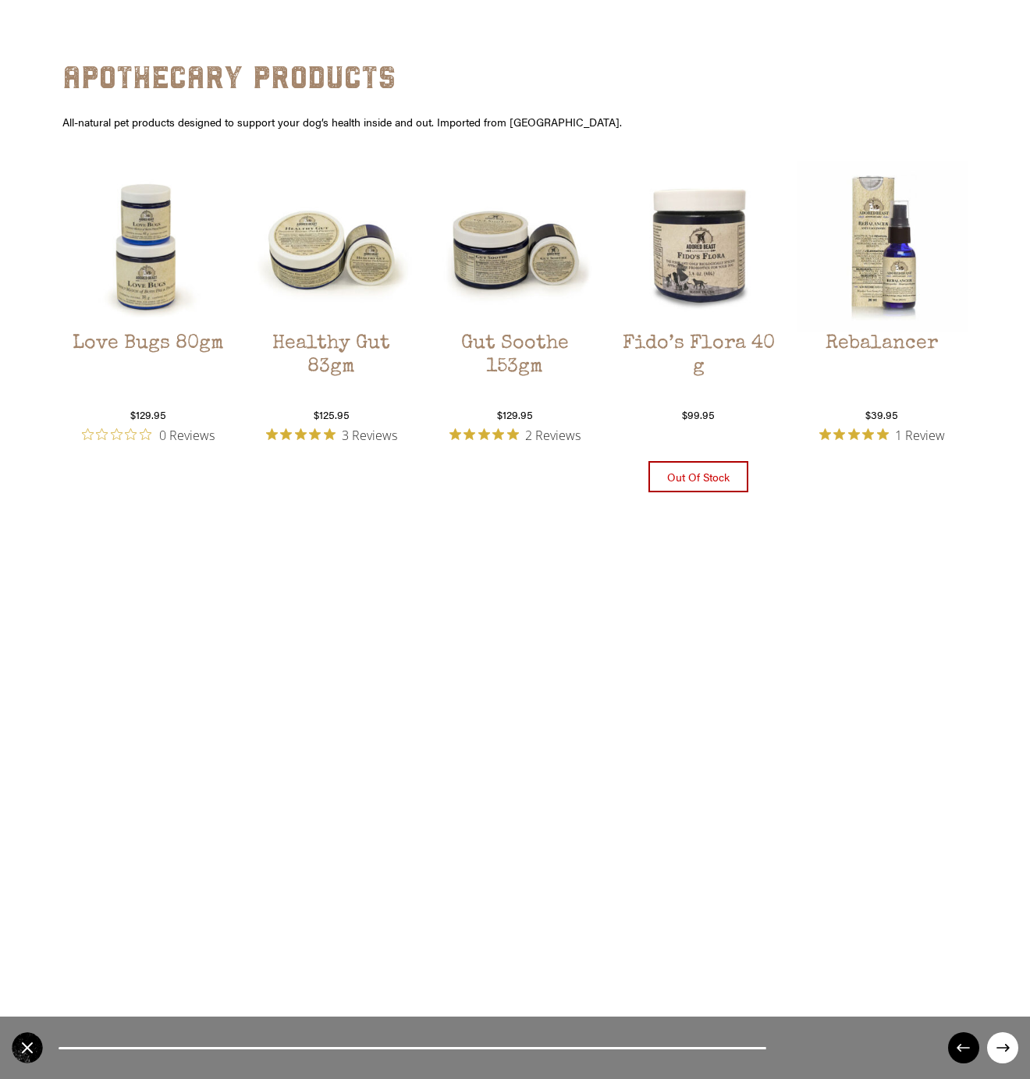
click at [1002, 1048] on circle at bounding box center [1002, 1047] width 31 height 31
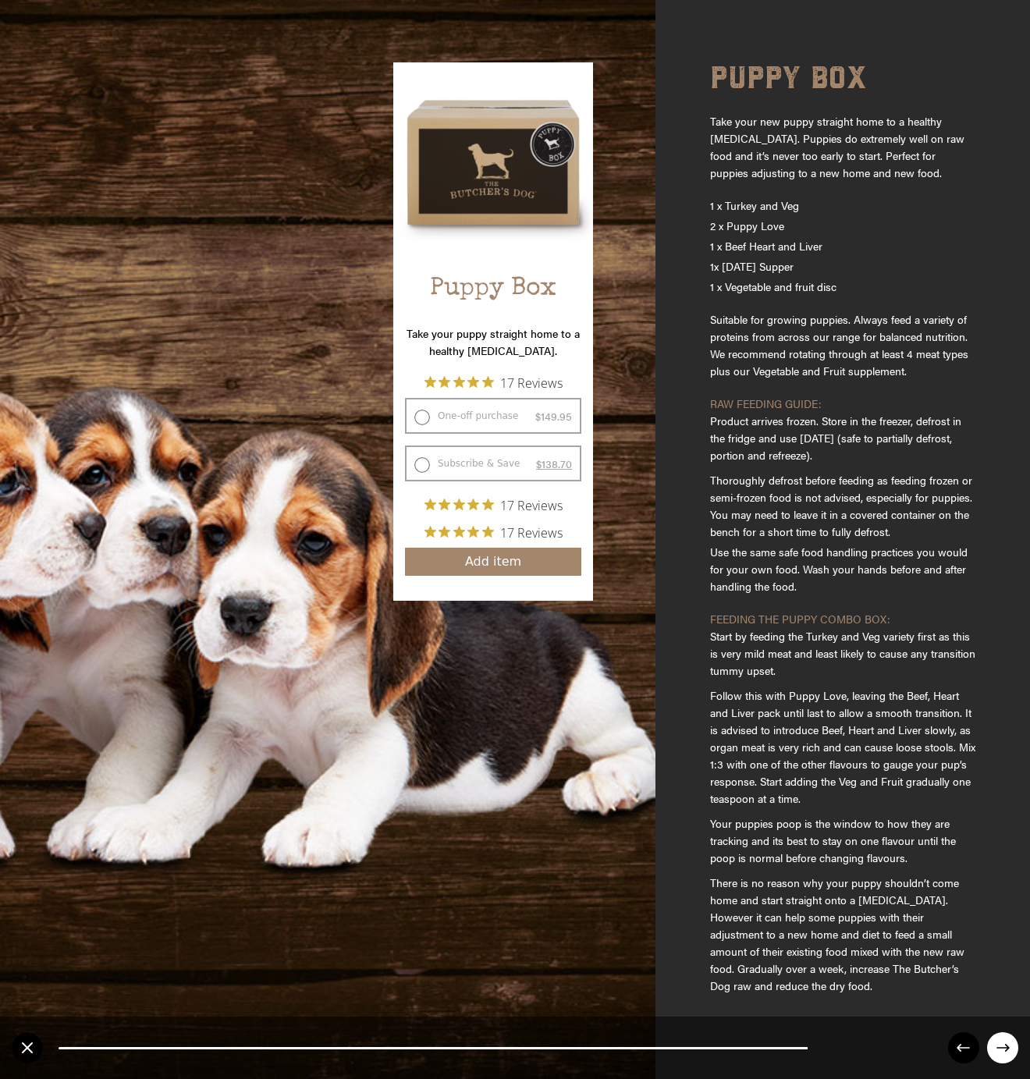
click at [958, 1045] on circle at bounding box center [963, 1047] width 31 height 31
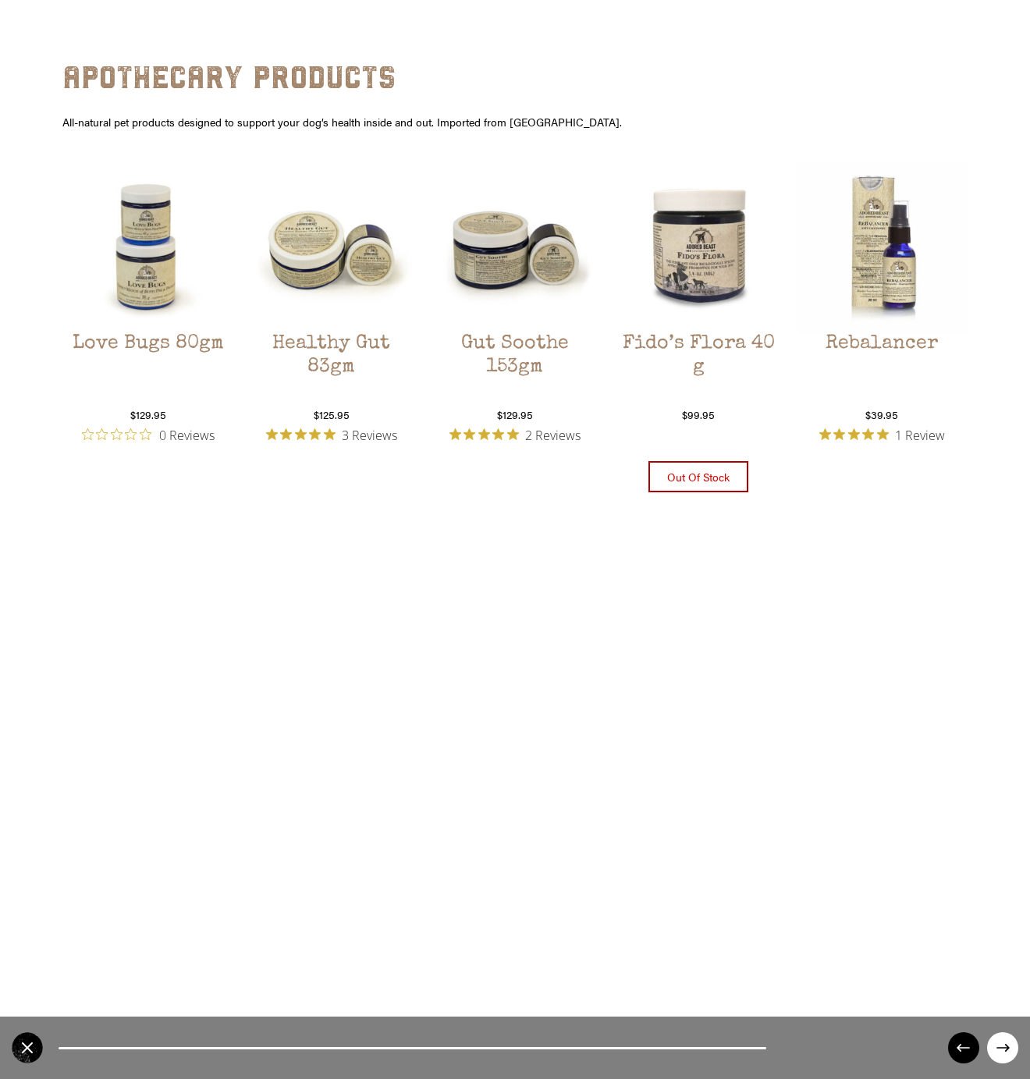
click at [958, 1045] on circle at bounding box center [963, 1047] width 31 height 31
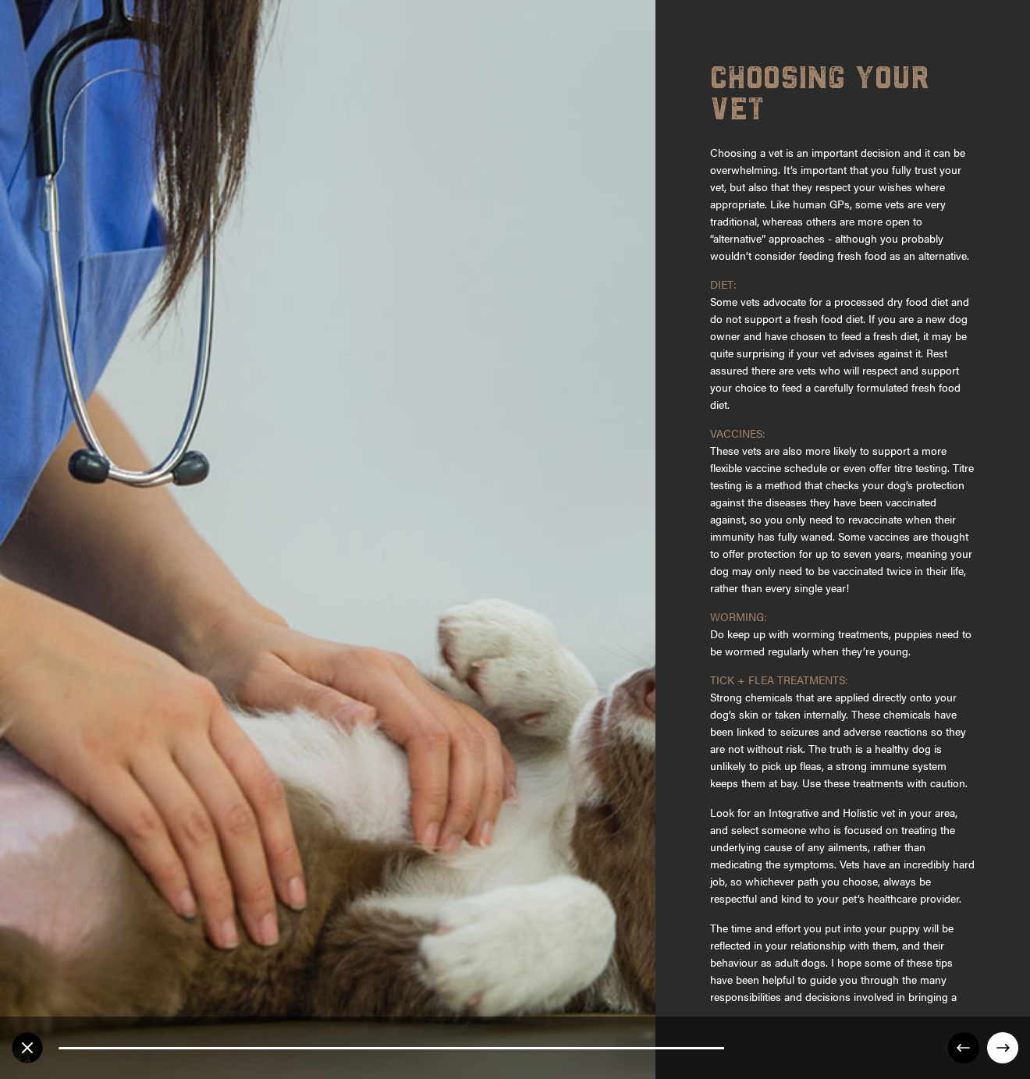
click at [958, 1045] on circle at bounding box center [963, 1047] width 31 height 31
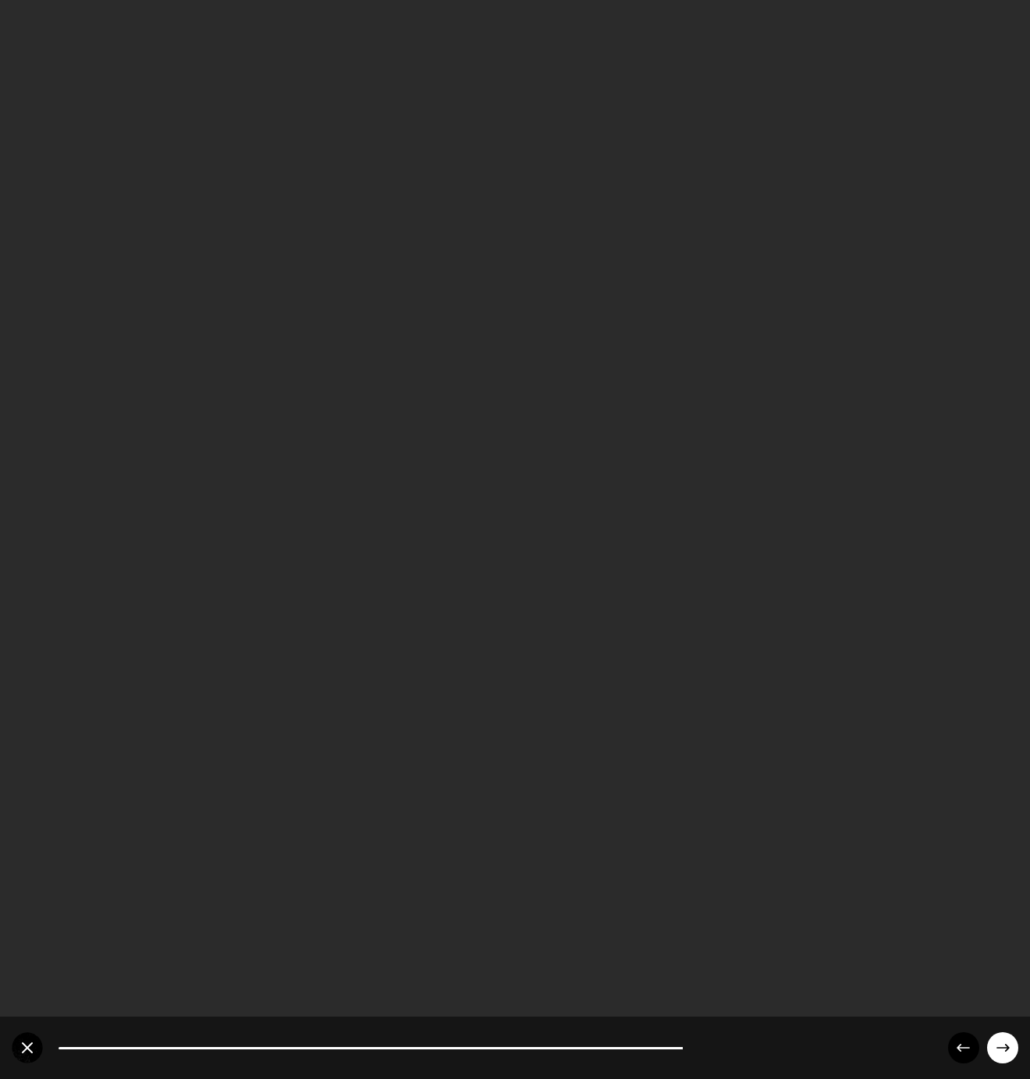
click at [958, 1045] on circle at bounding box center [963, 1047] width 31 height 31
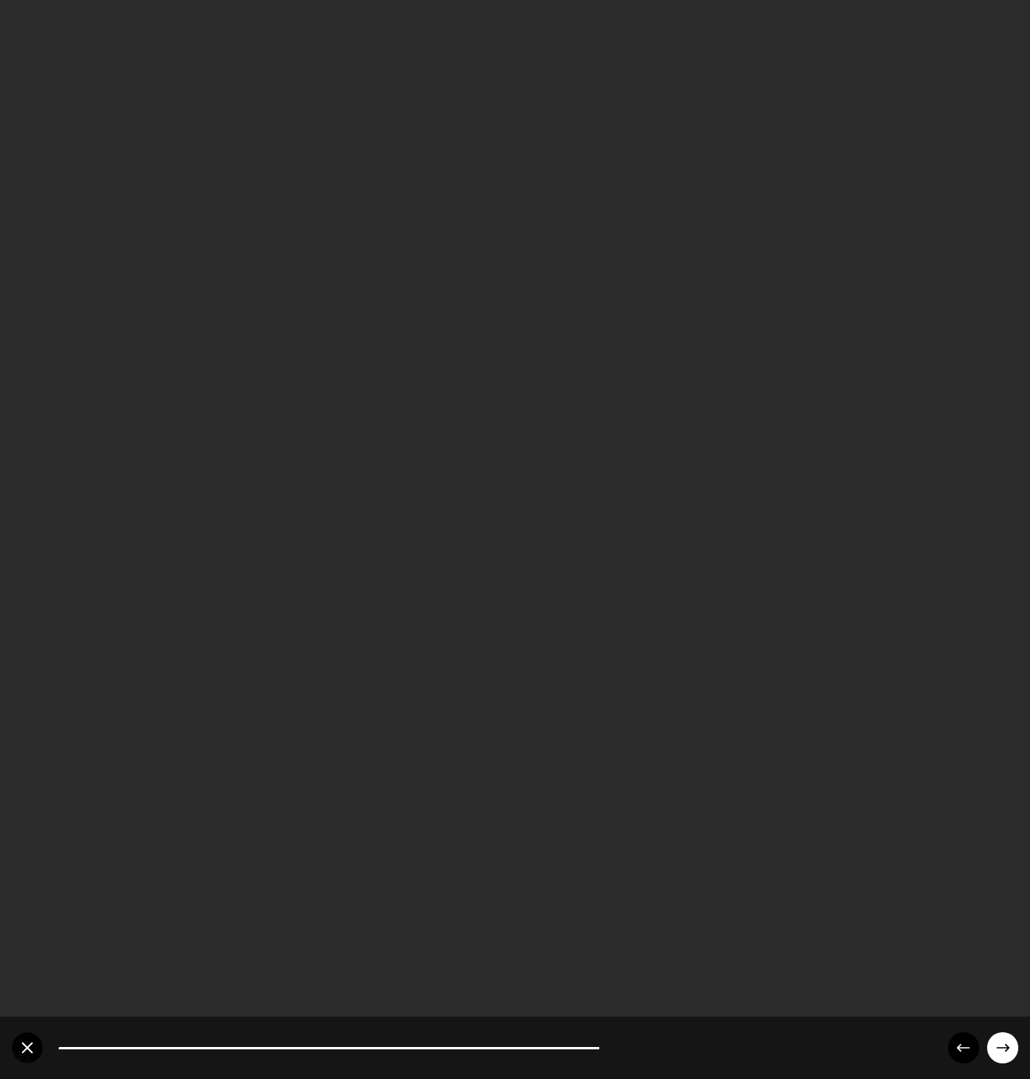
click at [958, 1045] on circle at bounding box center [963, 1047] width 31 height 31
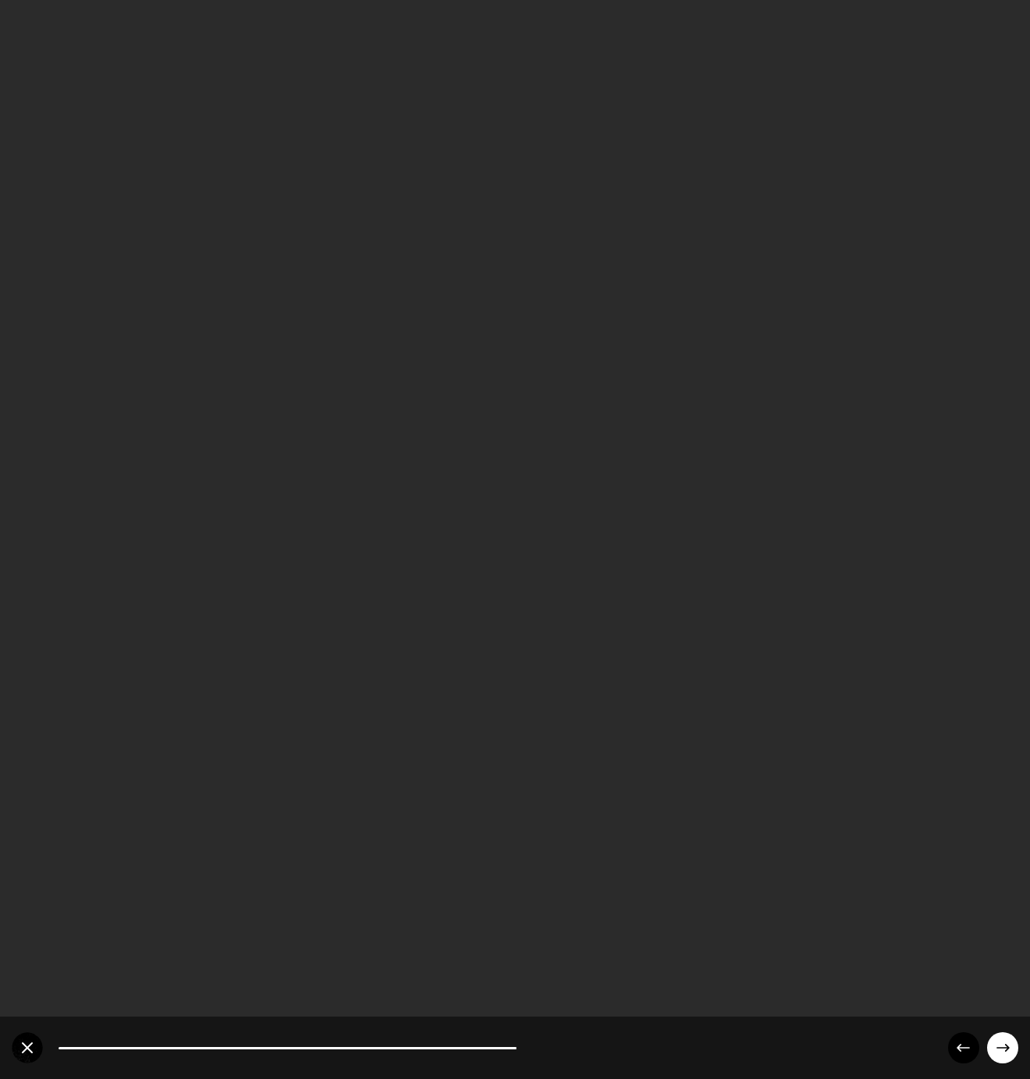
click at [958, 1045] on circle at bounding box center [963, 1047] width 31 height 31
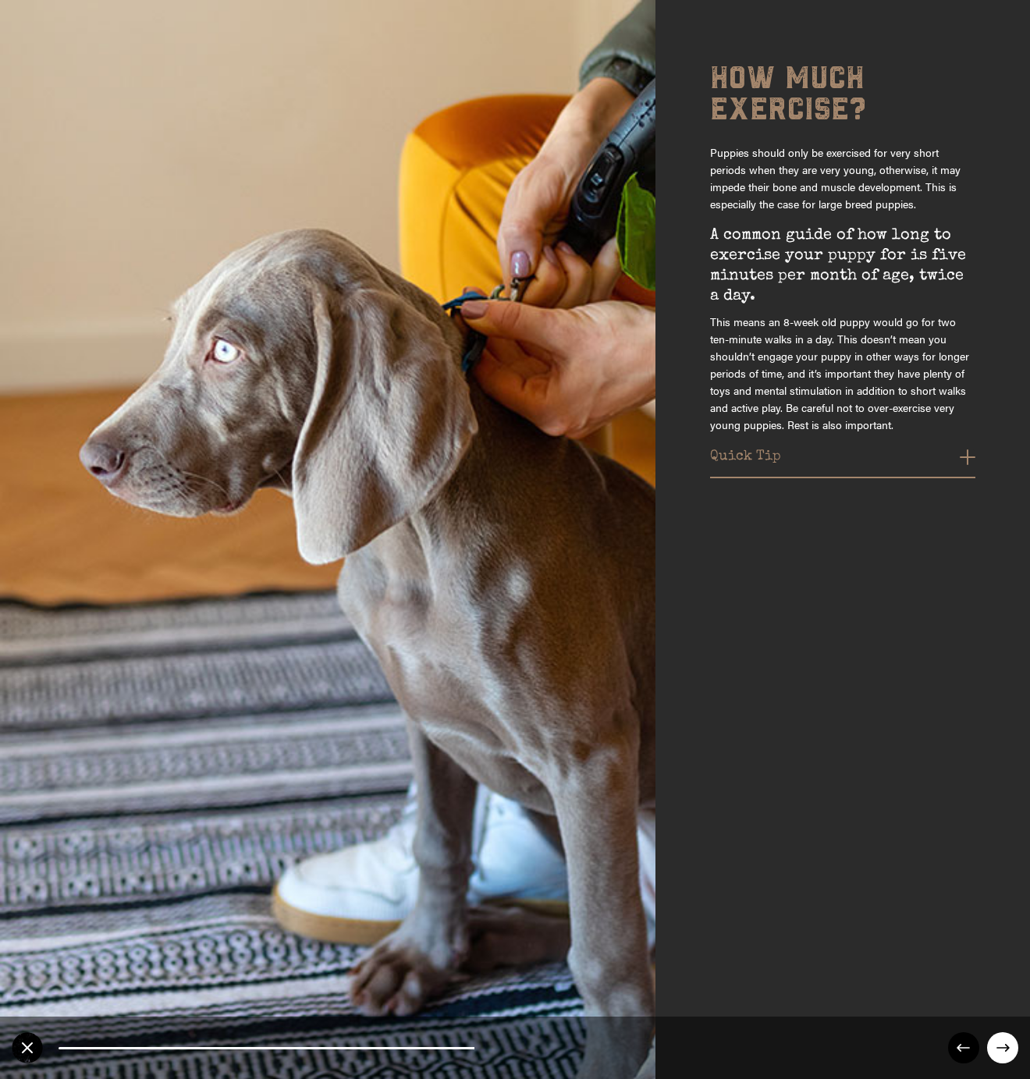
click at [958, 1045] on circle at bounding box center [963, 1047] width 31 height 31
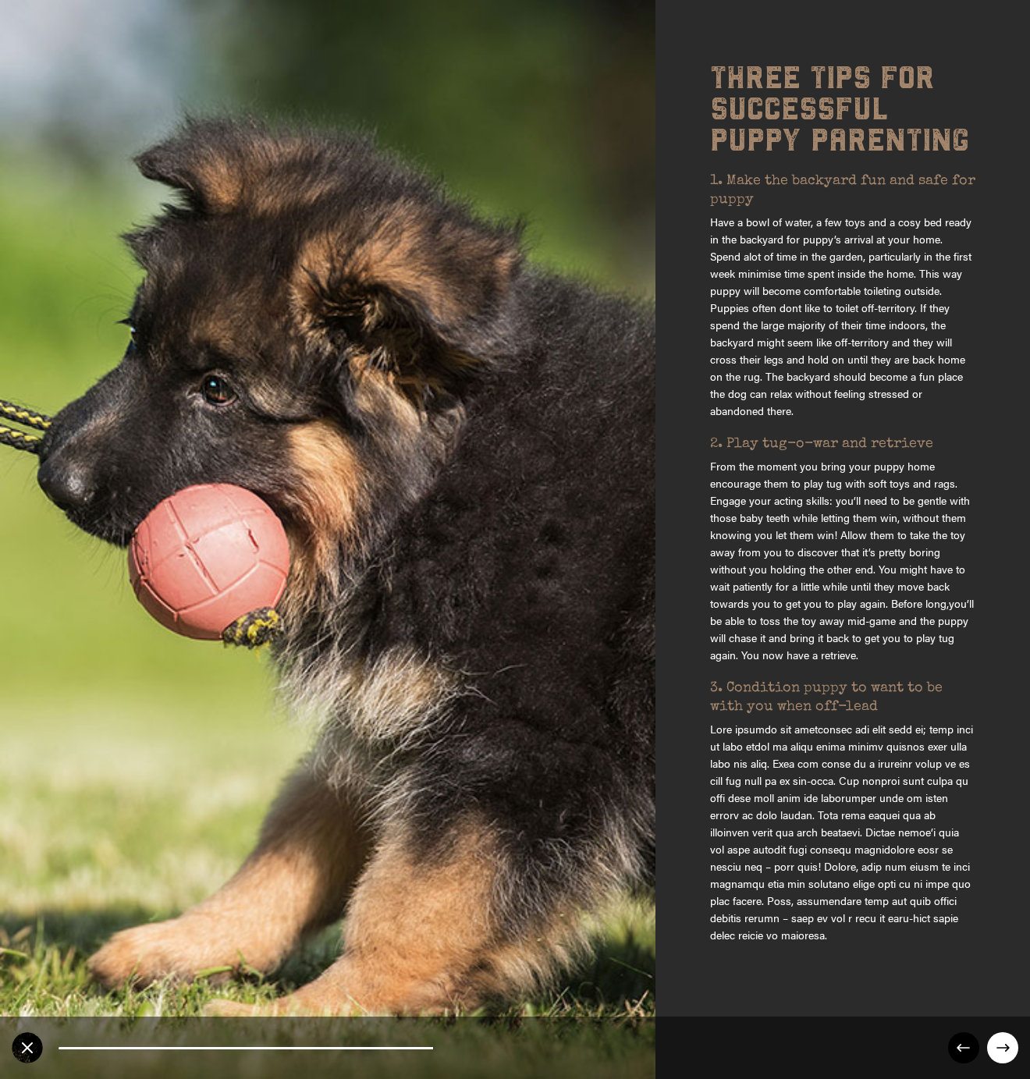
click at [958, 1045] on circle at bounding box center [963, 1047] width 31 height 31
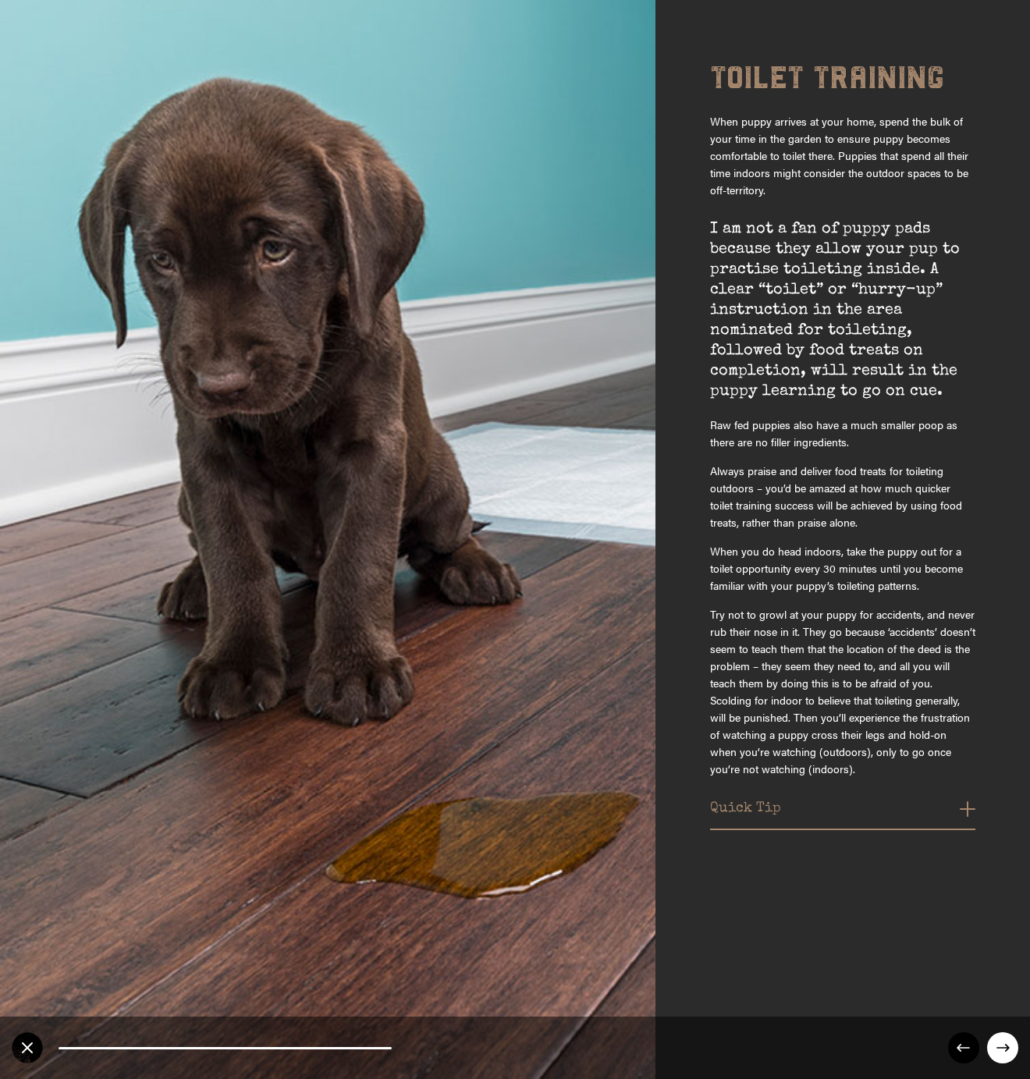
click at [958, 1045] on circle at bounding box center [963, 1047] width 31 height 31
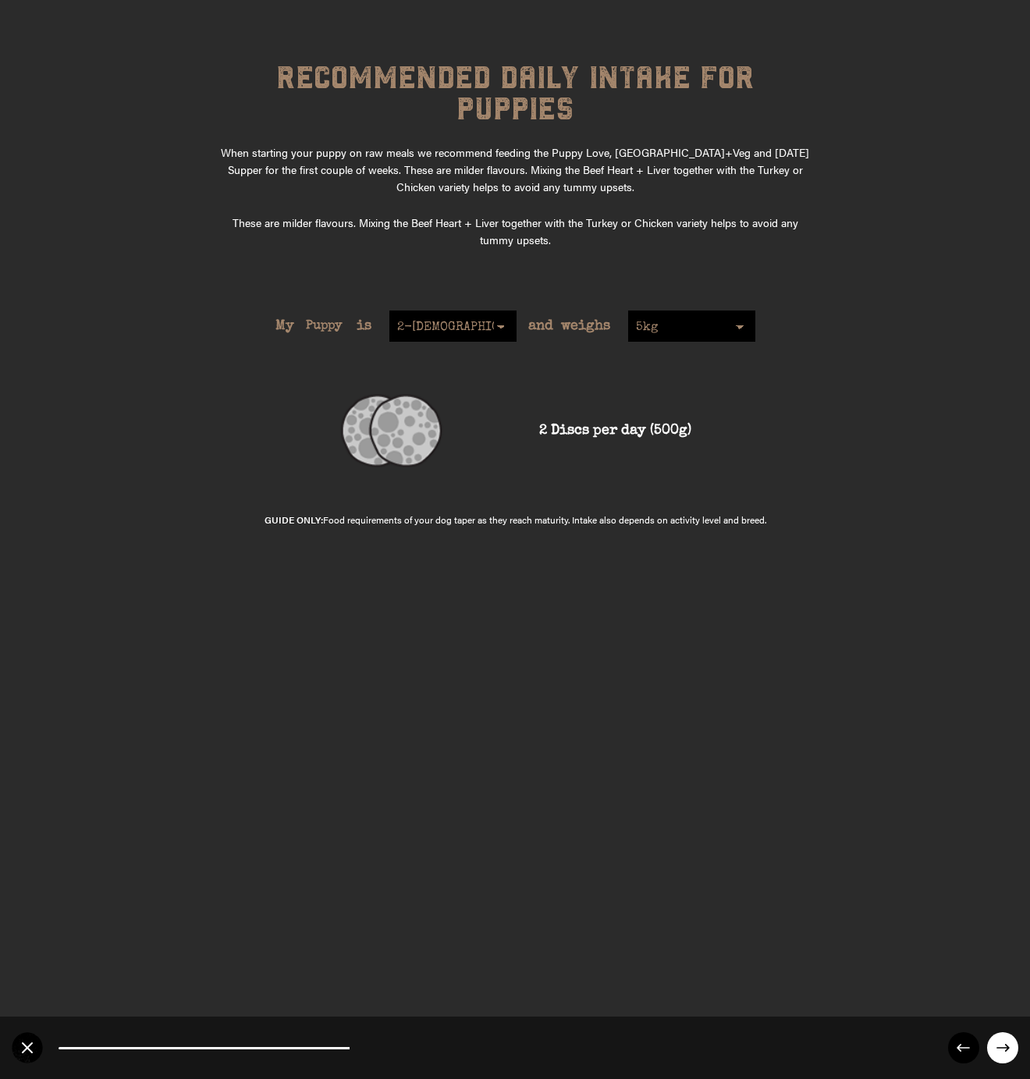
click at [958, 1045] on circle at bounding box center [963, 1047] width 31 height 31
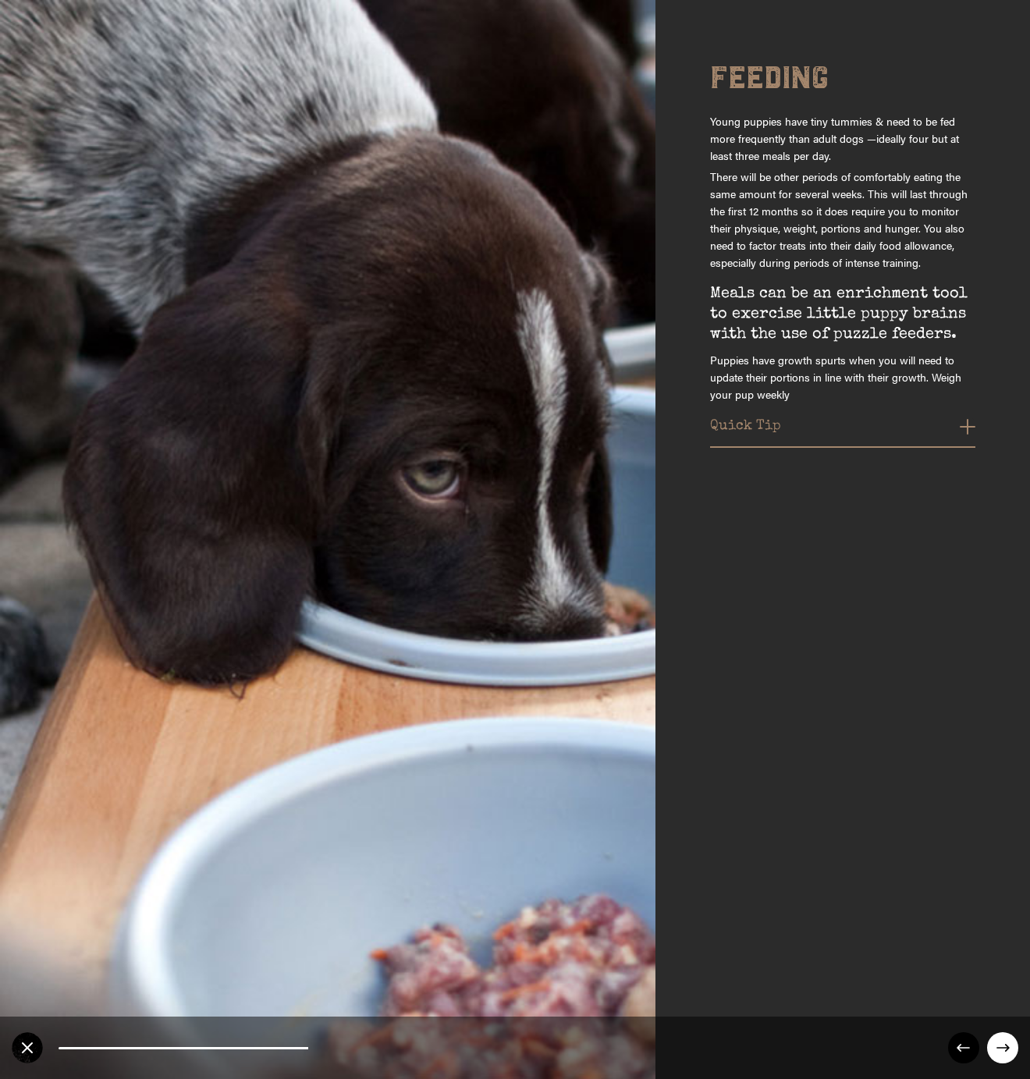
click at [998, 1042] on circle at bounding box center [1002, 1047] width 31 height 31
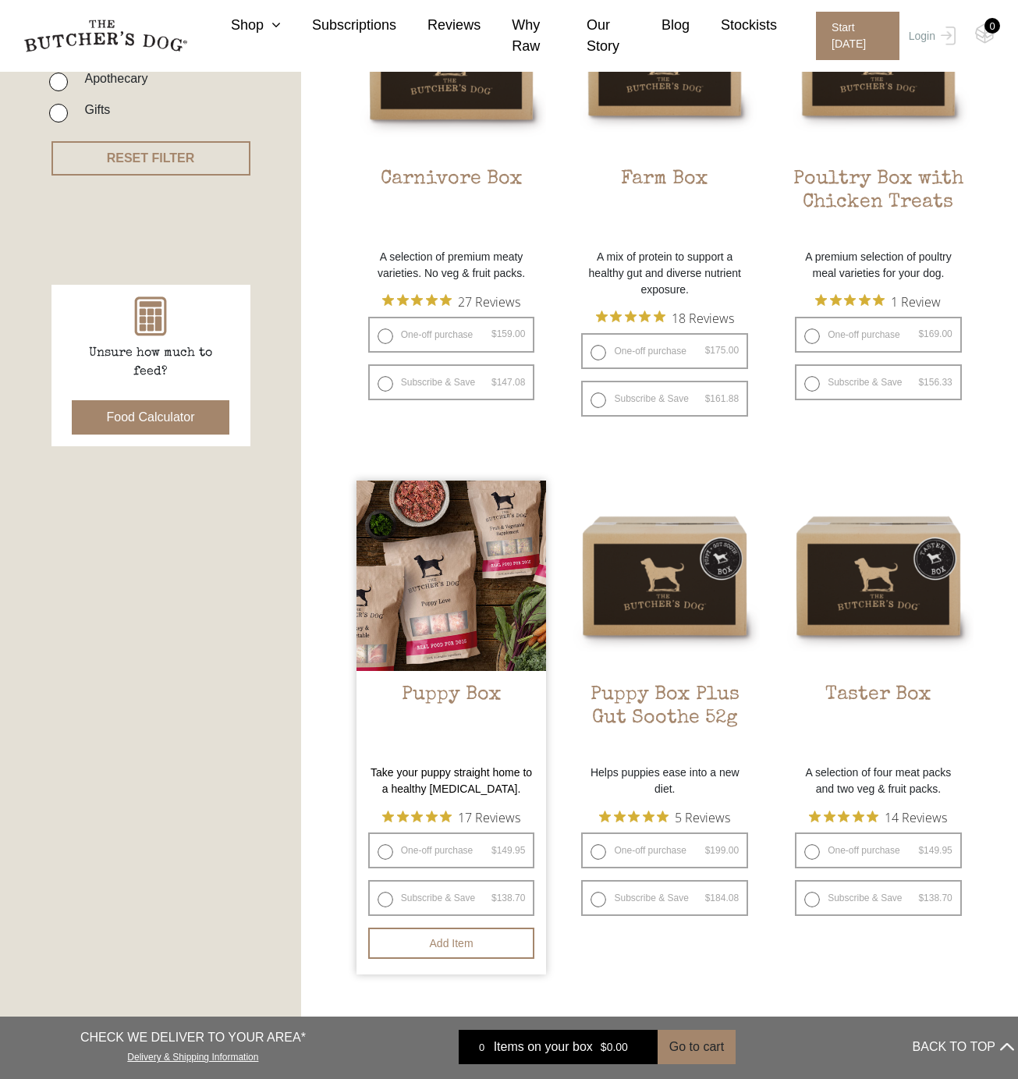
scroll to position [506, 0]
click at [449, 692] on h2 "Puppy Box" at bounding box center [452, 719] width 190 height 73
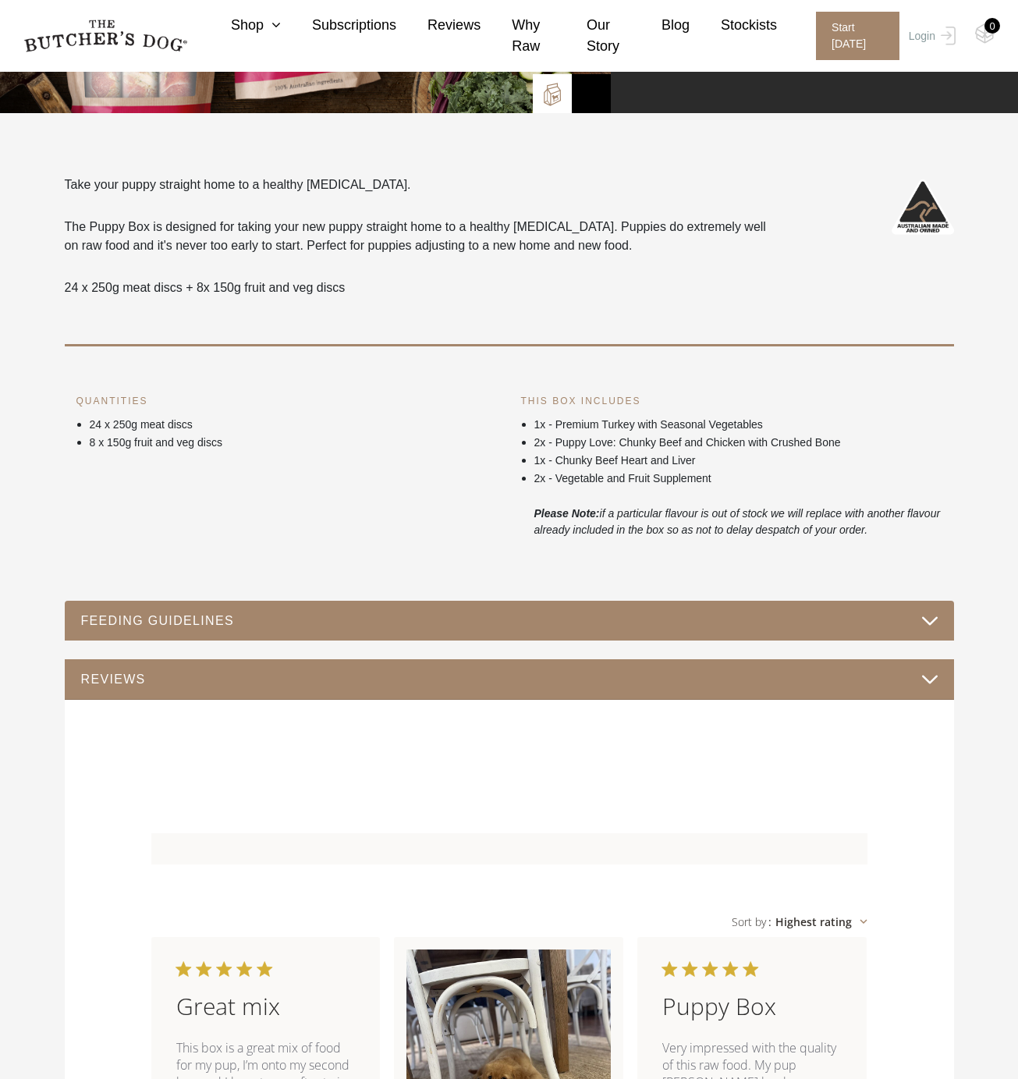
scroll to position [400, 0]
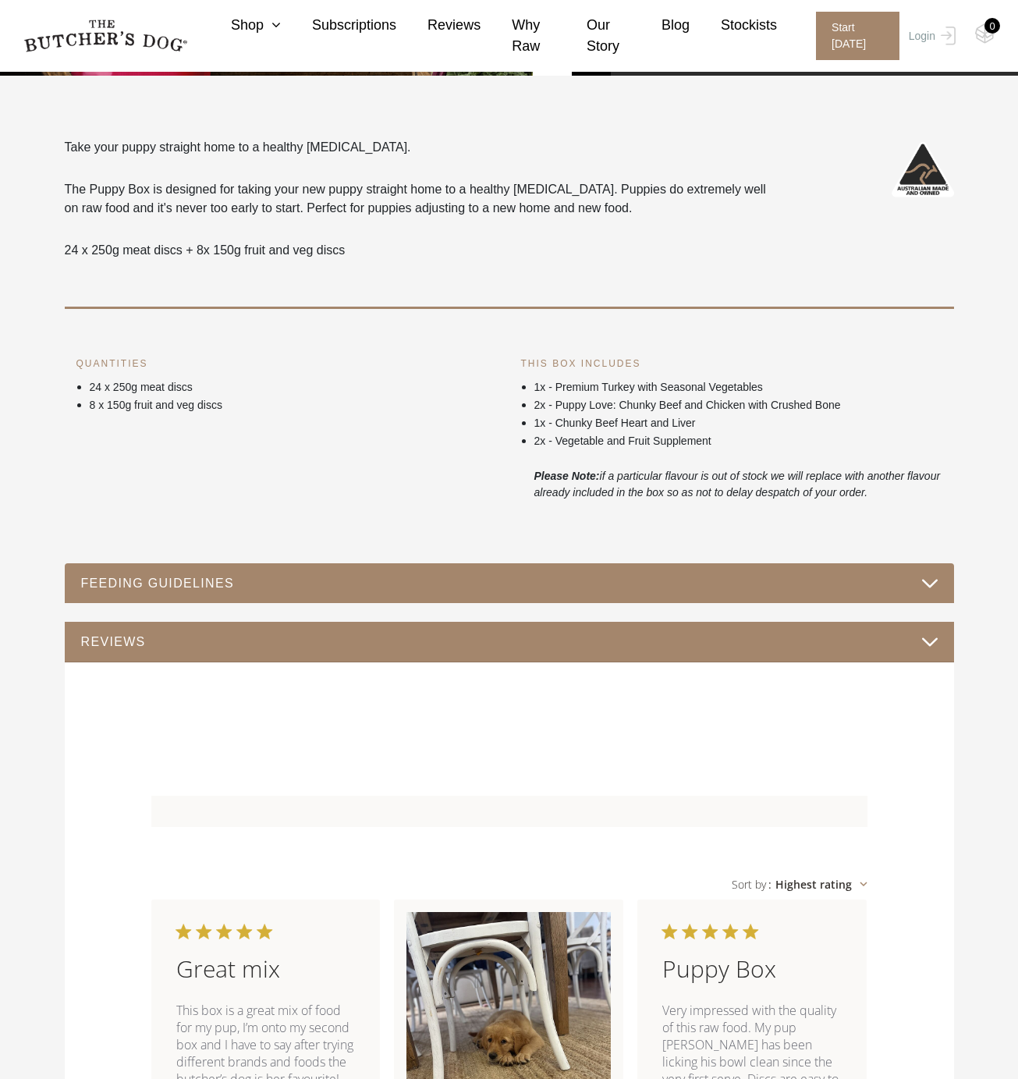
click at [665, 585] on button "FEEDING GUIDELINES" at bounding box center [509, 583] width 858 height 21
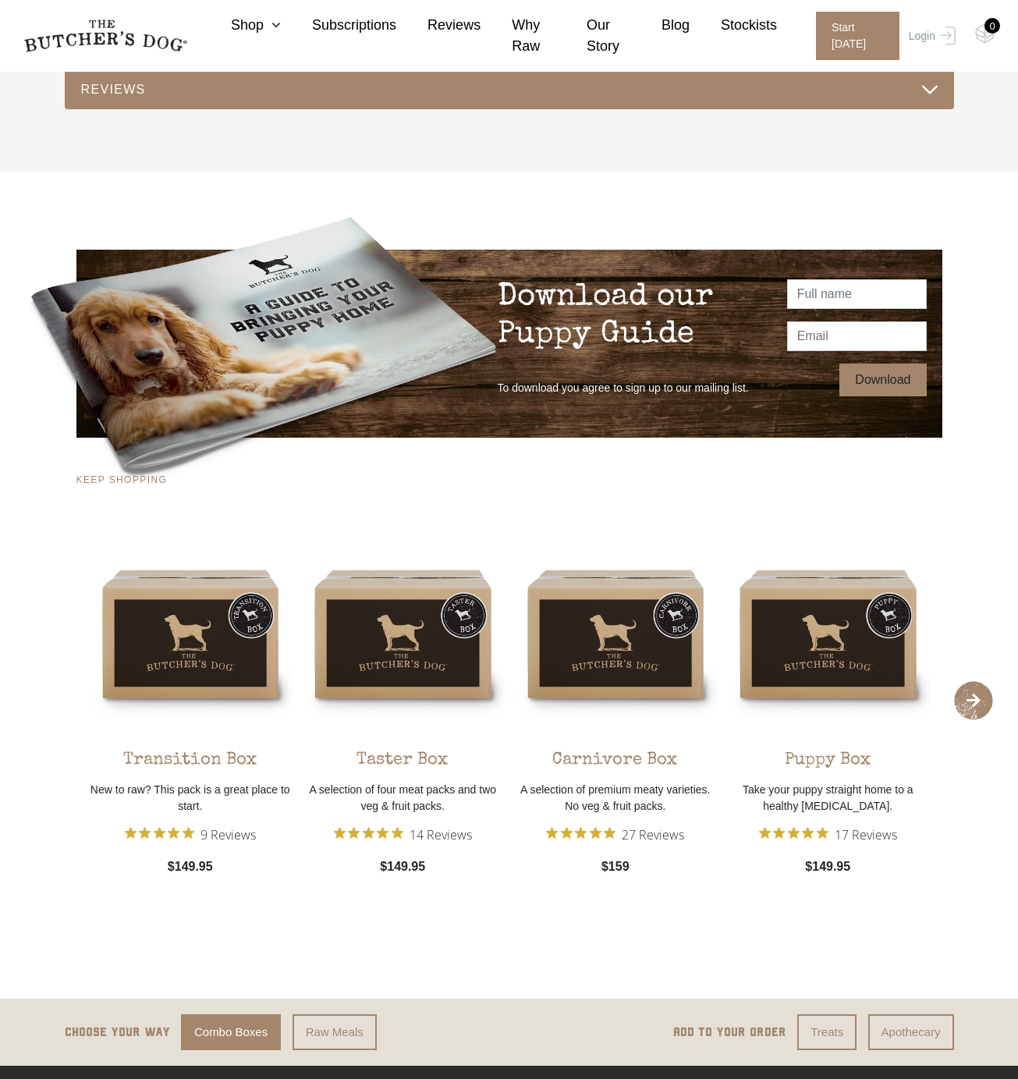
scroll to position [1576, 0]
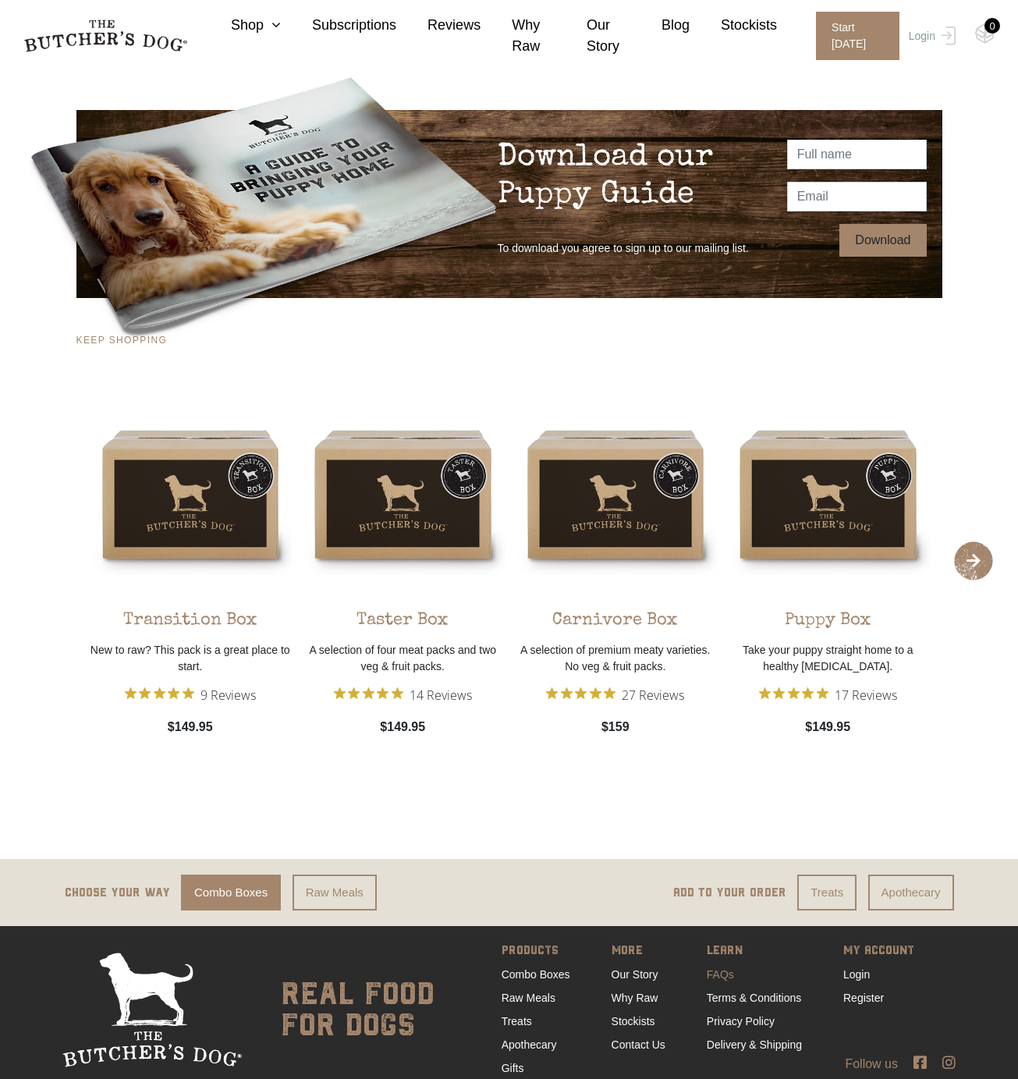
click at [709, 978] on link "FAQs" at bounding box center [720, 974] width 27 height 12
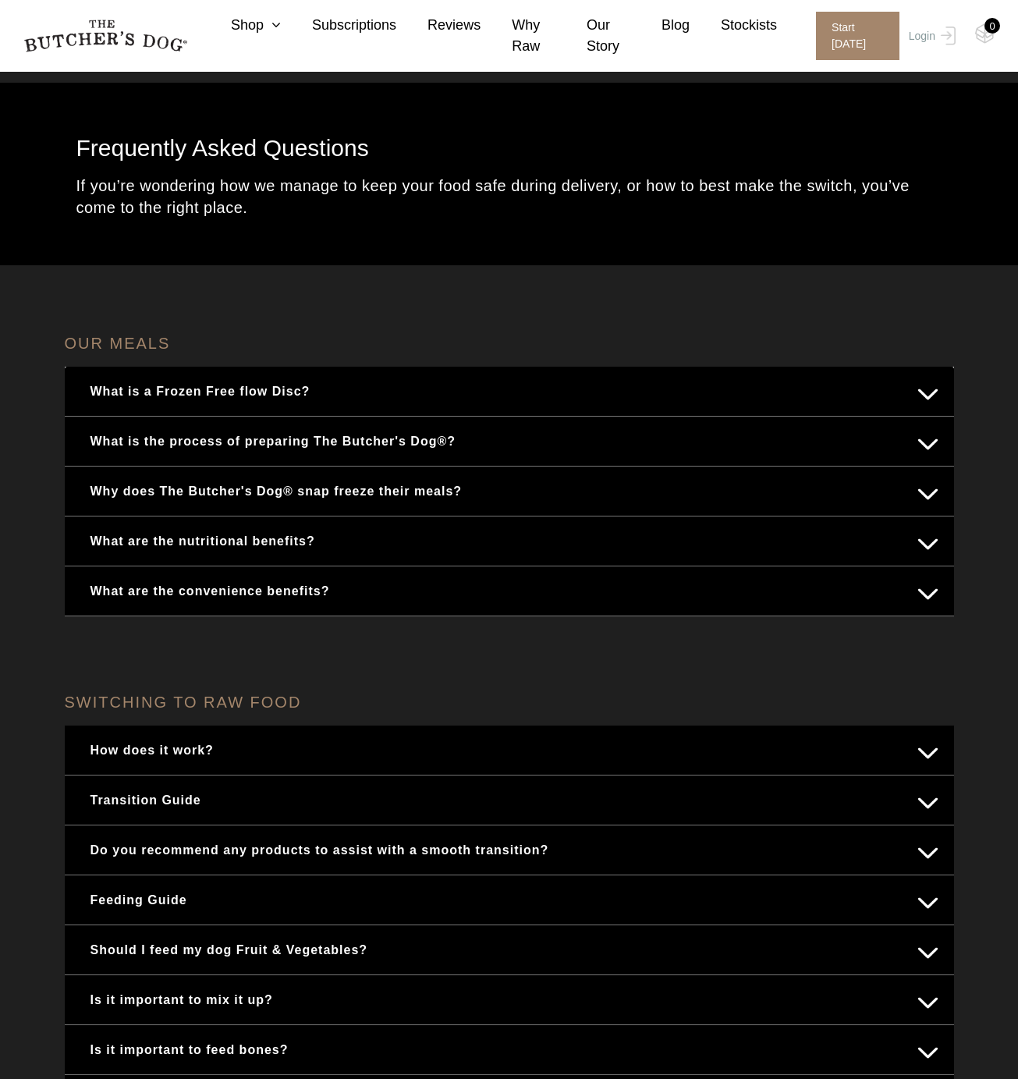
scroll to position [36, 0]
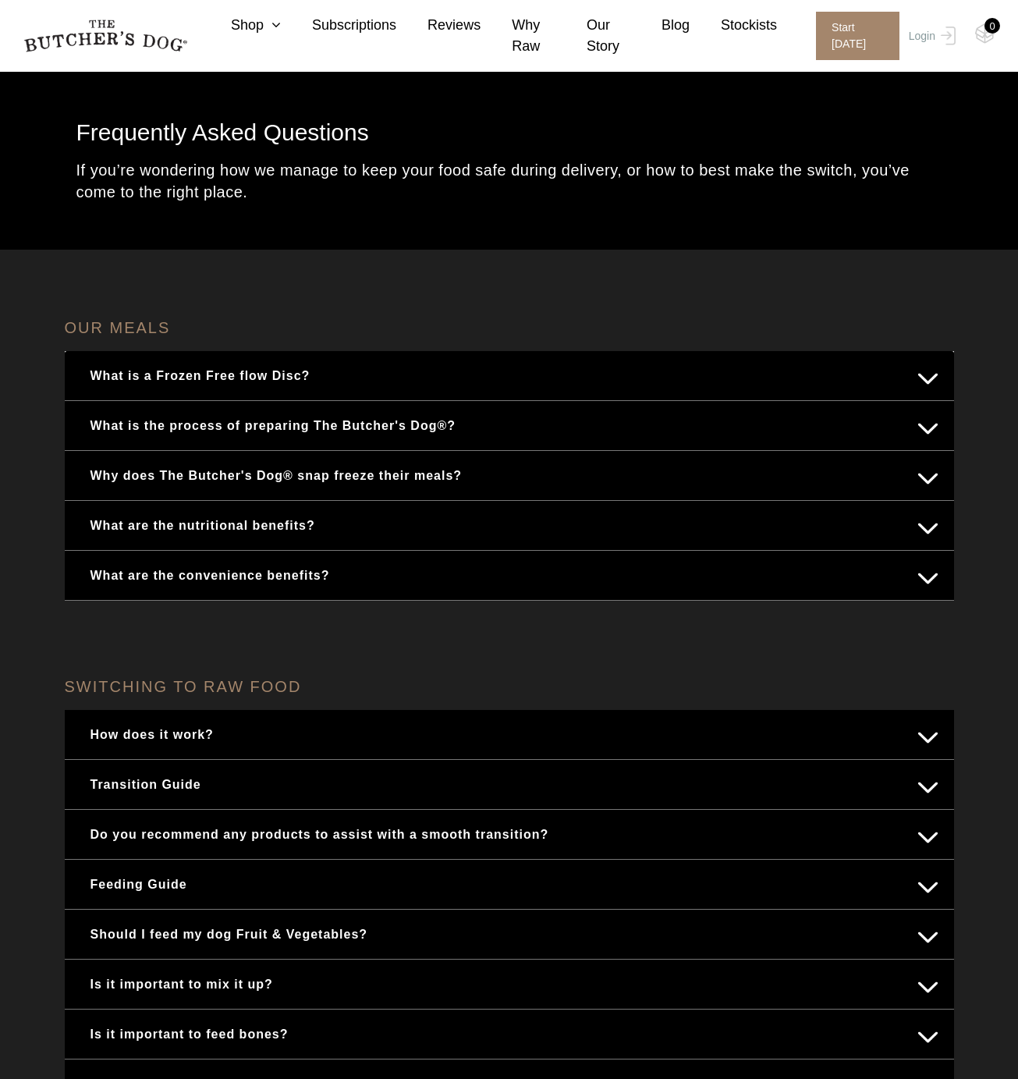
click at [918, 475] on button "Why does The Butcher's Dog® snap freeze their meals?" at bounding box center [509, 475] width 858 height 30
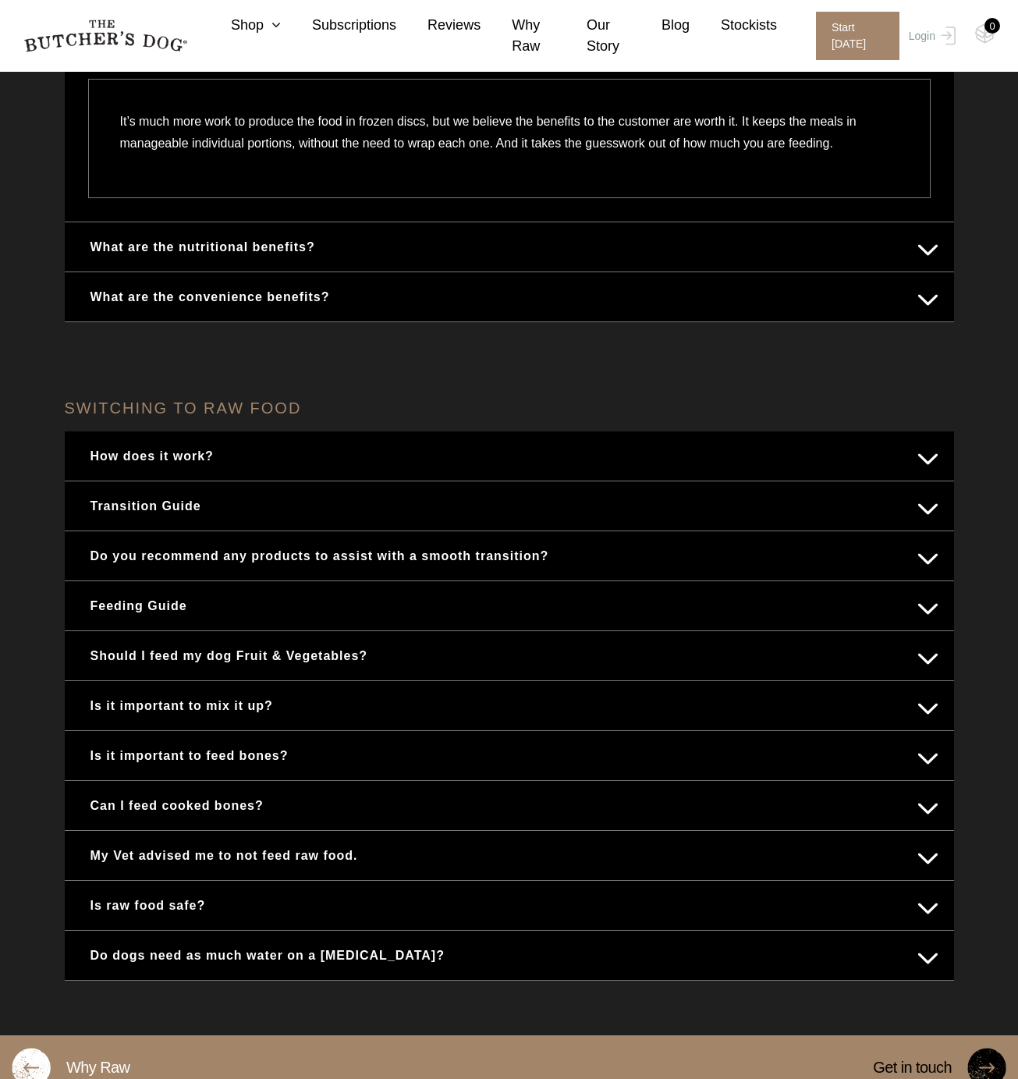
scroll to position [526, 0]
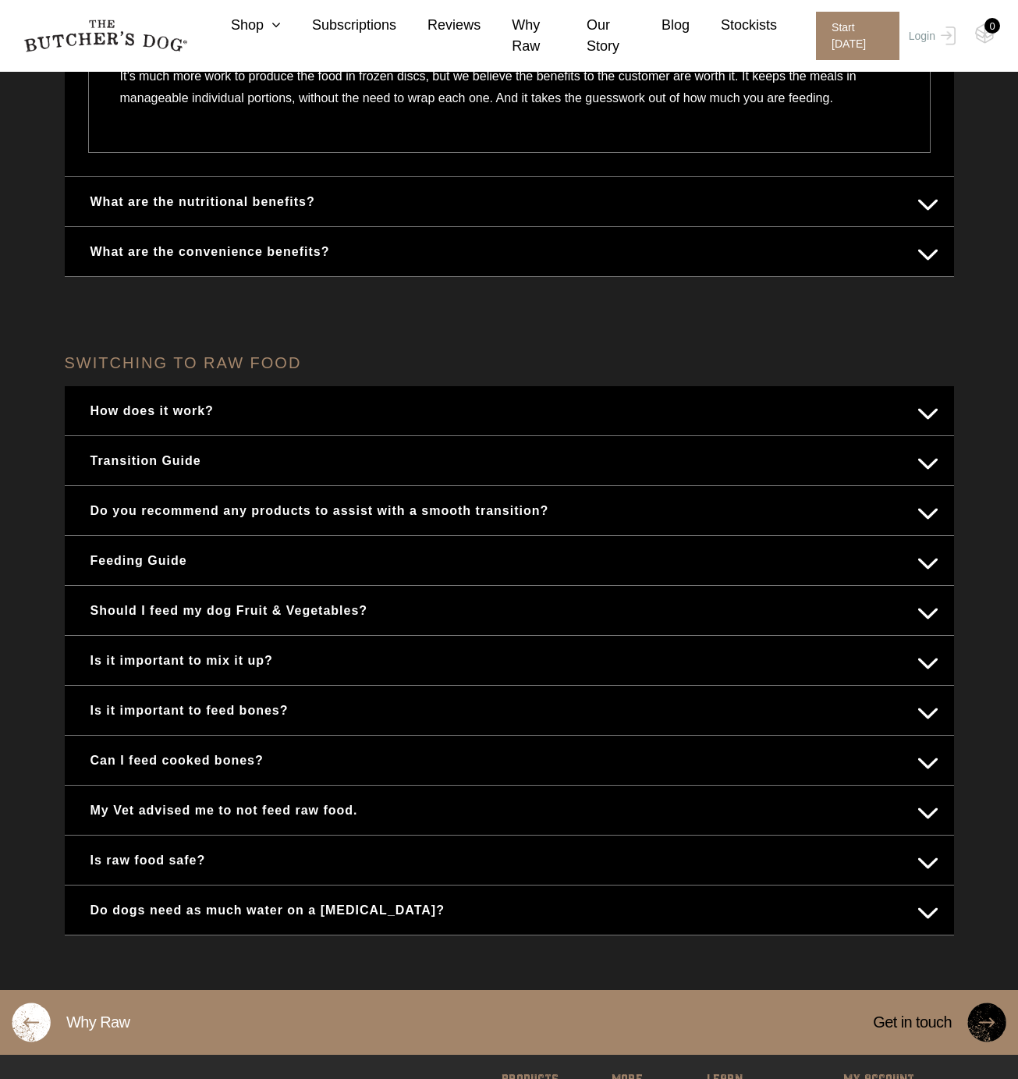
click at [328, 608] on button "Should I feed my dog Fruit & Vegetables?" at bounding box center [509, 610] width 858 height 30
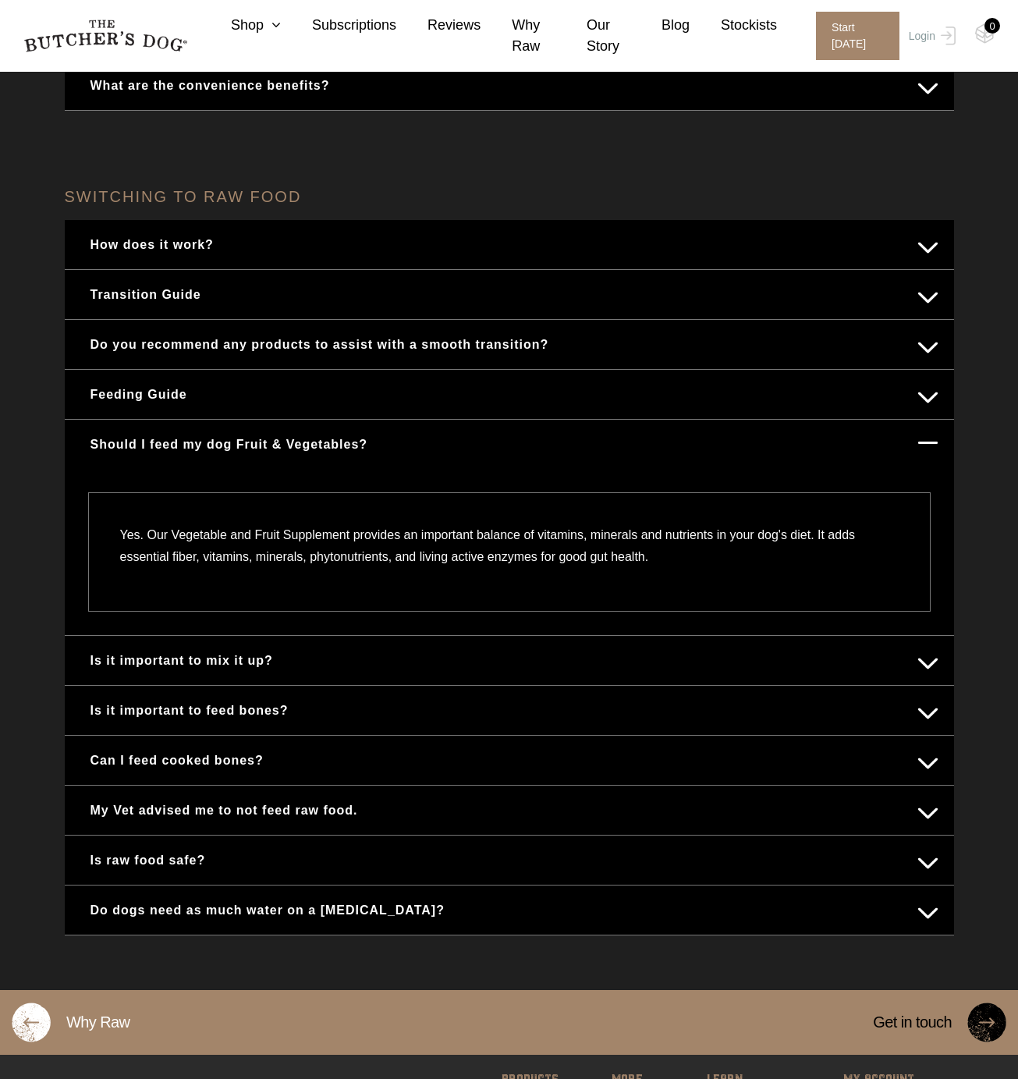
click at [166, 391] on button "Feeding Guide" at bounding box center [509, 394] width 858 height 30
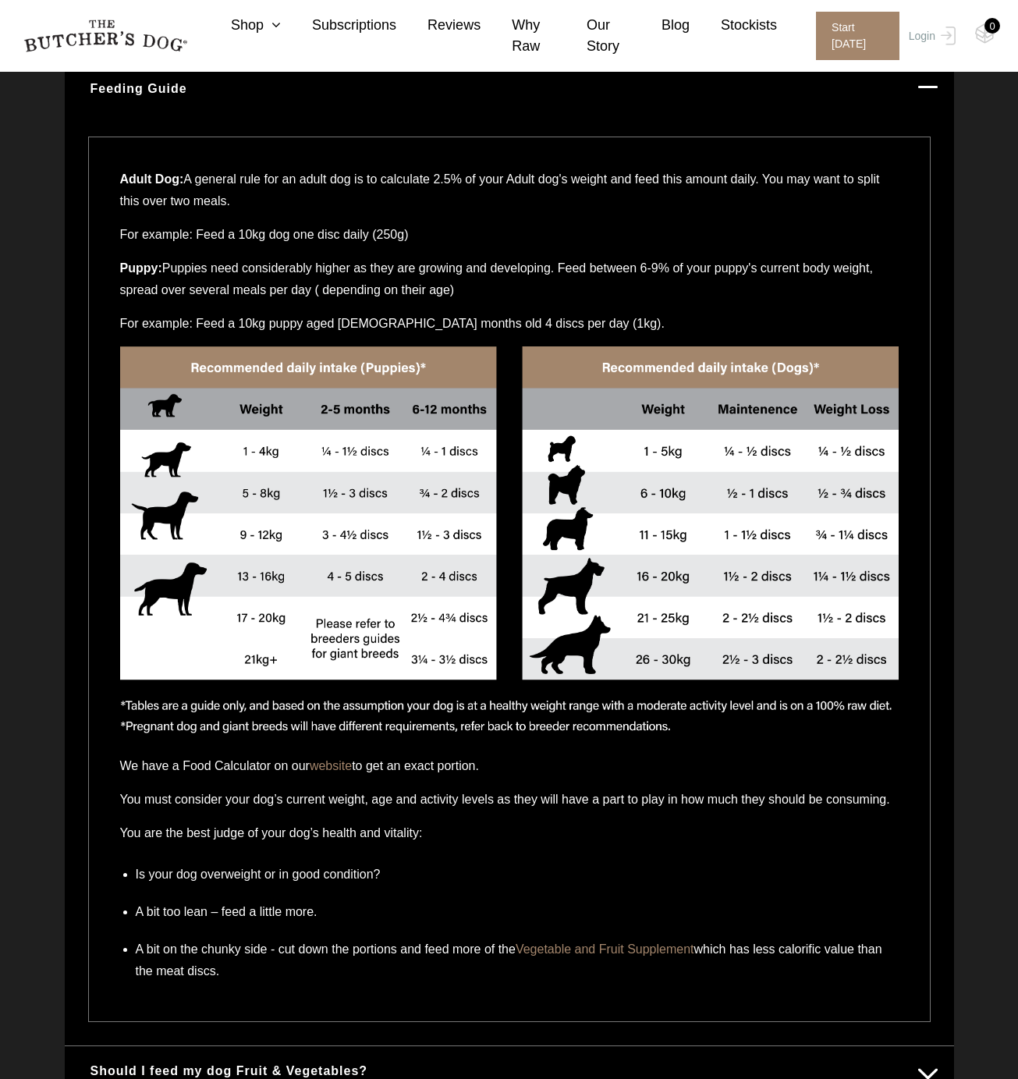
scroll to position [832, 0]
click at [262, 28] on link "Shop" at bounding box center [240, 25] width 81 height 21
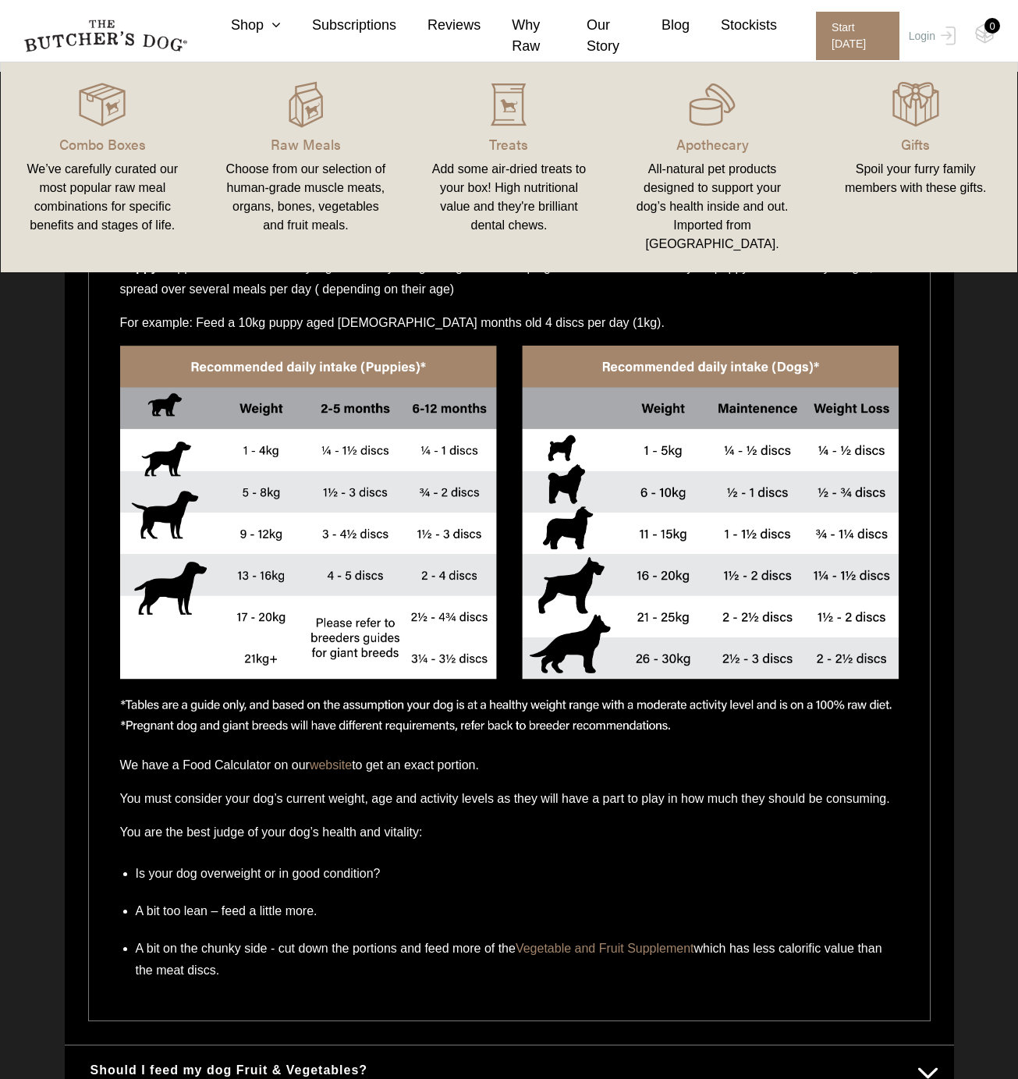
click at [123, 164] on div "We’ve carefully curated our most popular raw meal combinations for specific ben…" at bounding box center [103, 197] width 166 height 75
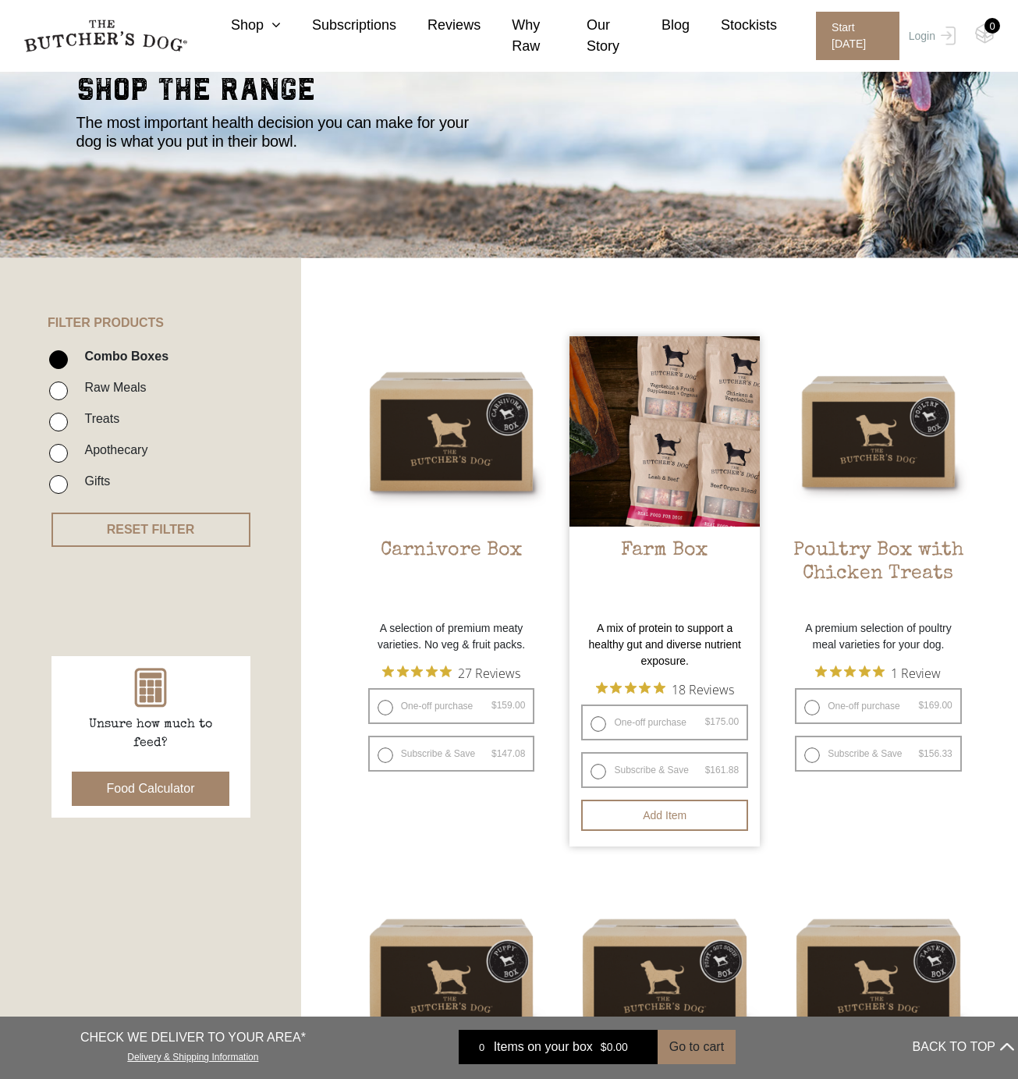
scroll to position [134, 0]
click at [667, 548] on h2 "Farm Box" at bounding box center [664, 574] width 190 height 73
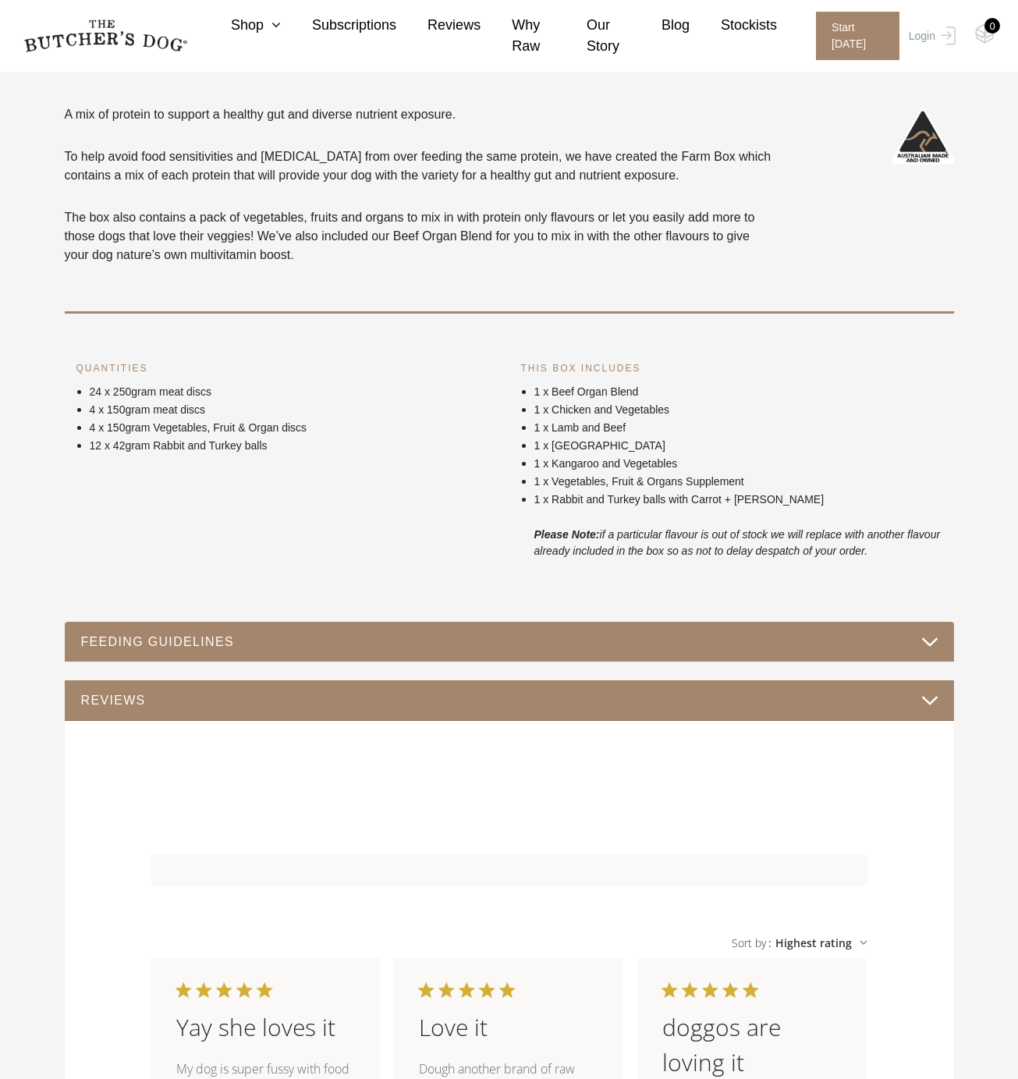
scroll to position [527, 0]
